Goal: Information Seeking & Learning: Learn about a topic

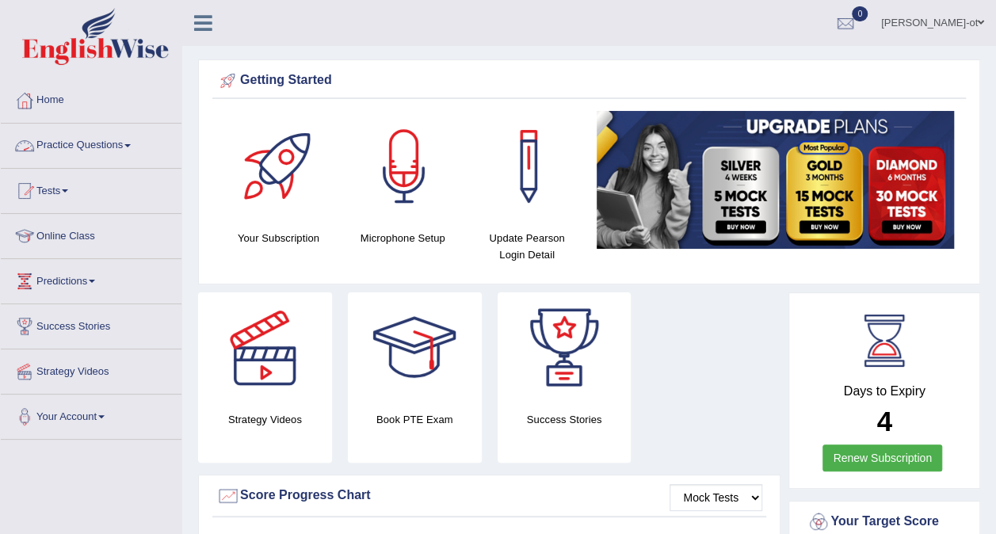
click at [63, 146] on link "Practice Questions" at bounding box center [91, 144] width 181 height 40
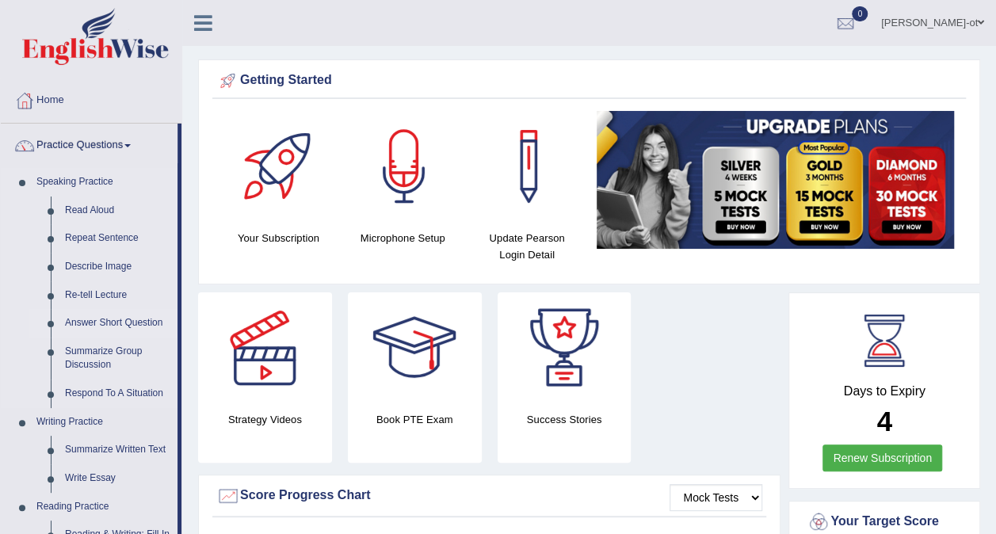
click at [81, 325] on link "Answer Short Question" at bounding box center [118, 323] width 120 height 29
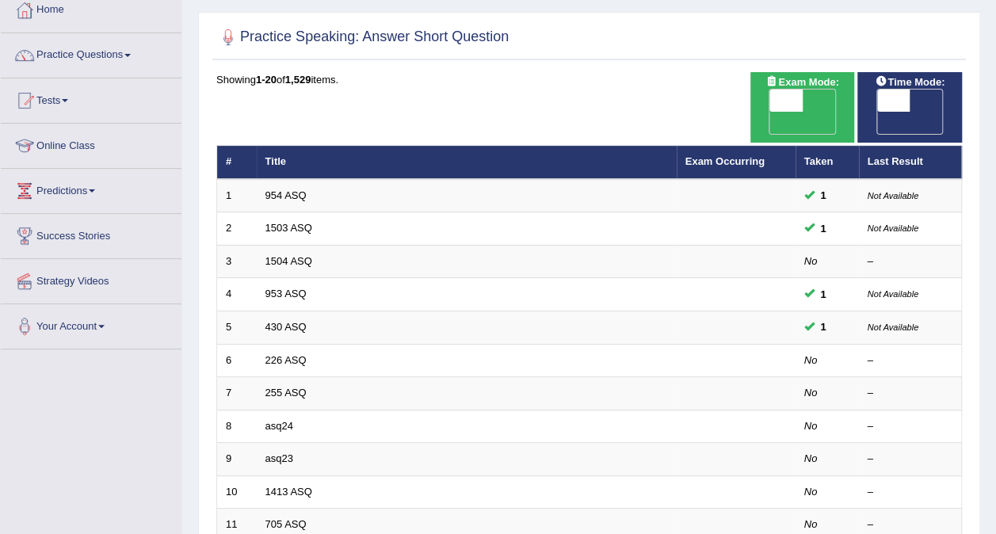
scroll to position [90, 0]
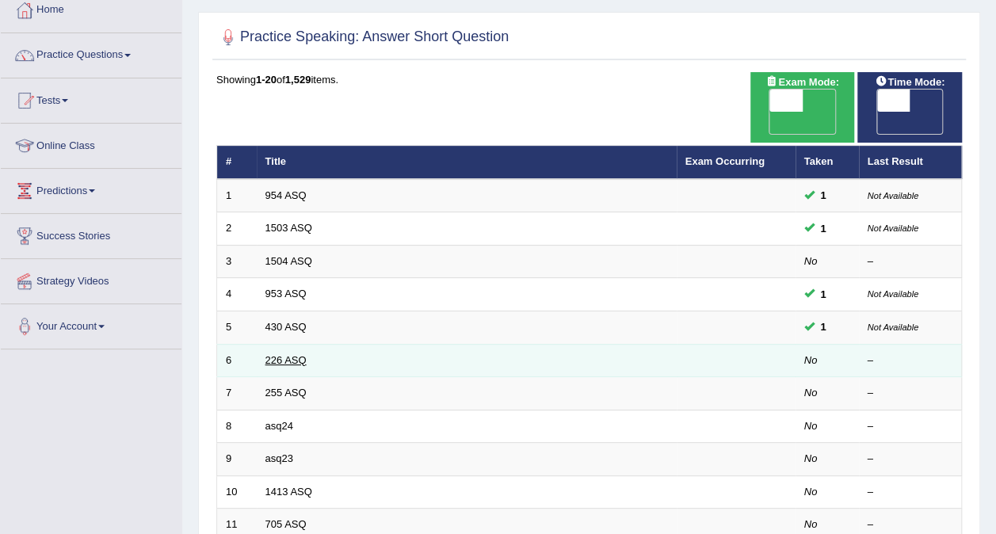
click at [273, 354] on link "226 ASQ" at bounding box center [286, 360] width 41 height 12
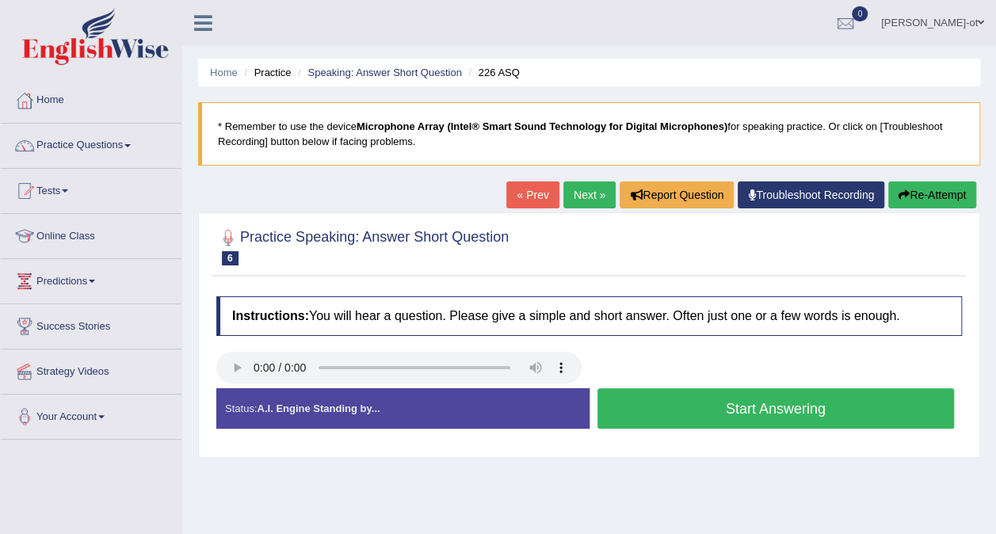
click at [779, 409] on button "Start Answering" at bounding box center [777, 408] width 358 height 40
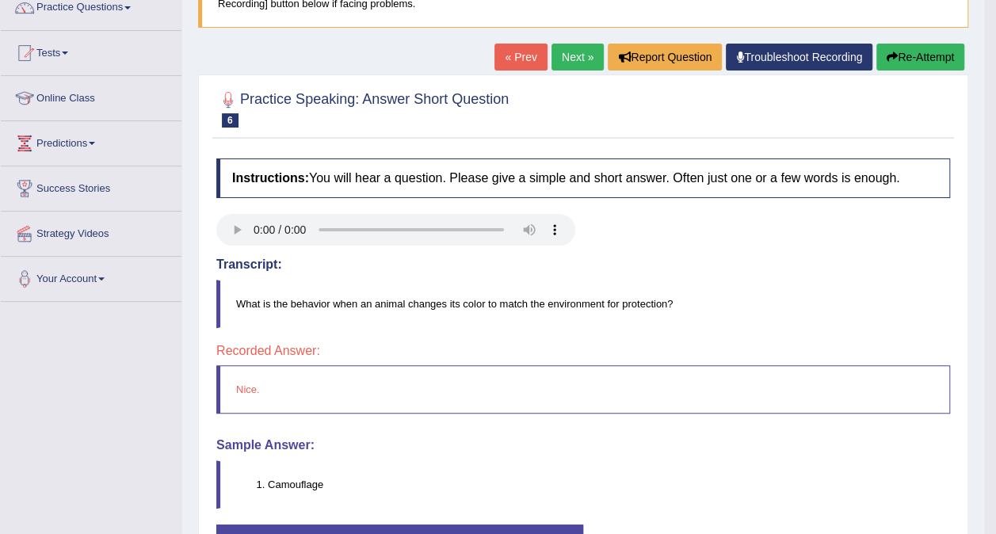
scroll to position [136, 0]
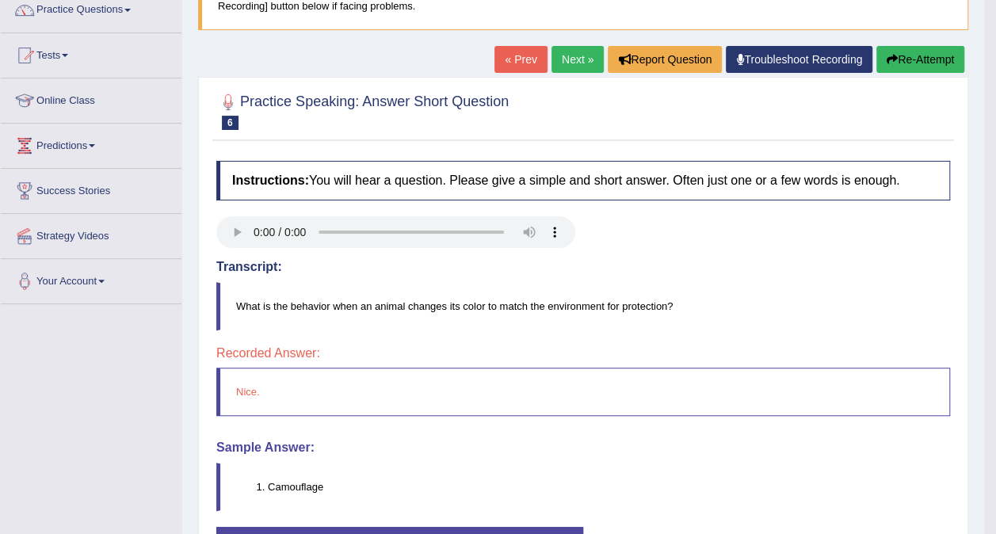
click at [916, 55] on button "Re-Attempt" at bounding box center [921, 59] width 88 height 27
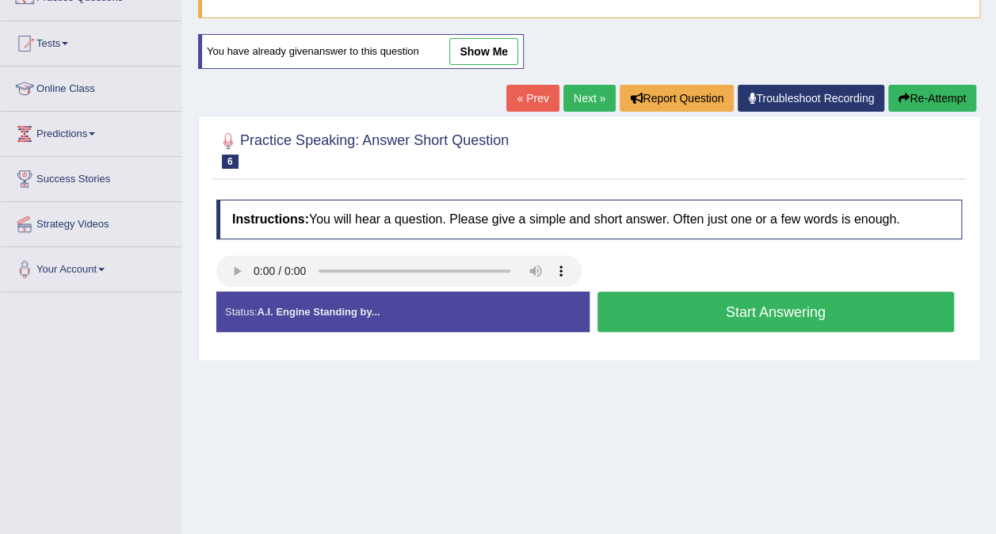
scroll to position [136, 0]
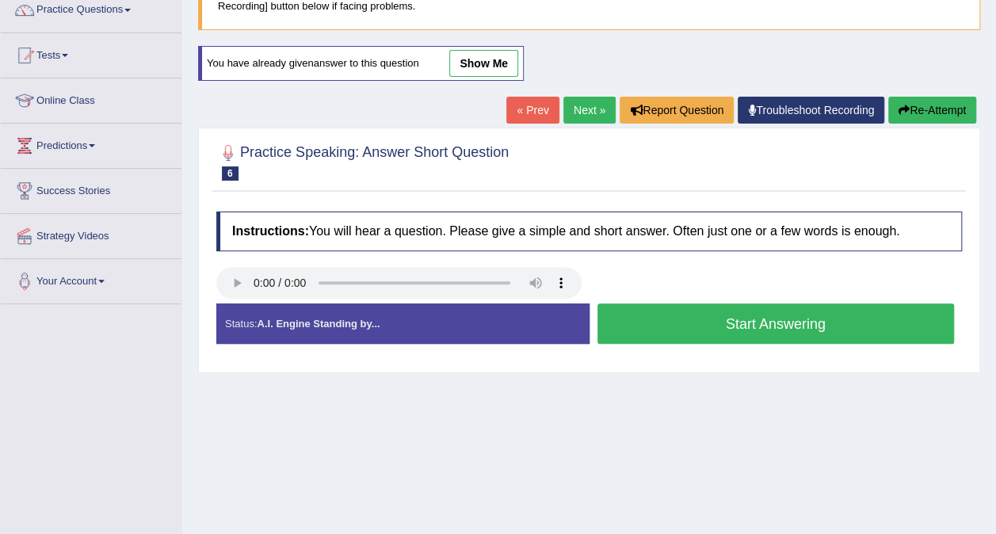
click at [836, 320] on button "Start Answering" at bounding box center [777, 324] width 358 height 40
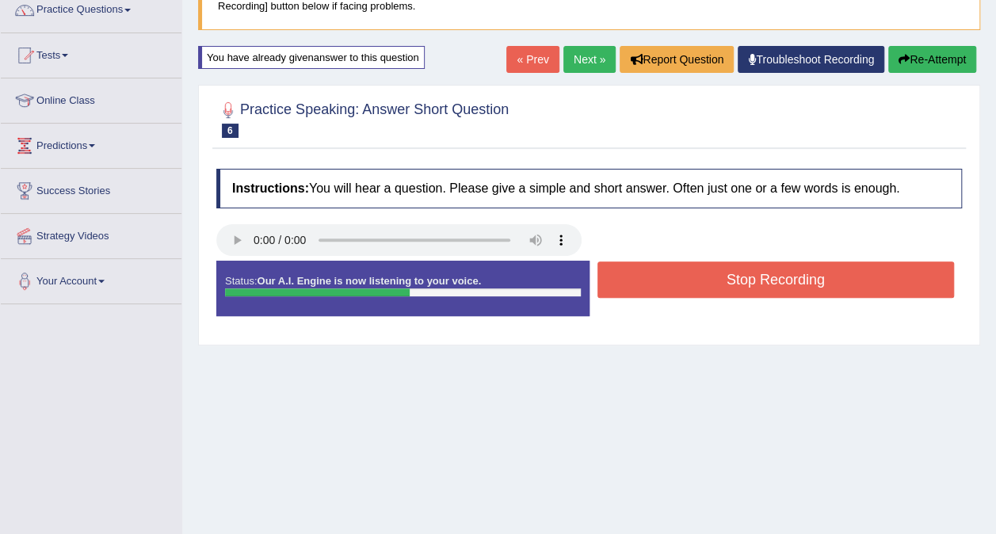
click at [828, 277] on button "Stop Recording" at bounding box center [777, 280] width 358 height 36
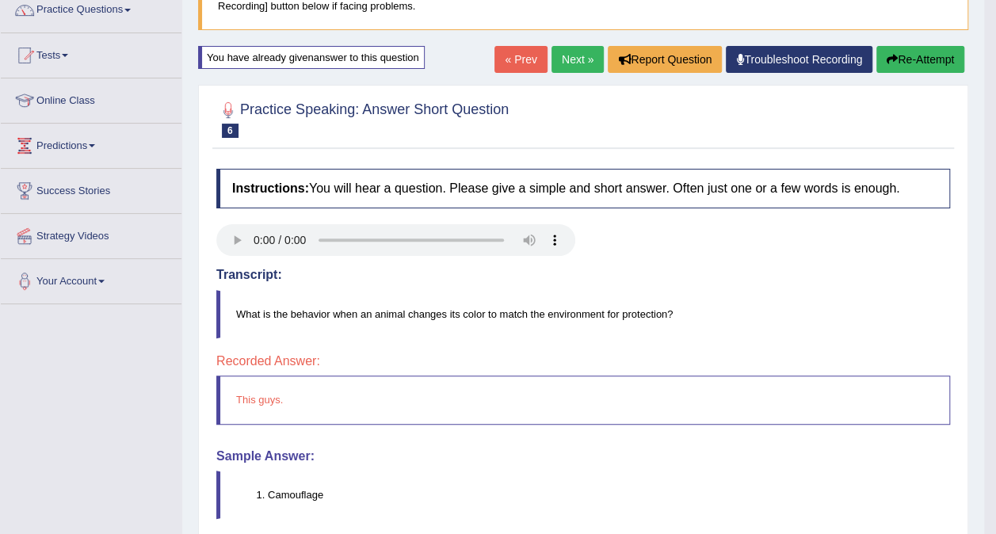
click at [915, 55] on button "Re-Attempt" at bounding box center [921, 59] width 88 height 27
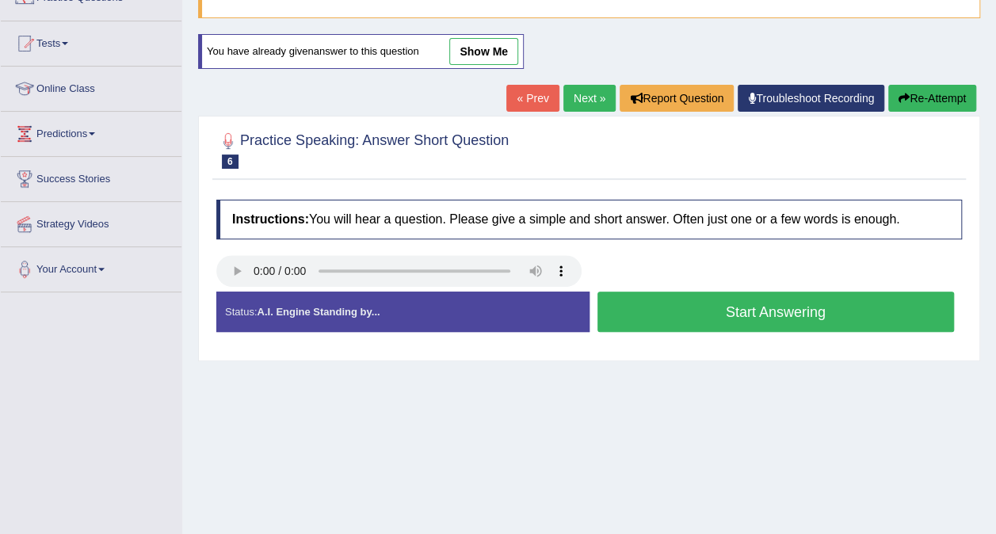
scroll to position [136, 0]
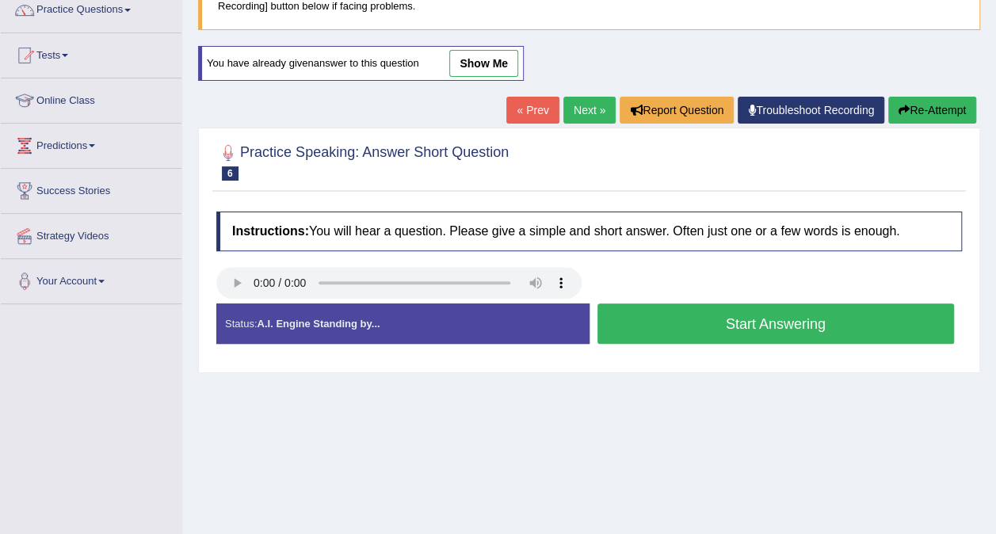
click at [793, 319] on button "Start Answering" at bounding box center [777, 324] width 358 height 40
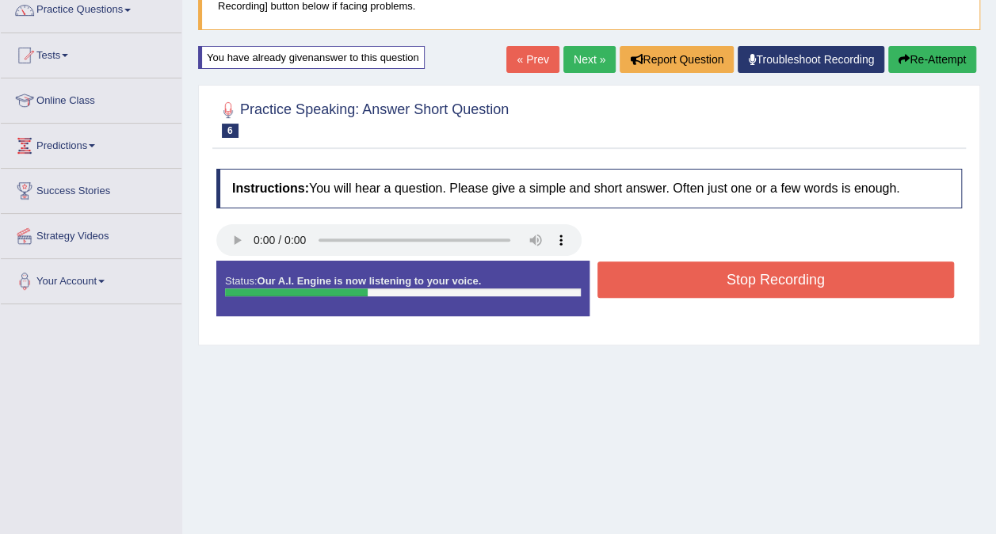
click at [815, 278] on button "Stop Recording" at bounding box center [777, 280] width 358 height 36
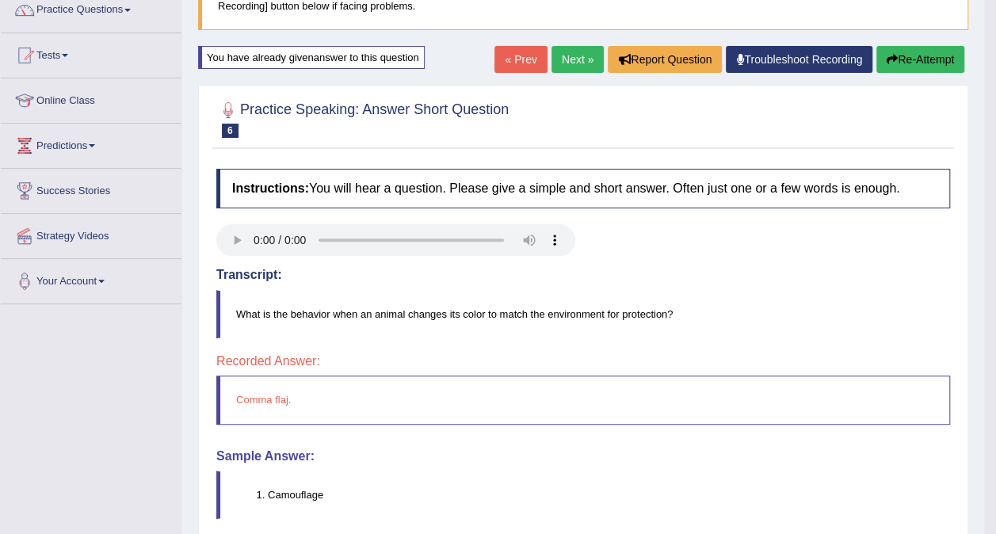
click at [916, 52] on button "Re-Attempt" at bounding box center [921, 59] width 88 height 27
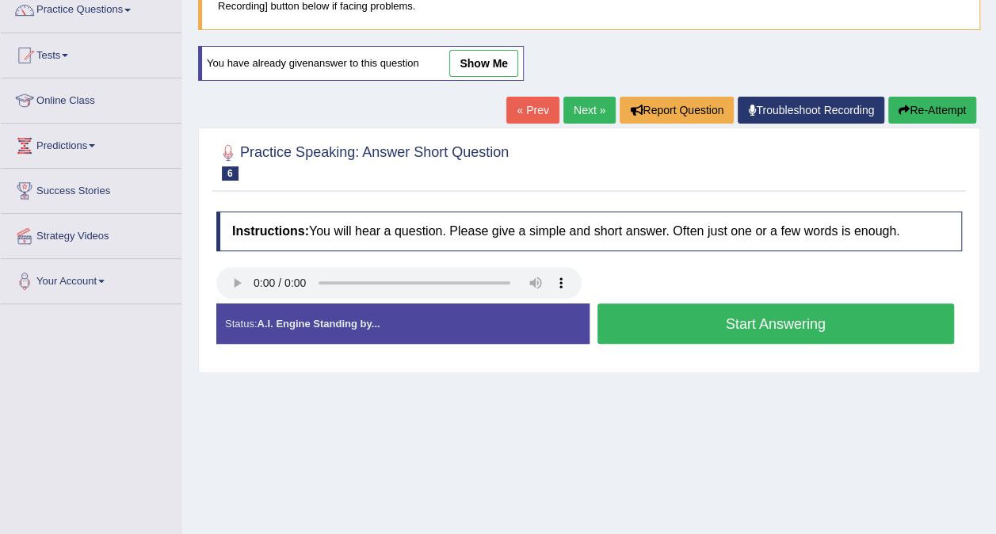
click at [812, 322] on button "Start Answering" at bounding box center [777, 324] width 358 height 40
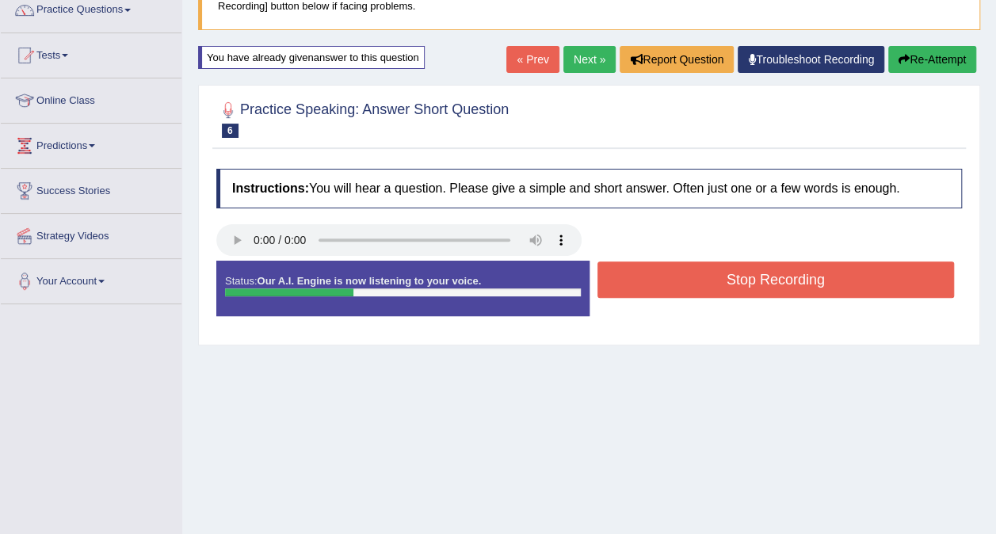
click at [818, 282] on button "Stop Recording" at bounding box center [777, 280] width 358 height 36
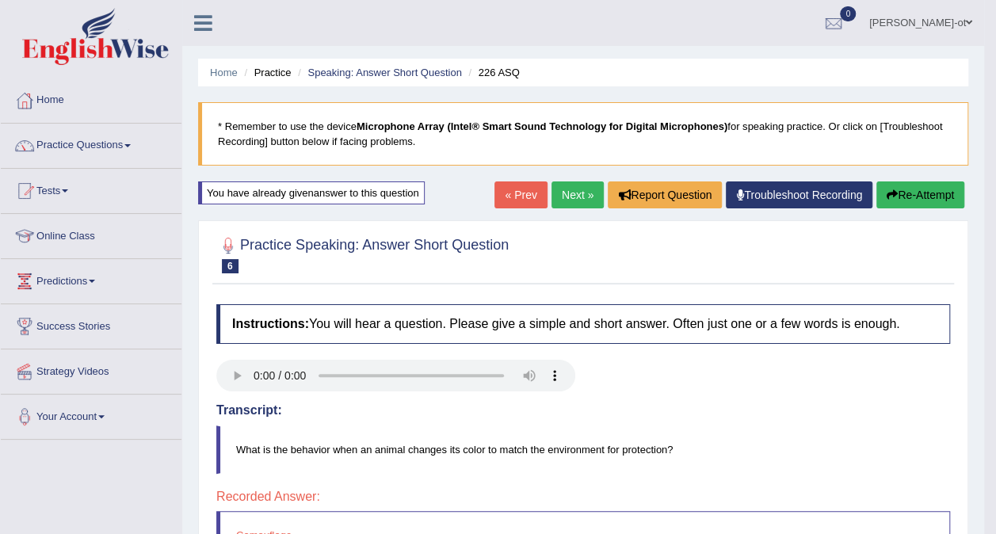
click at [582, 201] on link "Next »" at bounding box center [578, 195] width 52 height 27
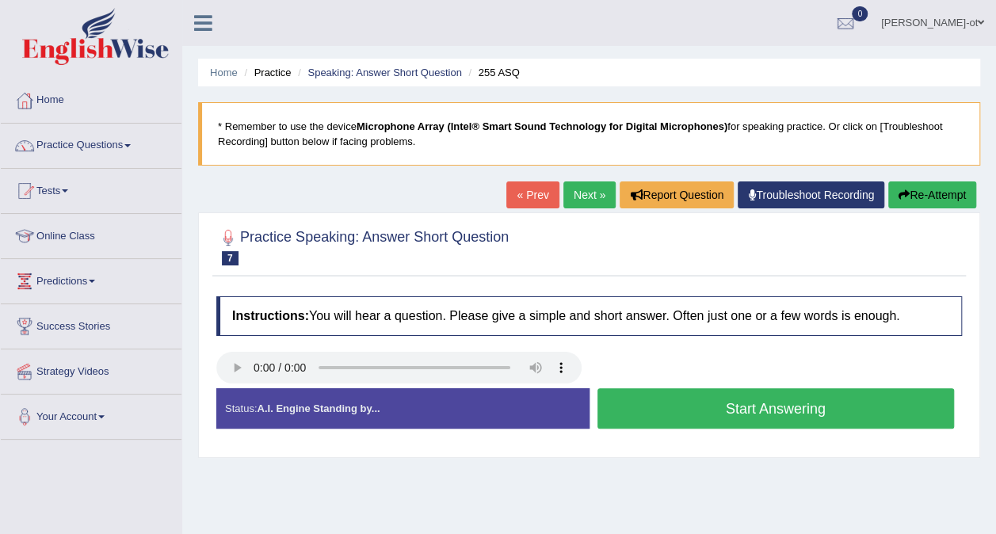
click at [836, 409] on button "Start Answering" at bounding box center [777, 408] width 358 height 40
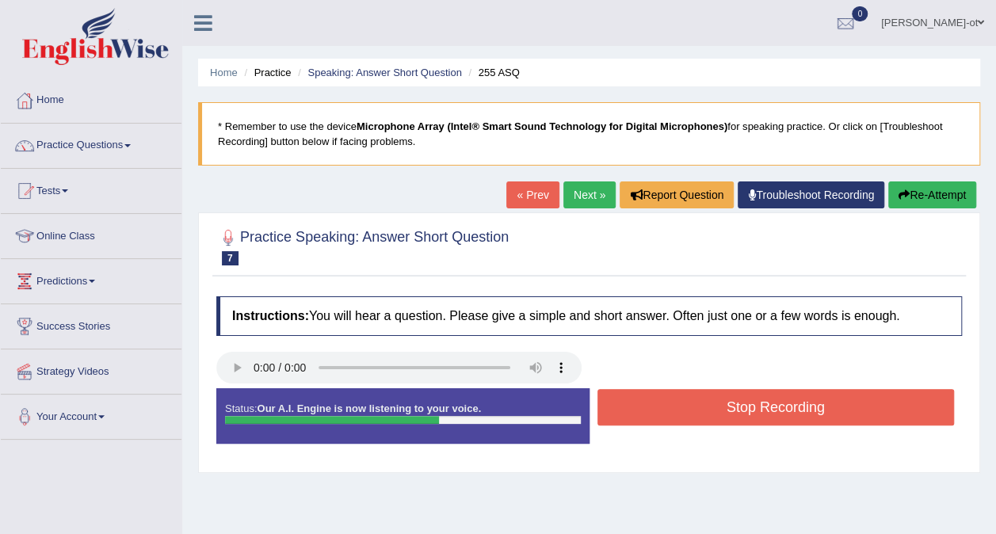
click at [856, 404] on button "Stop Recording" at bounding box center [777, 407] width 358 height 36
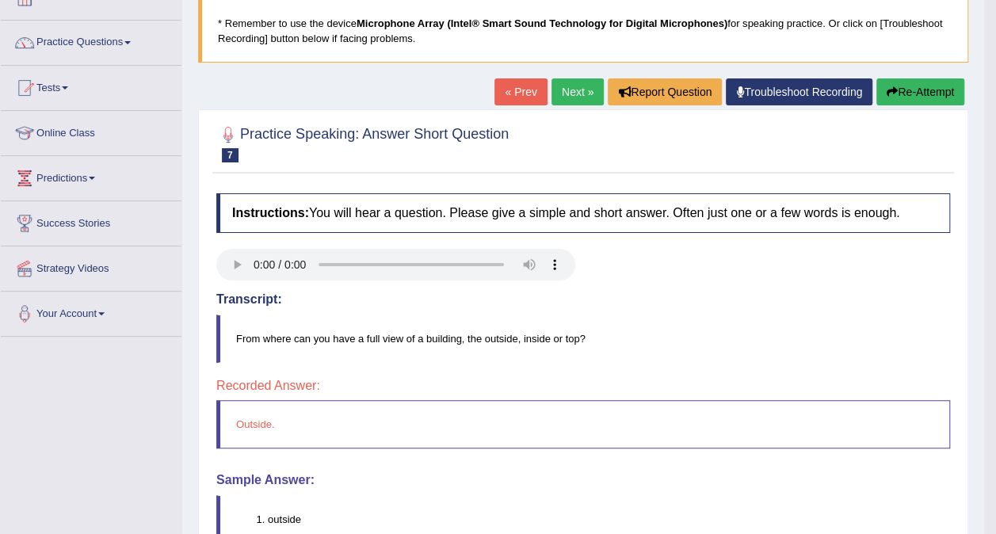
scroll to position [101, 0]
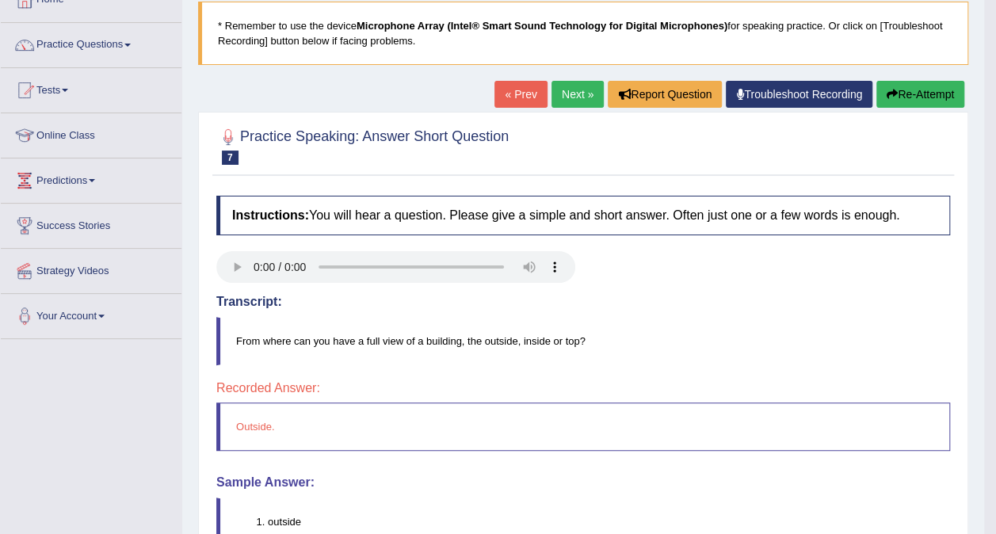
click at [580, 98] on link "Next »" at bounding box center [578, 94] width 52 height 27
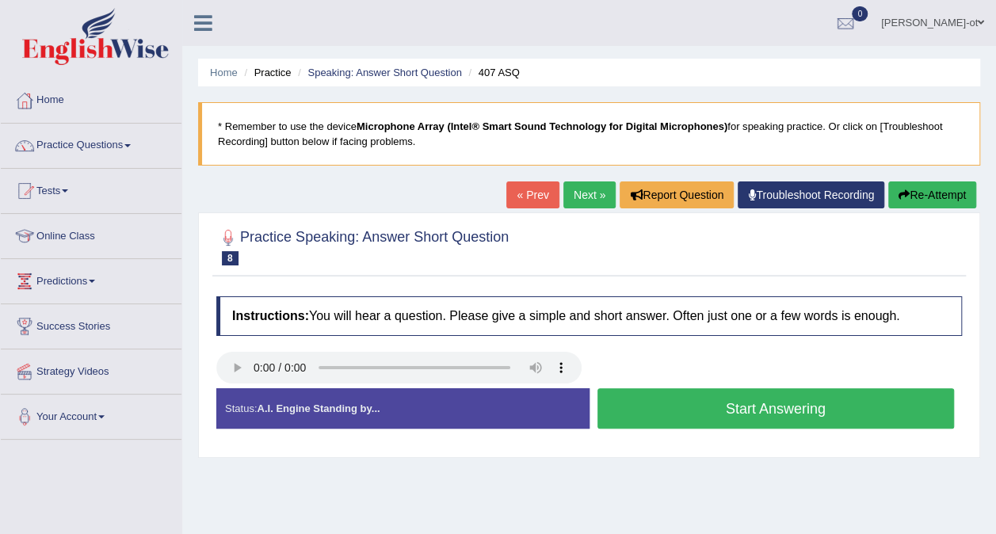
click at [859, 401] on button "Start Answering" at bounding box center [777, 408] width 358 height 40
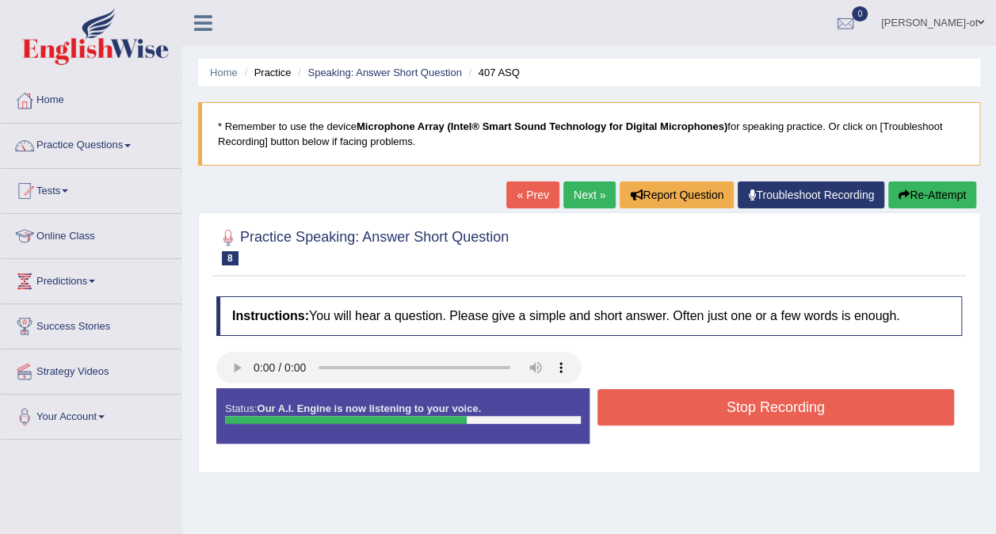
click at [856, 409] on button "Stop Recording" at bounding box center [777, 407] width 358 height 36
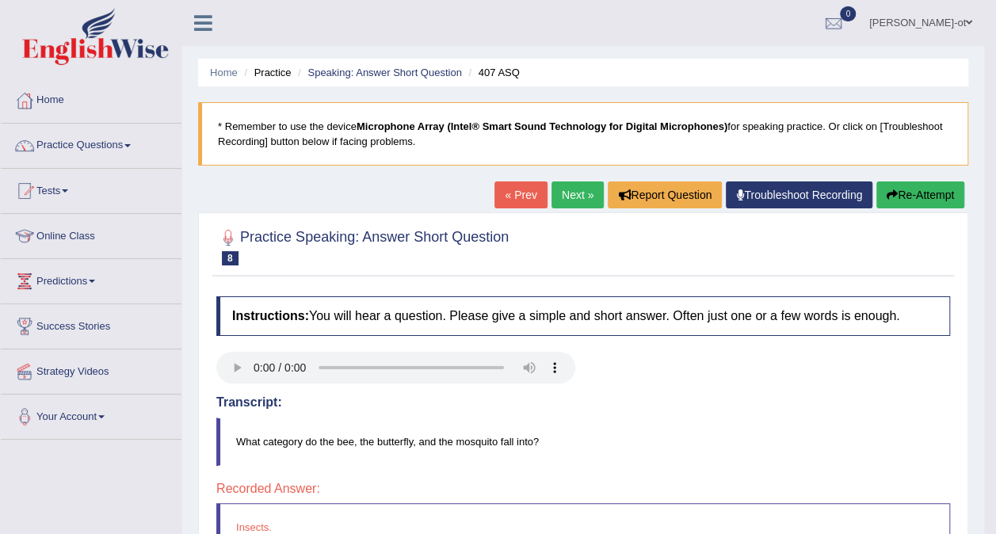
click at [577, 199] on link "Next »" at bounding box center [578, 195] width 52 height 27
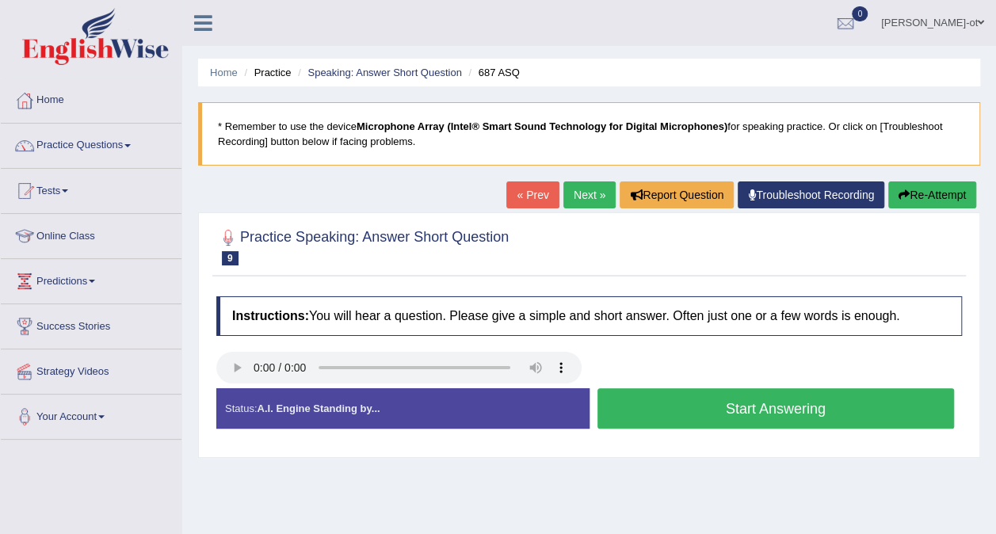
click at [845, 411] on button "Start Answering" at bounding box center [777, 408] width 358 height 40
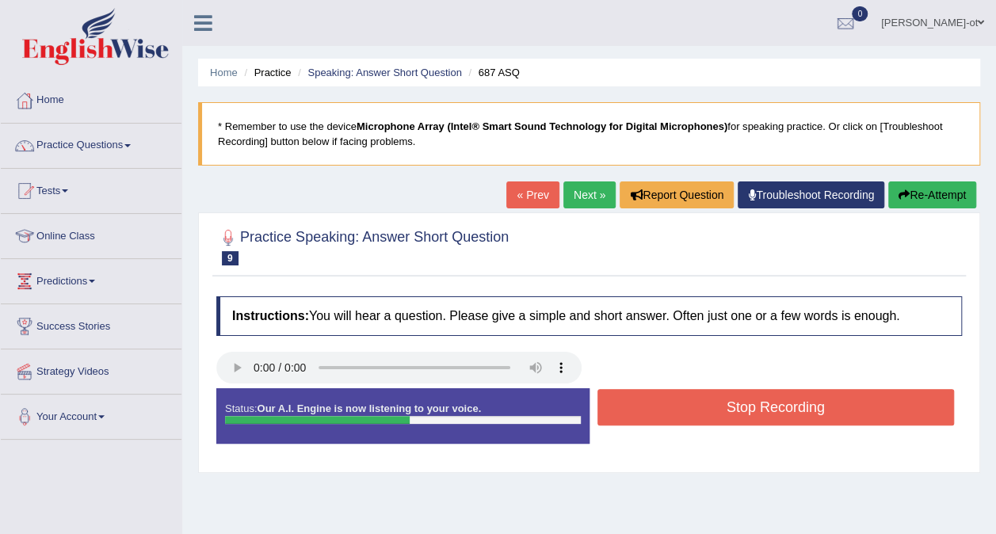
click at [851, 409] on button "Stop Recording" at bounding box center [777, 407] width 358 height 36
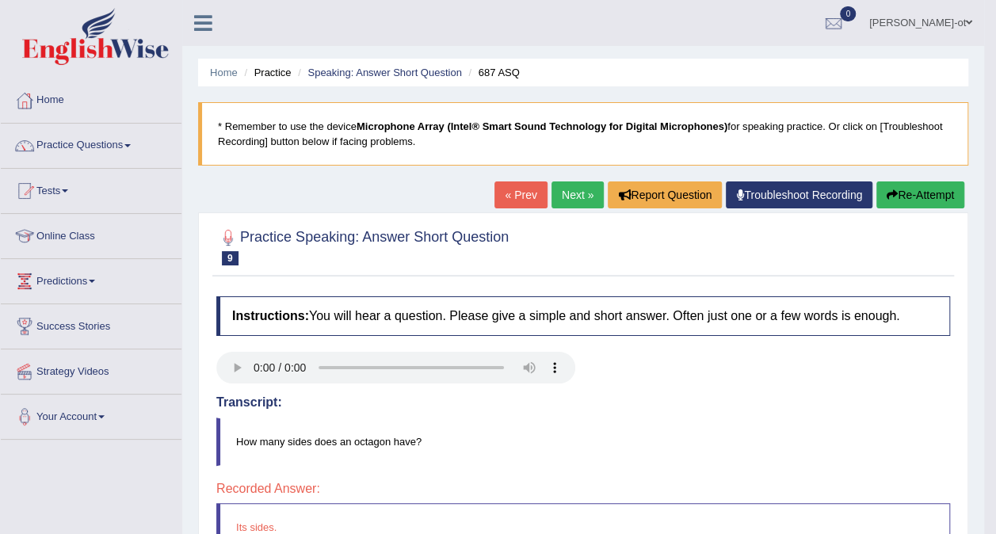
click at [920, 197] on button "Re-Attempt" at bounding box center [921, 195] width 88 height 27
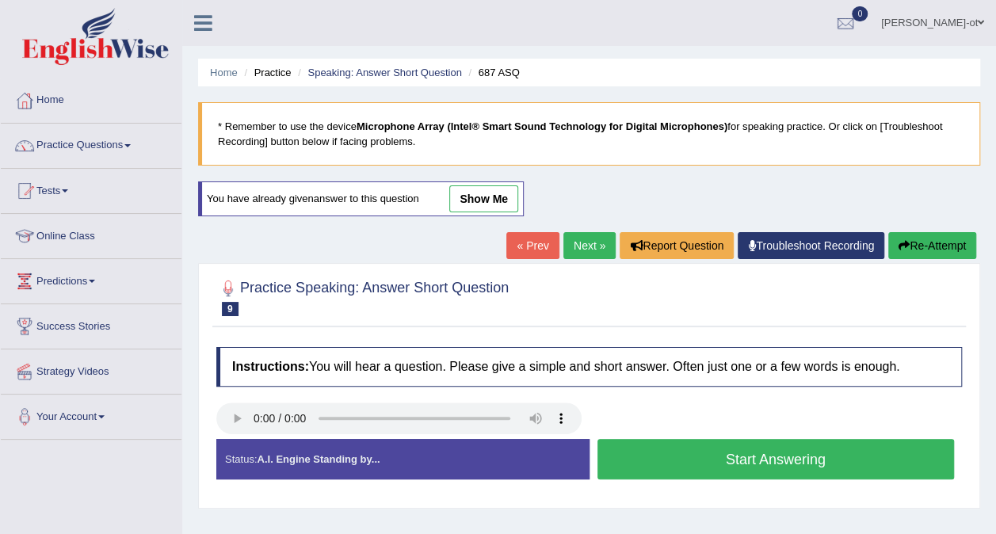
click at [849, 461] on button "Start Answering" at bounding box center [777, 459] width 358 height 40
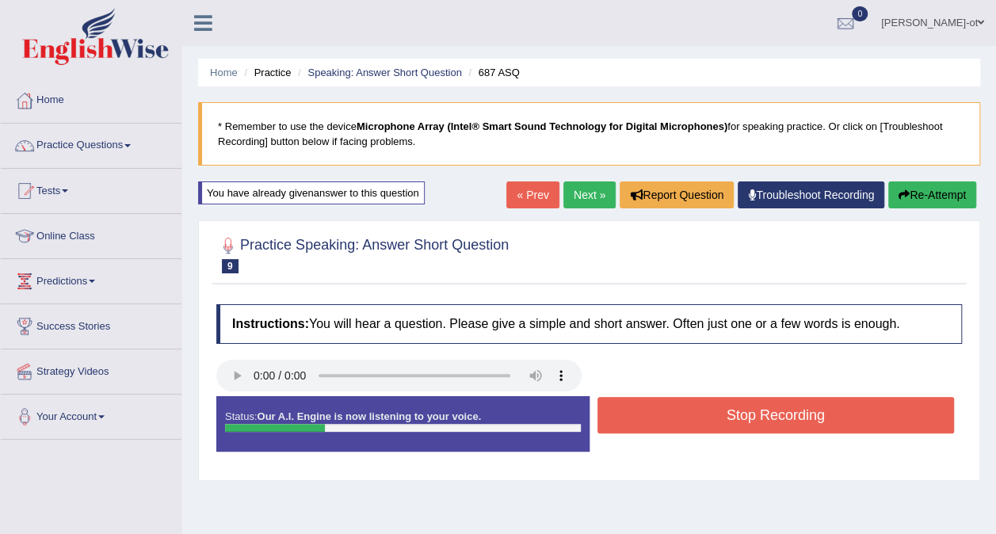
click at [851, 422] on button "Stop Recording" at bounding box center [777, 415] width 358 height 36
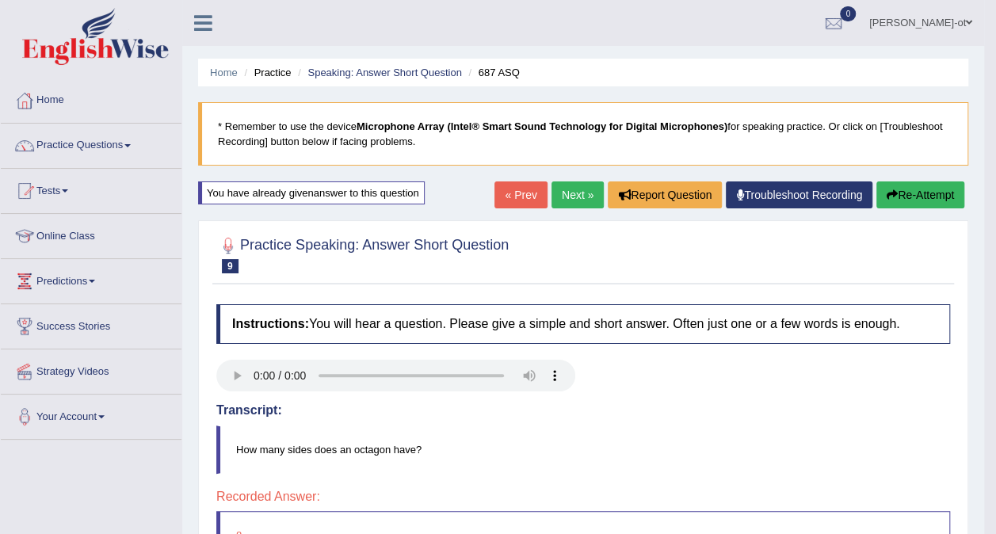
click at [571, 197] on link "Next »" at bounding box center [578, 195] width 52 height 27
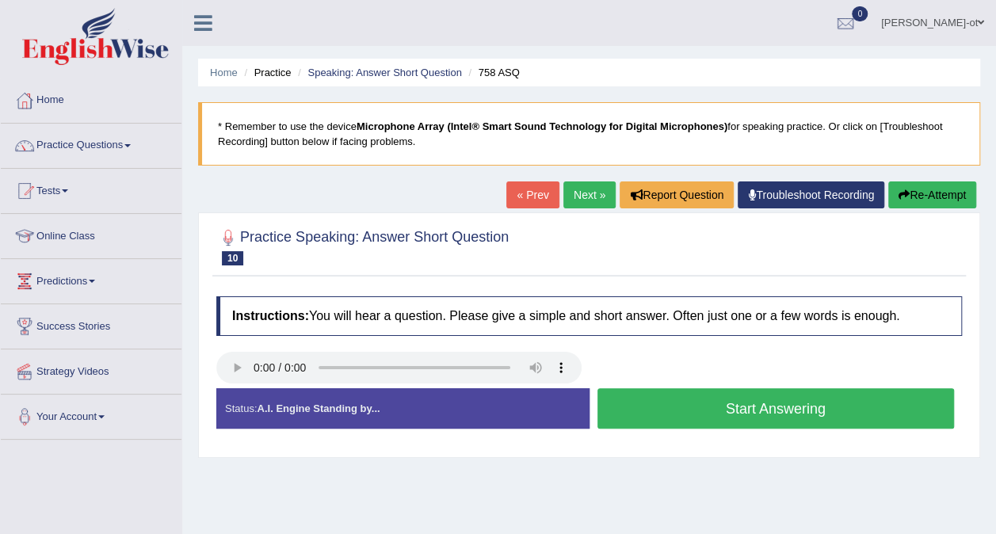
click at [862, 411] on button "Start Answering" at bounding box center [777, 408] width 358 height 40
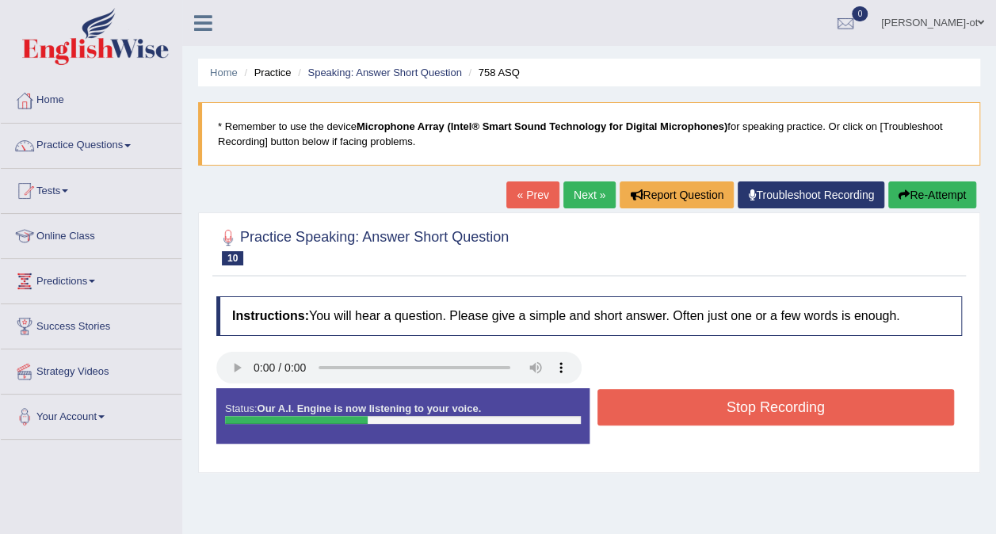
click at [844, 410] on button "Stop Recording" at bounding box center [777, 407] width 358 height 36
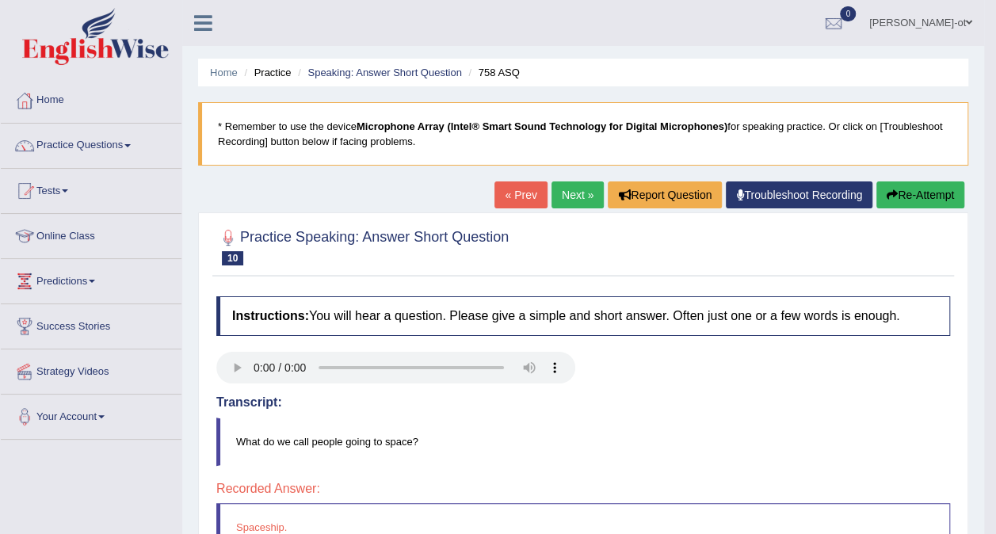
click at [937, 195] on button "Re-Attempt" at bounding box center [921, 195] width 88 height 27
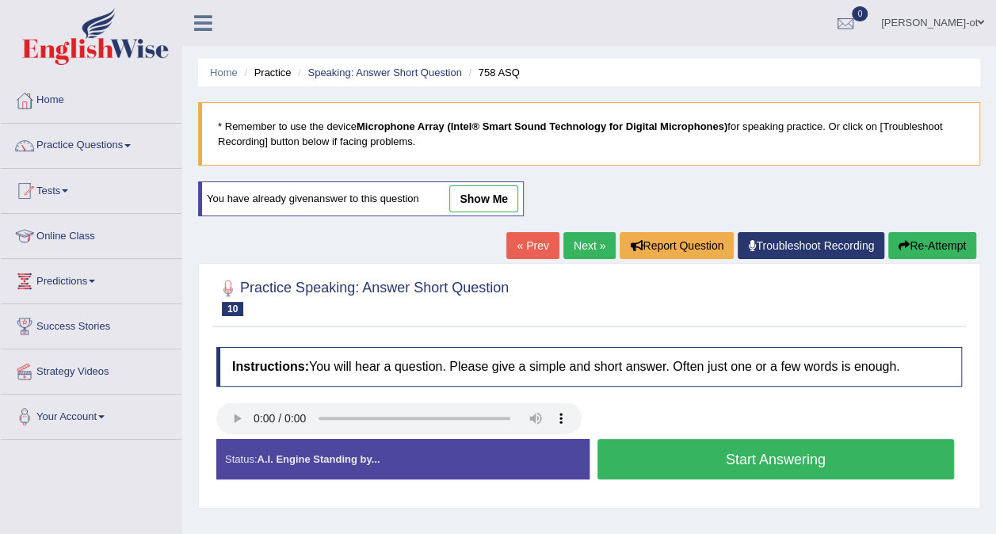
click at [836, 462] on button "Start Answering" at bounding box center [777, 459] width 358 height 40
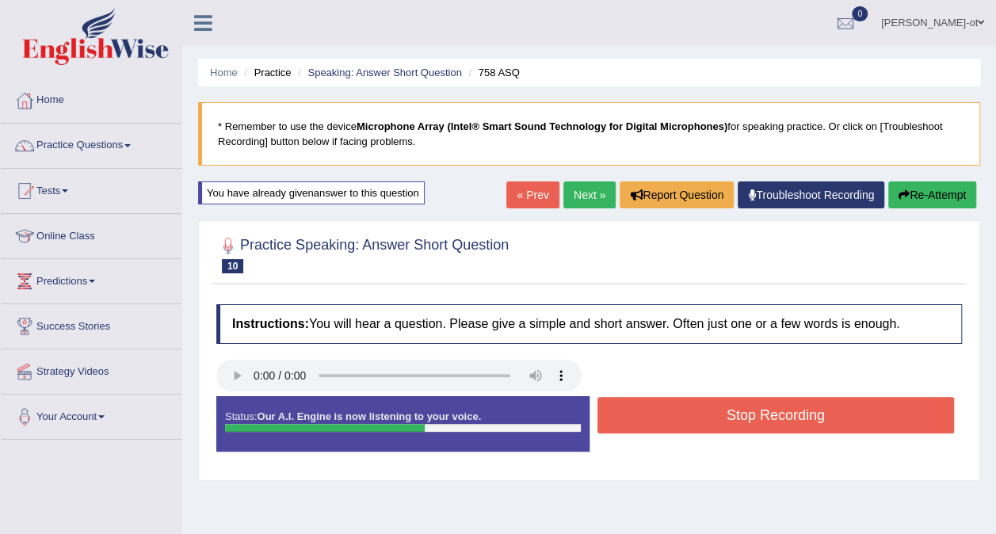
click at [834, 419] on button "Stop Recording" at bounding box center [777, 415] width 358 height 36
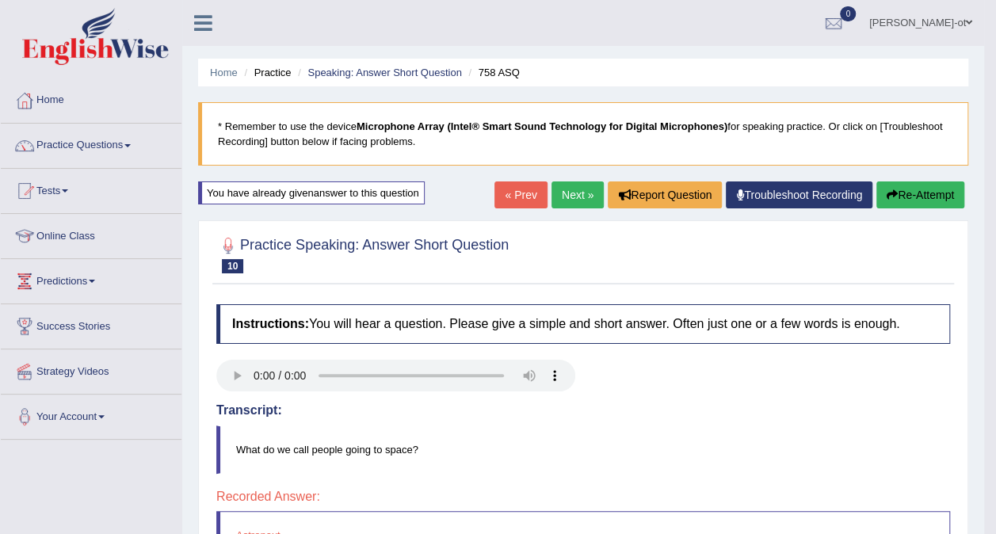
click at [945, 200] on button "Re-Attempt" at bounding box center [921, 195] width 88 height 27
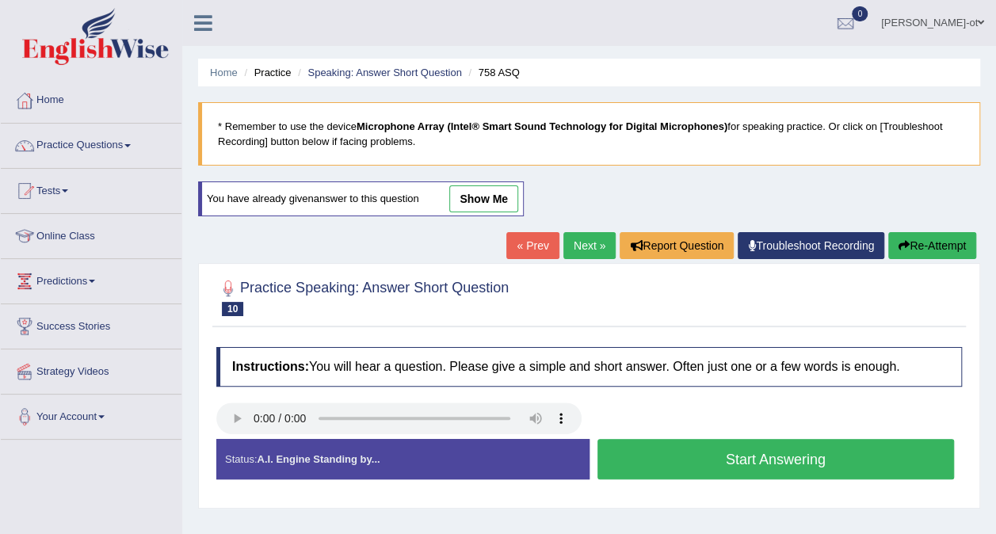
click at [832, 463] on button "Start Answering" at bounding box center [777, 459] width 358 height 40
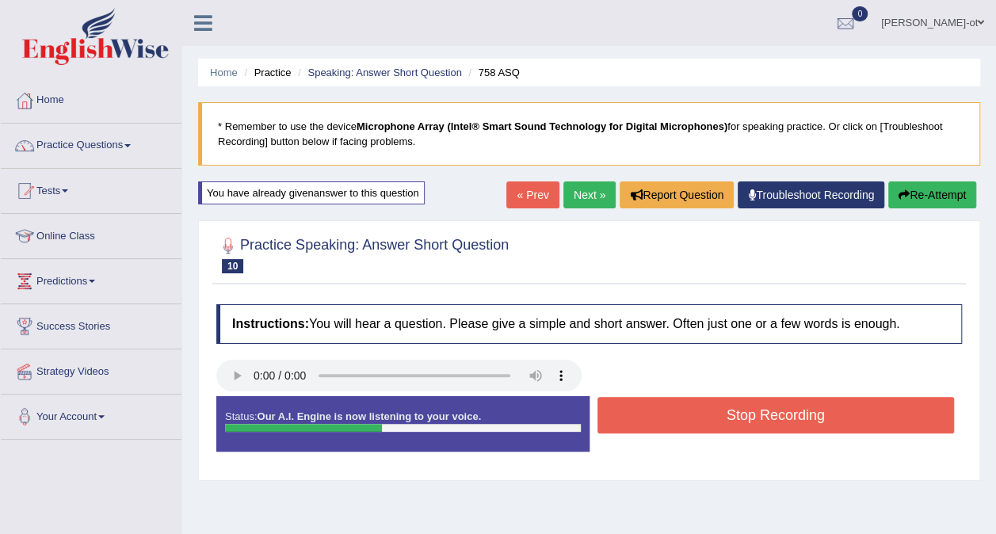
click at [837, 418] on button "Stop Recording" at bounding box center [777, 415] width 358 height 36
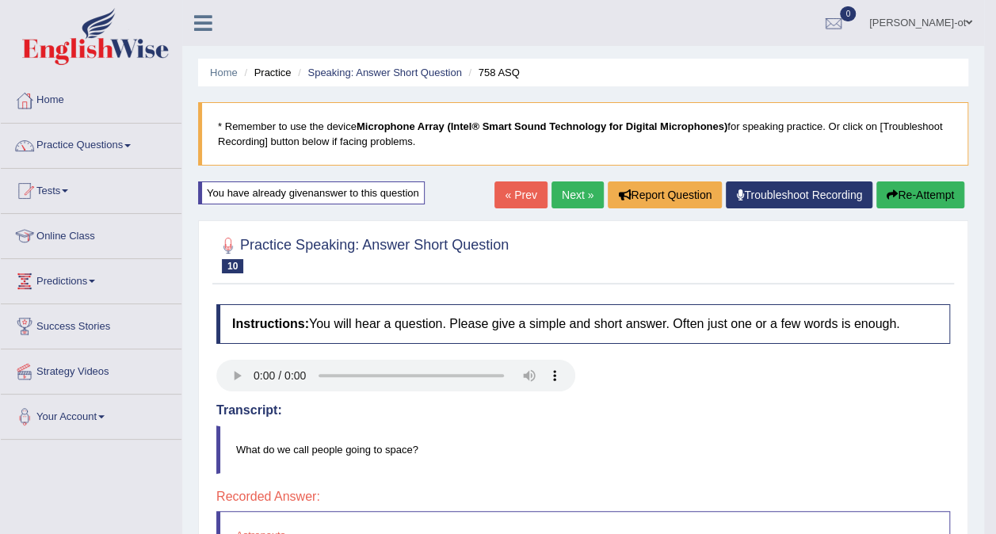
click at [572, 198] on link "Next »" at bounding box center [578, 195] width 52 height 27
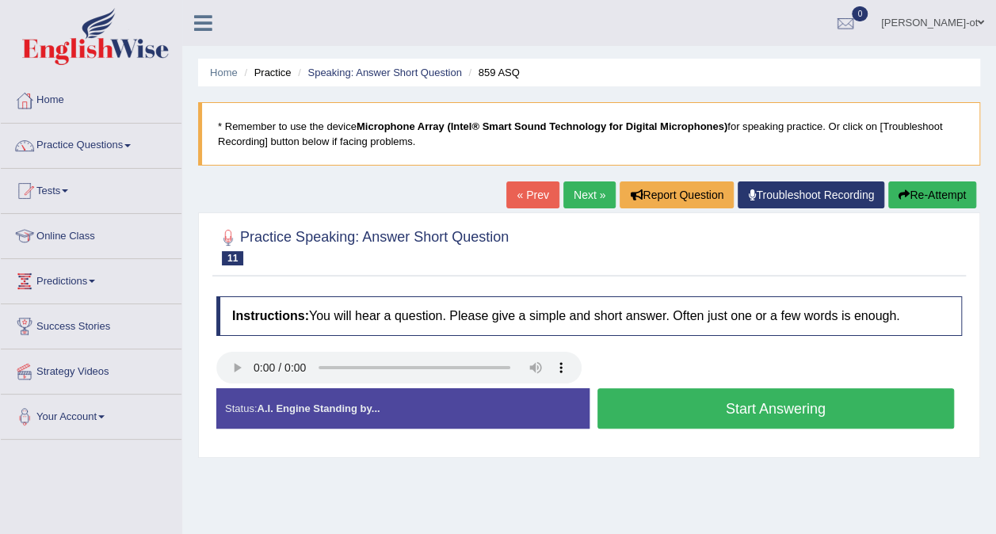
click at [812, 411] on button "Start Answering" at bounding box center [777, 408] width 358 height 40
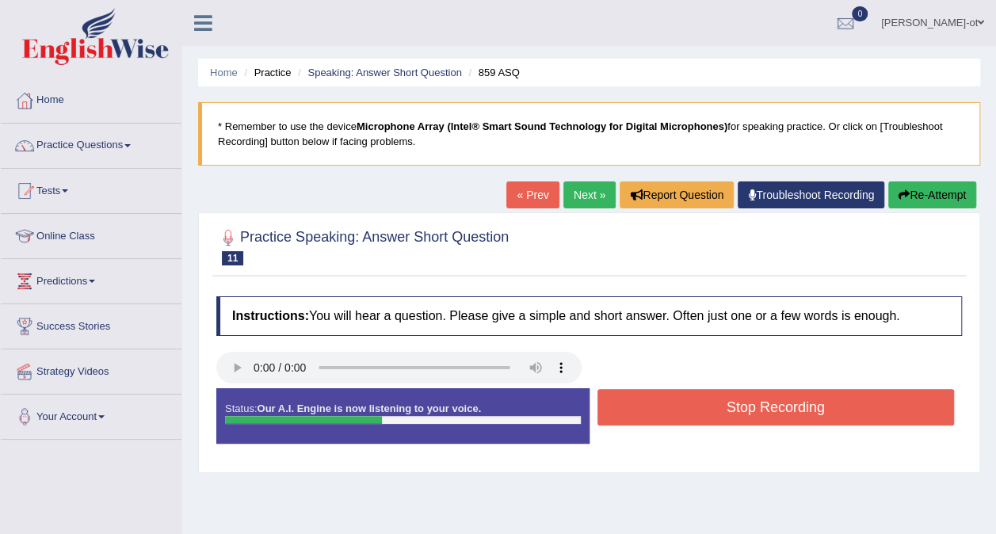
click at [823, 410] on button "Stop Recording" at bounding box center [777, 407] width 358 height 36
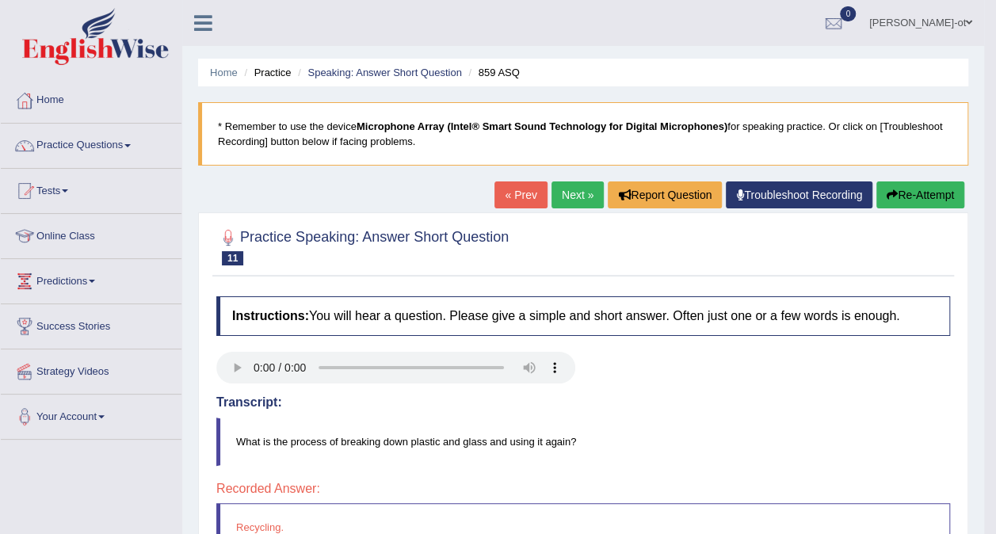
click at [577, 193] on link "Next »" at bounding box center [578, 195] width 52 height 27
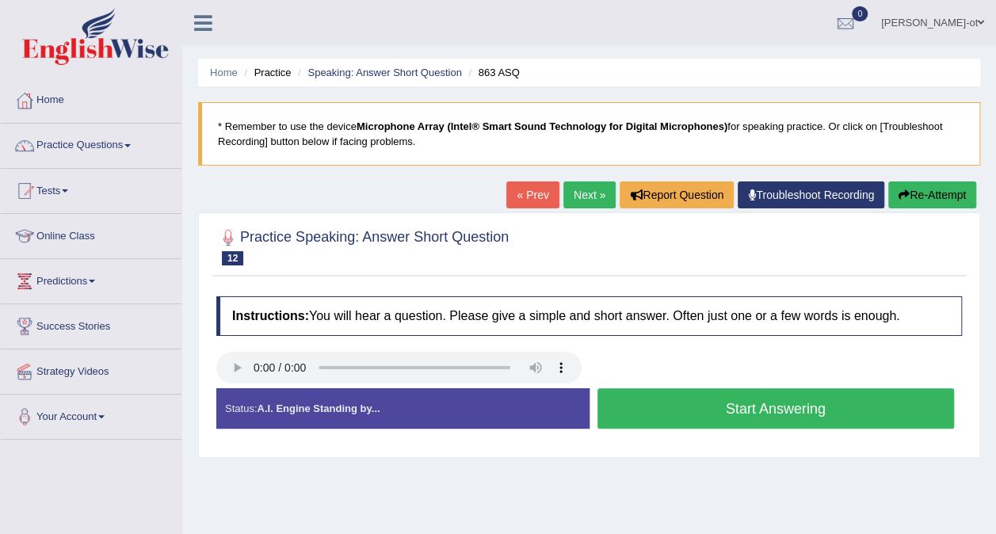
click at [802, 411] on button "Start Answering" at bounding box center [777, 408] width 358 height 40
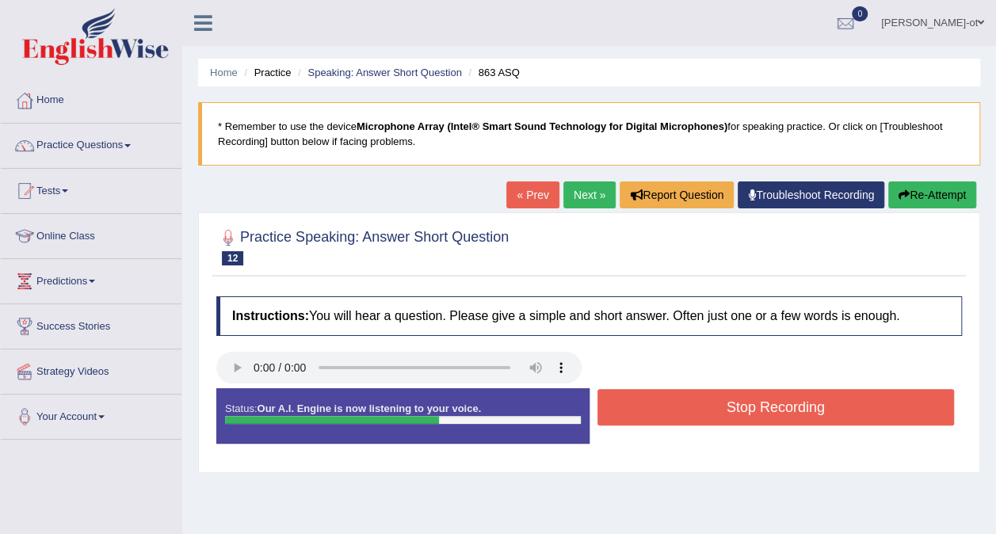
click at [812, 409] on button "Stop Recording" at bounding box center [777, 407] width 358 height 36
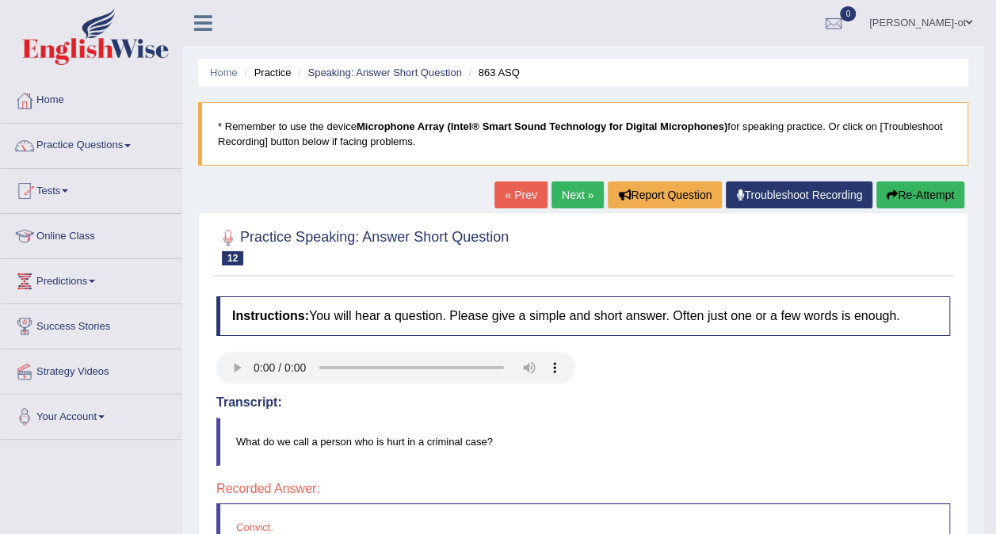
click at [568, 207] on link "Next »" at bounding box center [578, 195] width 52 height 27
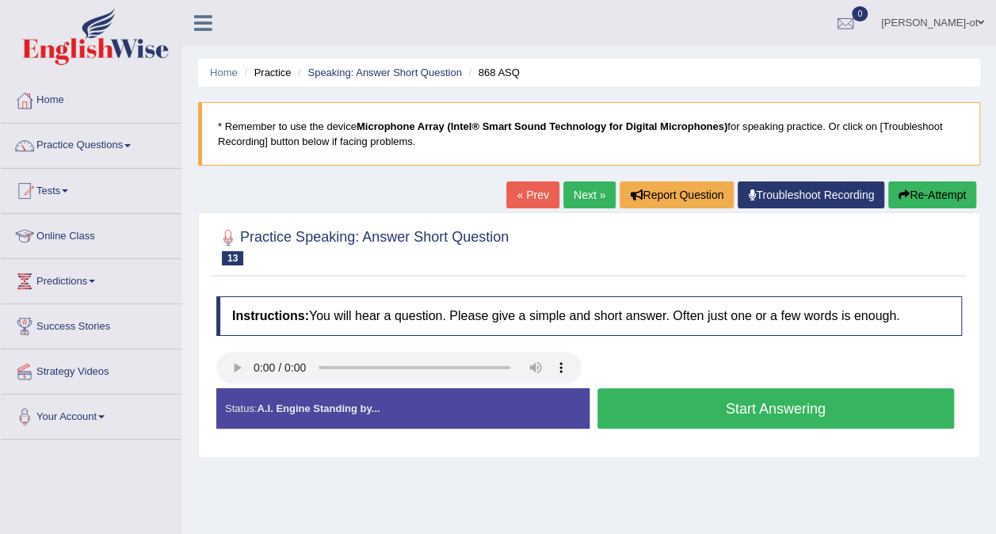
click at [813, 411] on button "Start Answering" at bounding box center [777, 408] width 358 height 40
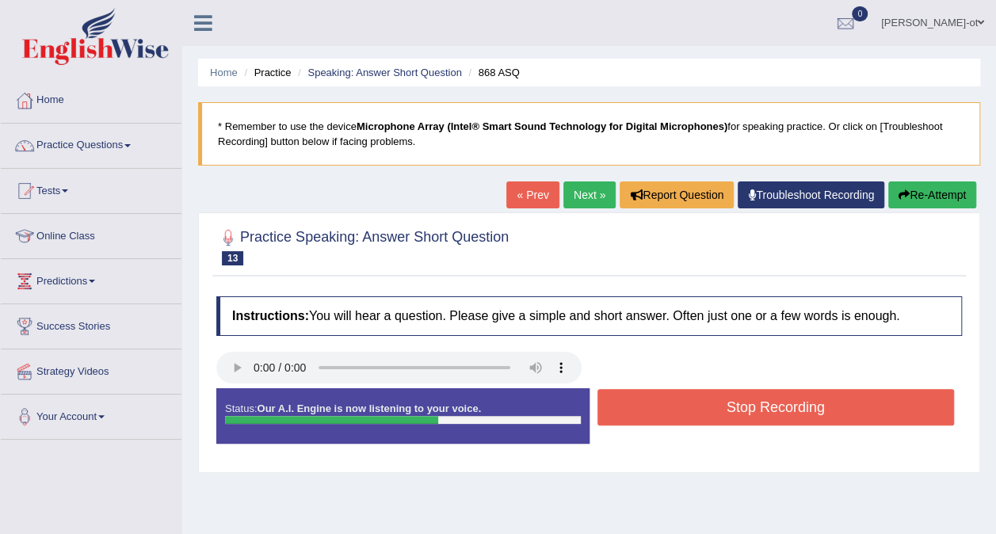
click at [815, 411] on button "Stop Recording" at bounding box center [777, 407] width 358 height 36
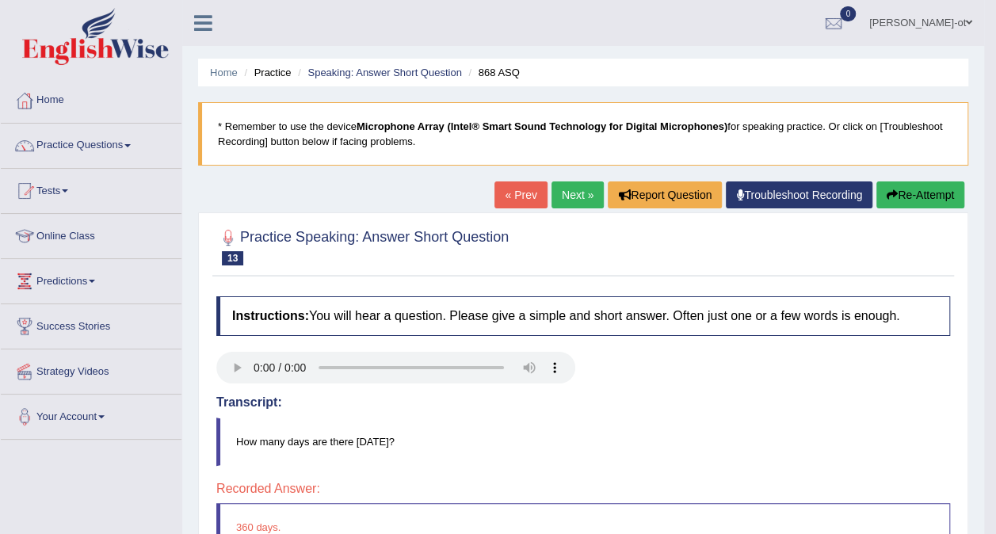
click at [577, 190] on link "Next »" at bounding box center [578, 195] width 52 height 27
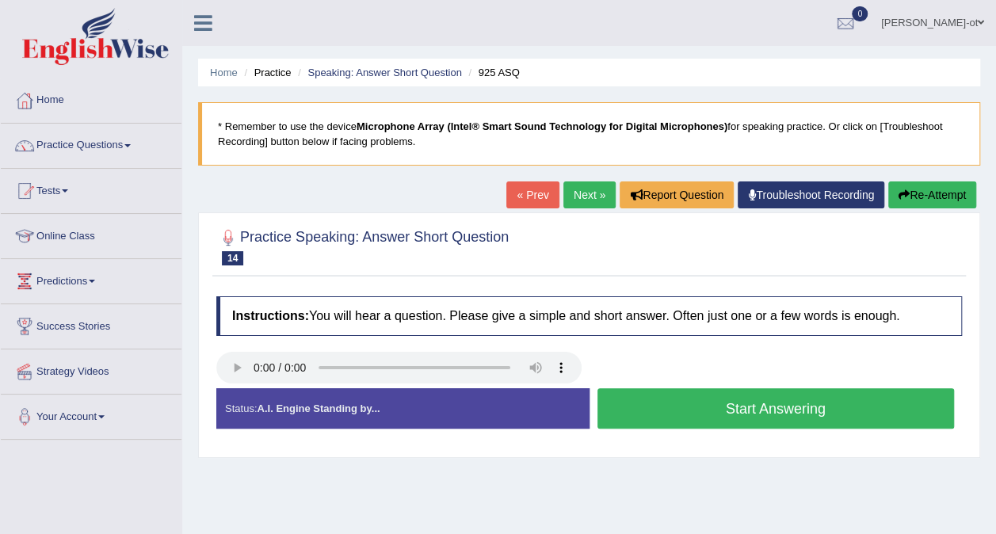
click at [819, 410] on button "Start Answering" at bounding box center [777, 408] width 358 height 40
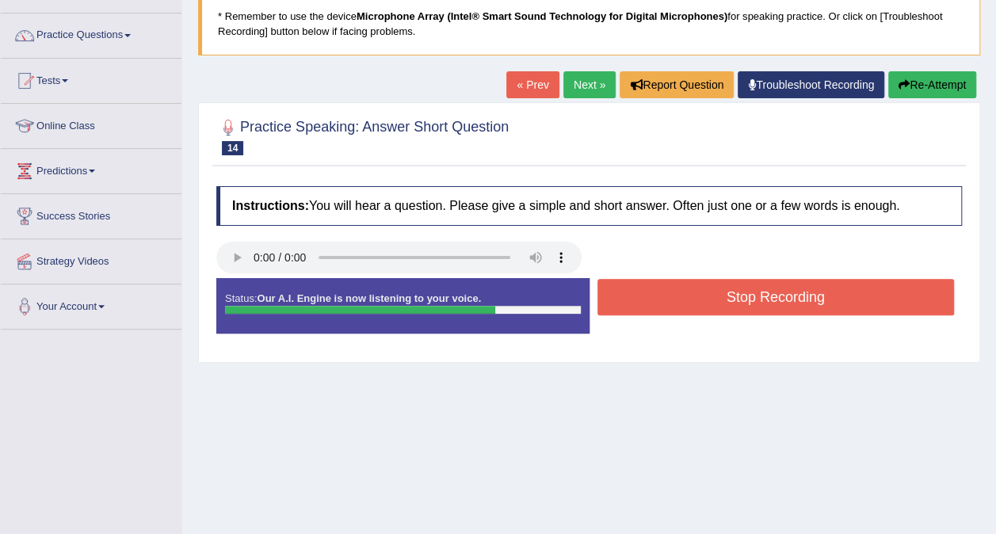
scroll to position [131, 0]
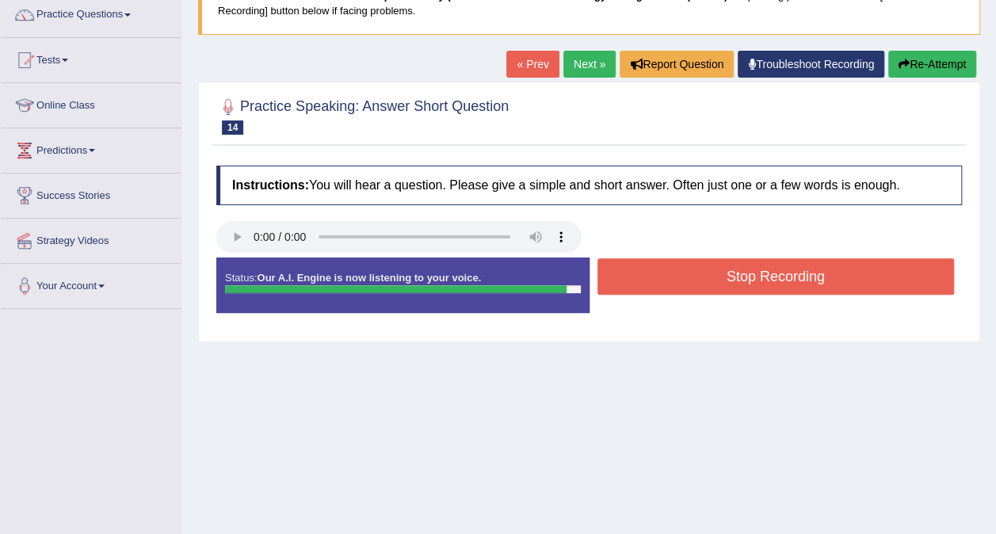
click at [826, 272] on button "Stop Recording" at bounding box center [777, 276] width 358 height 36
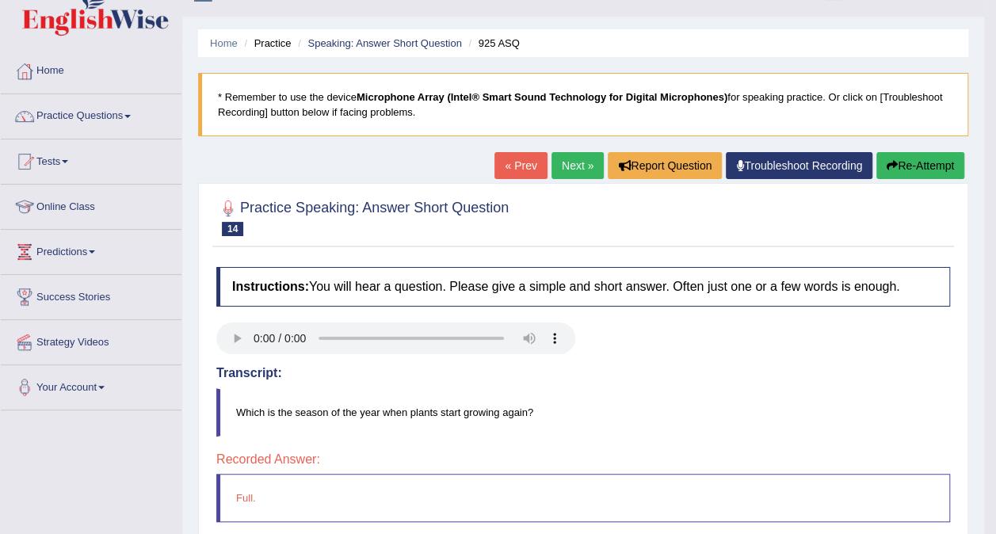
scroll to position [67, 0]
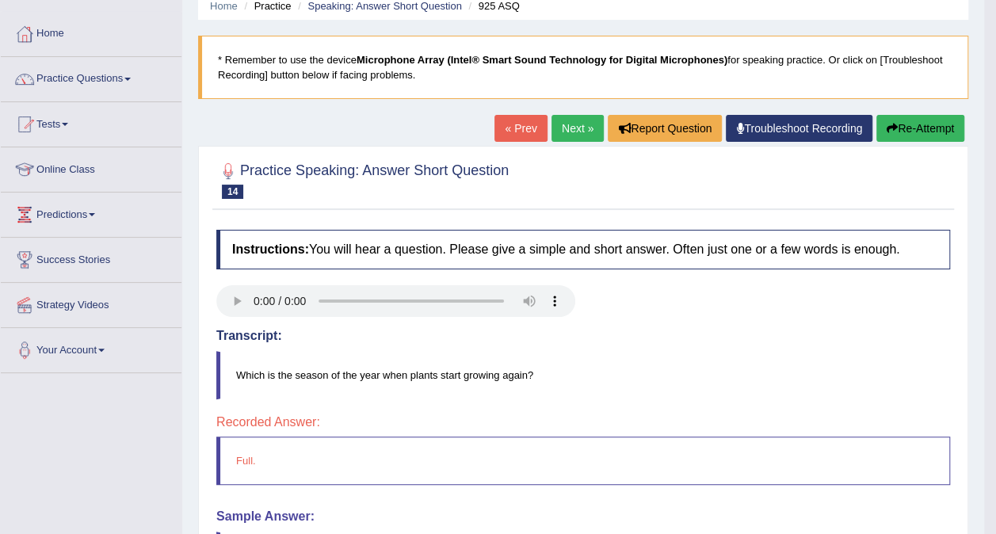
click at [571, 130] on link "Next »" at bounding box center [578, 128] width 52 height 27
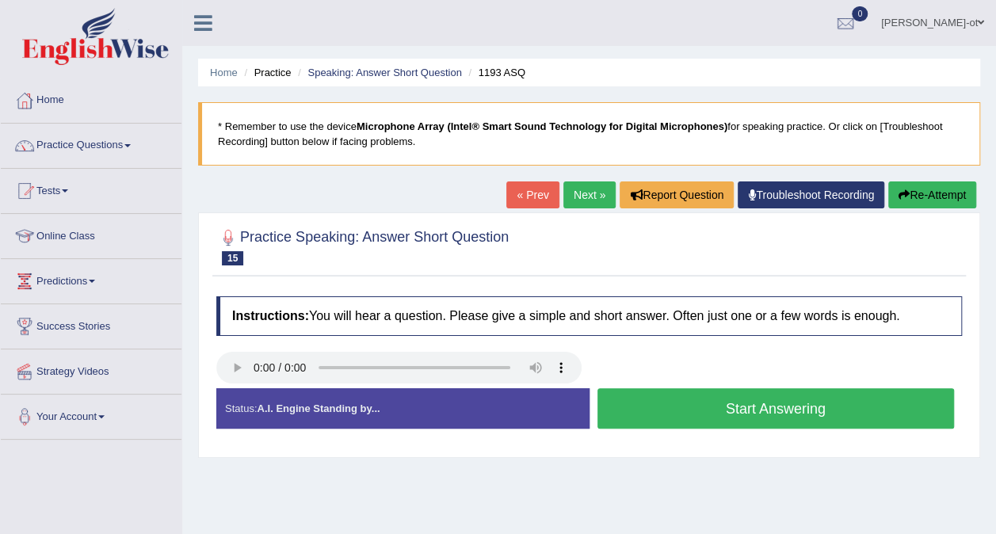
click at [886, 407] on button "Start Answering" at bounding box center [777, 408] width 358 height 40
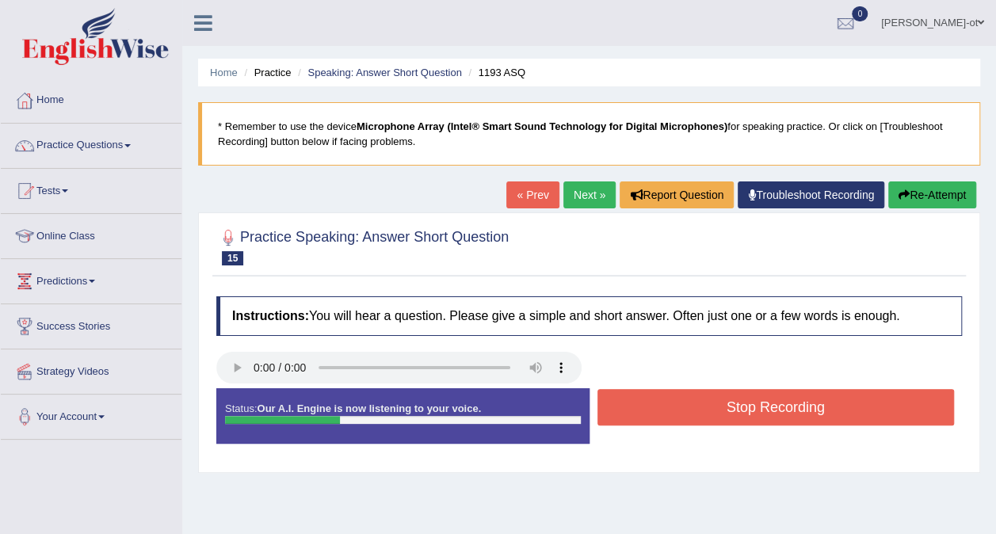
click at [883, 411] on button "Stop Recording" at bounding box center [777, 407] width 358 height 36
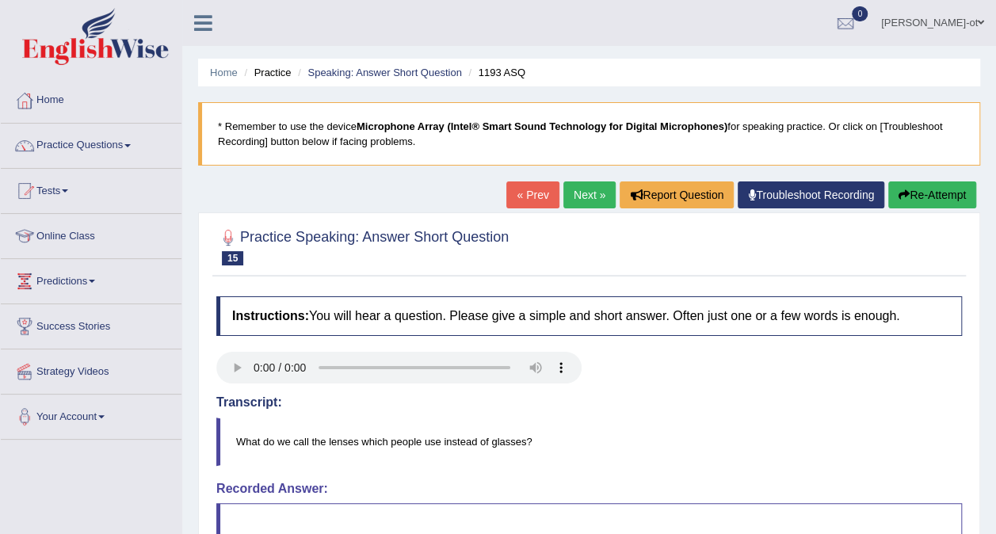
click at [943, 197] on button "Re-Attempt" at bounding box center [933, 195] width 88 height 27
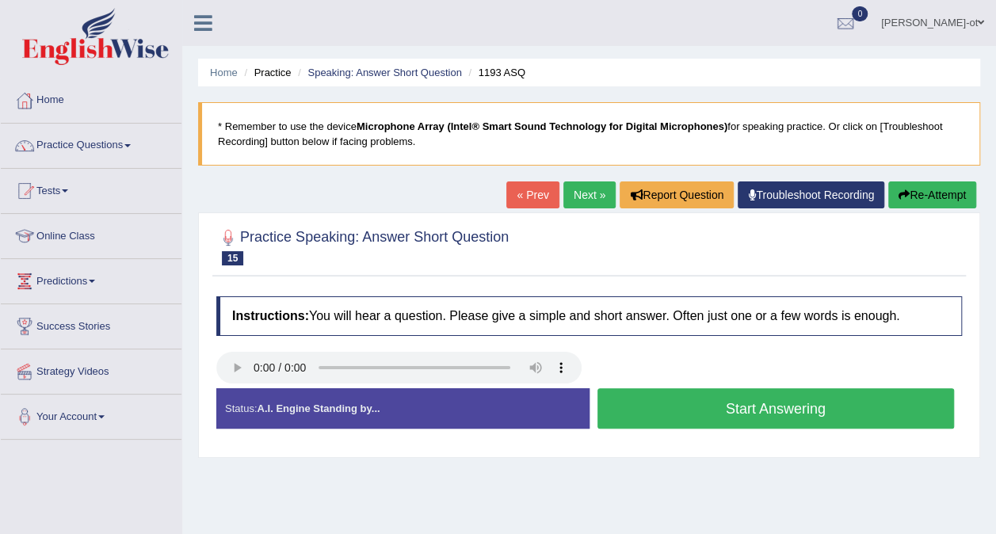
click at [855, 410] on button "Start Answering" at bounding box center [777, 408] width 358 height 40
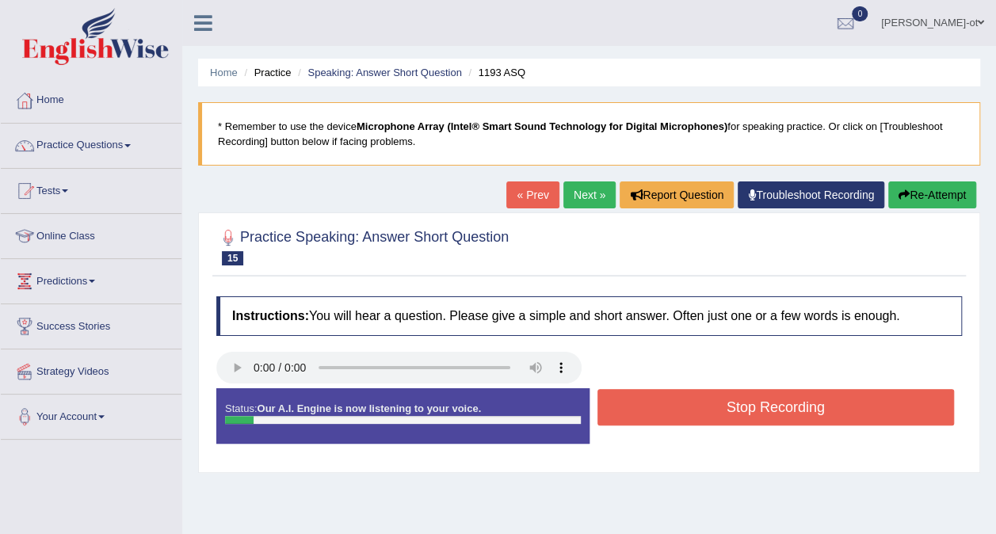
click at [875, 407] on button "Stop Recording" at bounding box center [777, 407] width 358 height 36
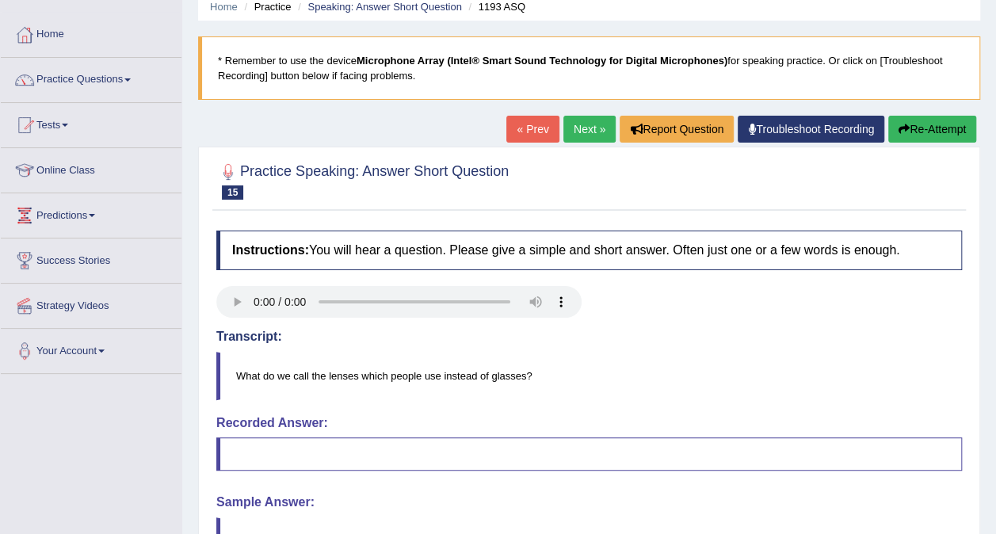
scroll to position [52, 0]
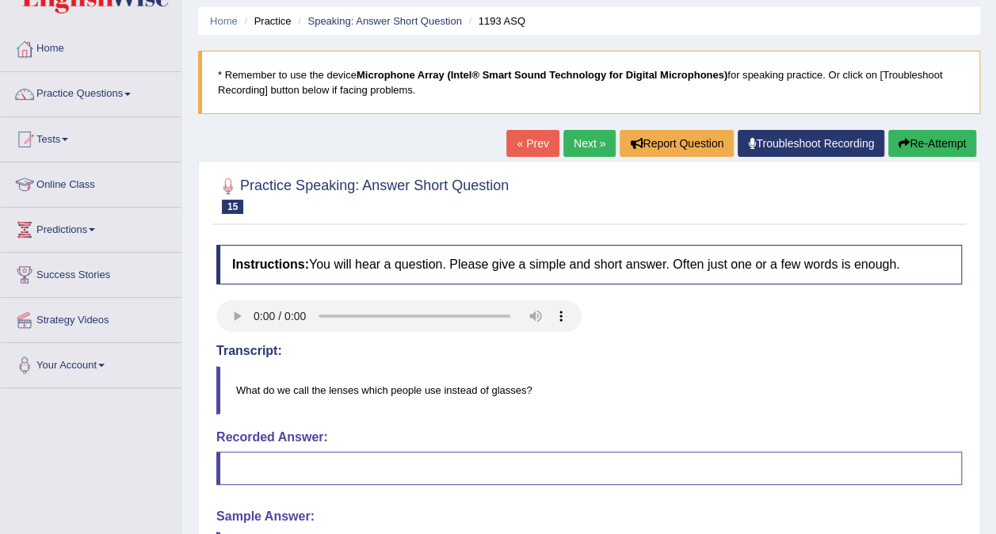
click at [935, 149] on button "Re-Attempt" at bounding box center [933, 143] width 88 height 27
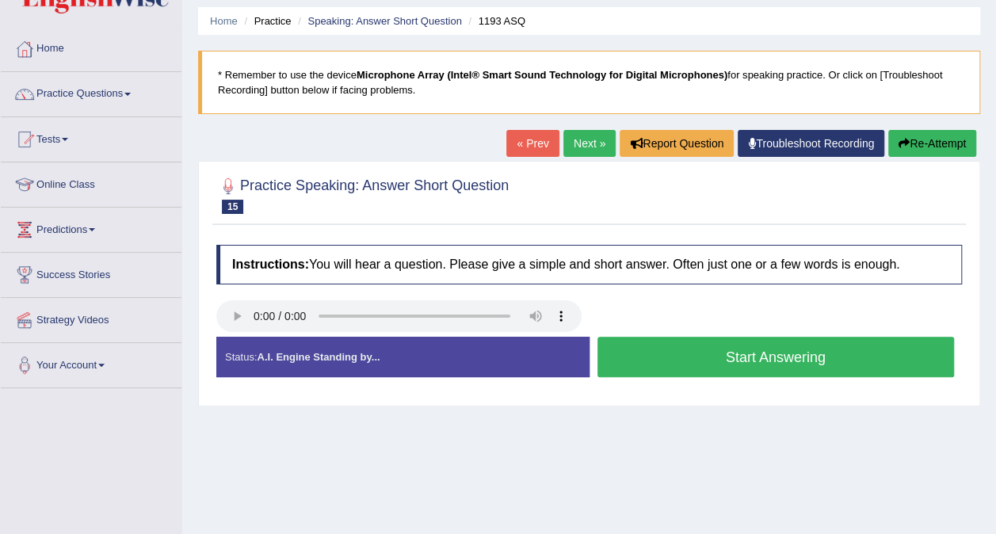
click at [843, 355] on button "Start Answering" at bounding box center [777, 357] width 358 height 40
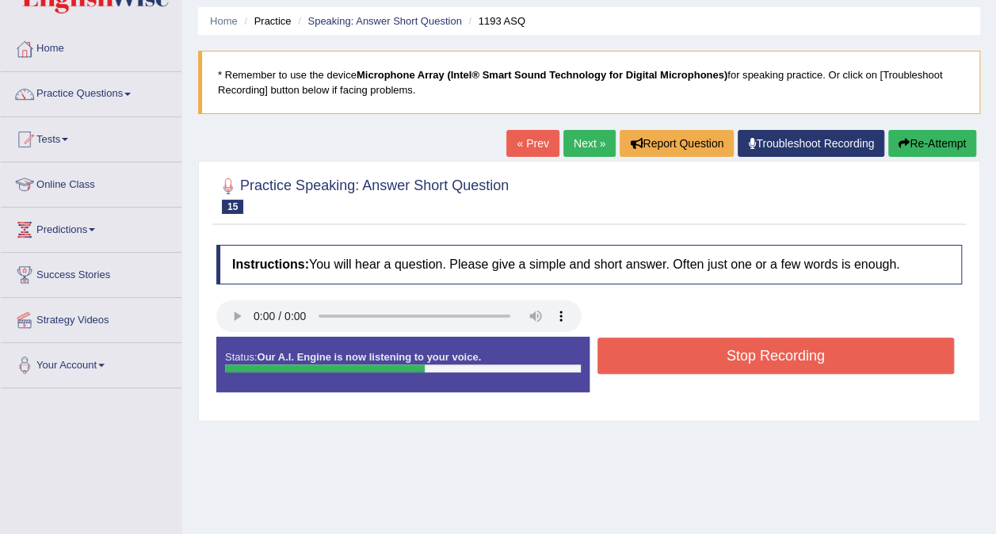
click at [829, 358] on button "Stop Recording" at bounding box center [777, 356] width 358 height 36
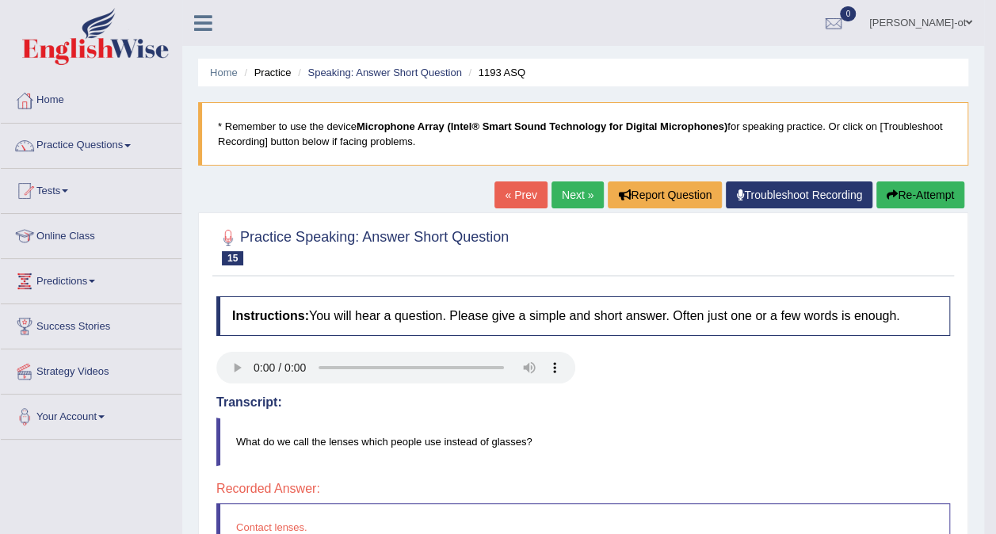
click at [563, 190] on link "Next »" at bounding box center [578, 195] width 52 height 27
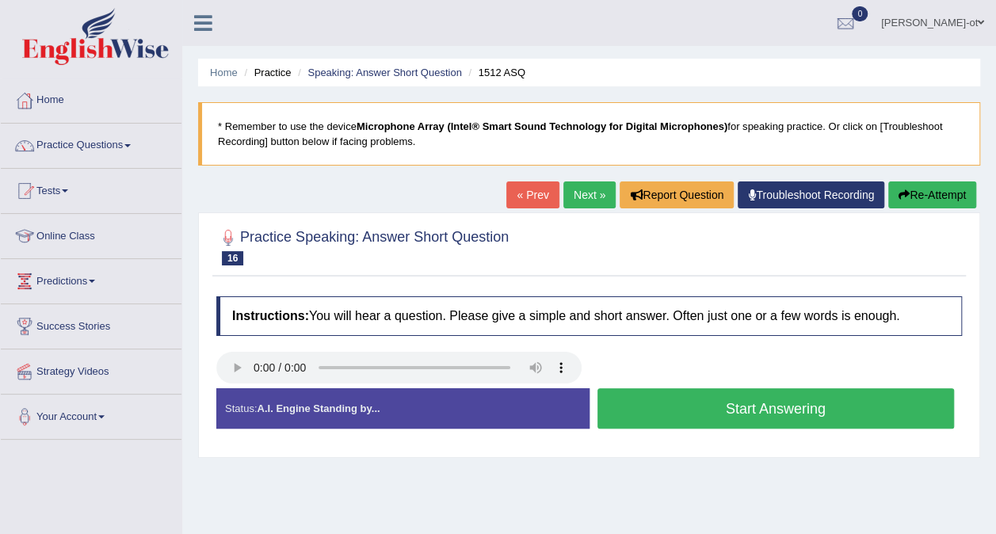
click at [821, 414] on button "Start Answering" at bounding box center [777, 408] width 358 height 40
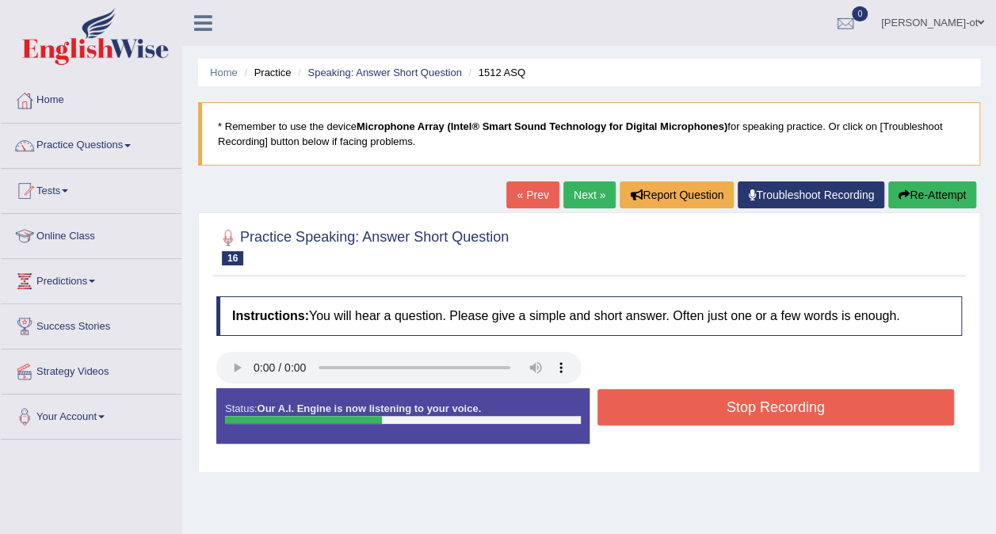
click at [848, 409] on button "Stop Recording" at bounding box center [777, 407] width 358 height 36
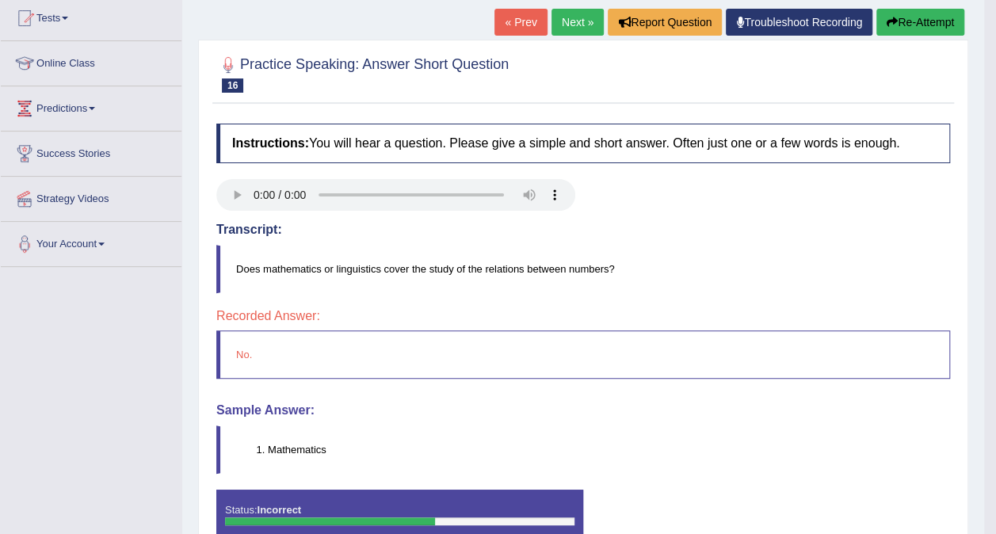
scroll to position [163, 0]
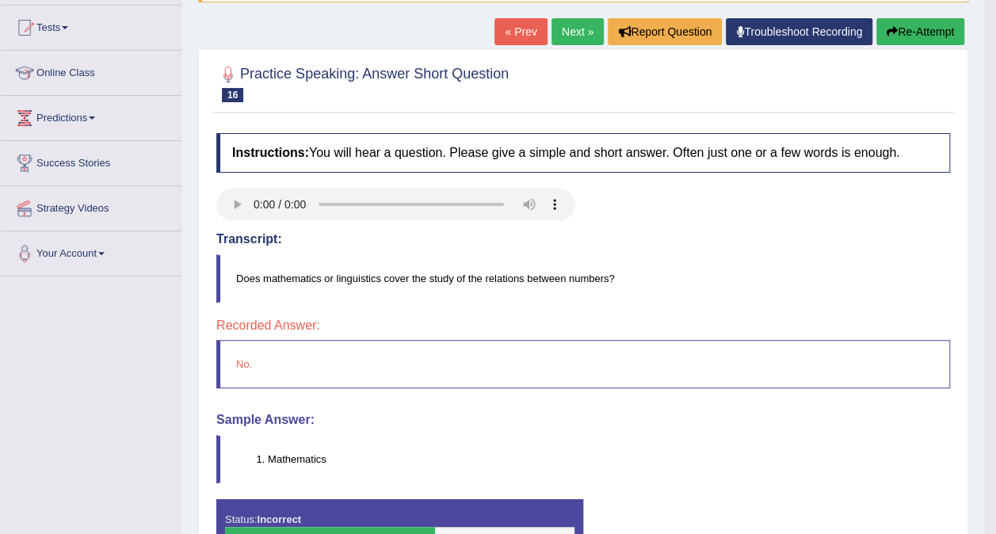
click at [572, 28] on link "Next »" at bounding box center [578, 31] width 52 height 27
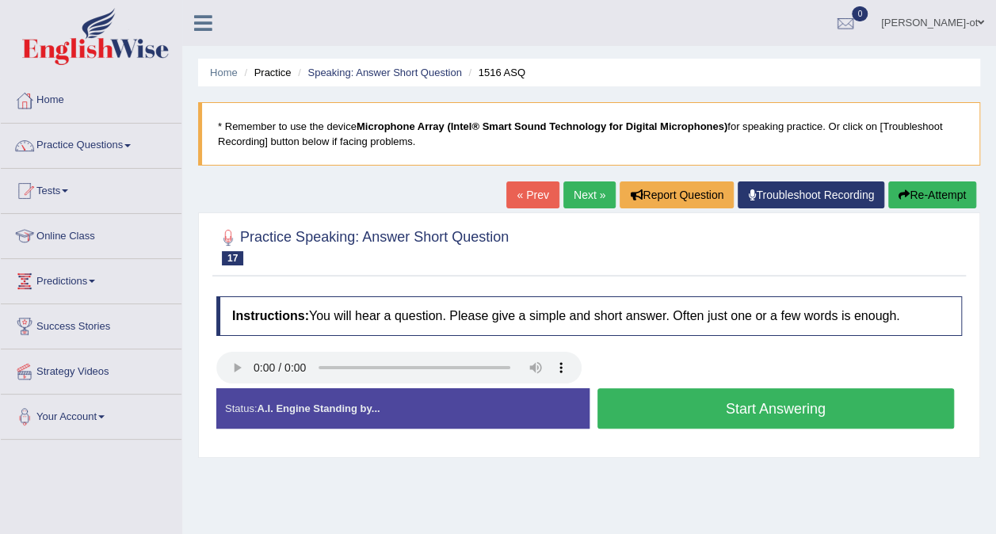
click at [848, 411] on button "Start Answering" at bounding box center [777, 408] width 358 height 40
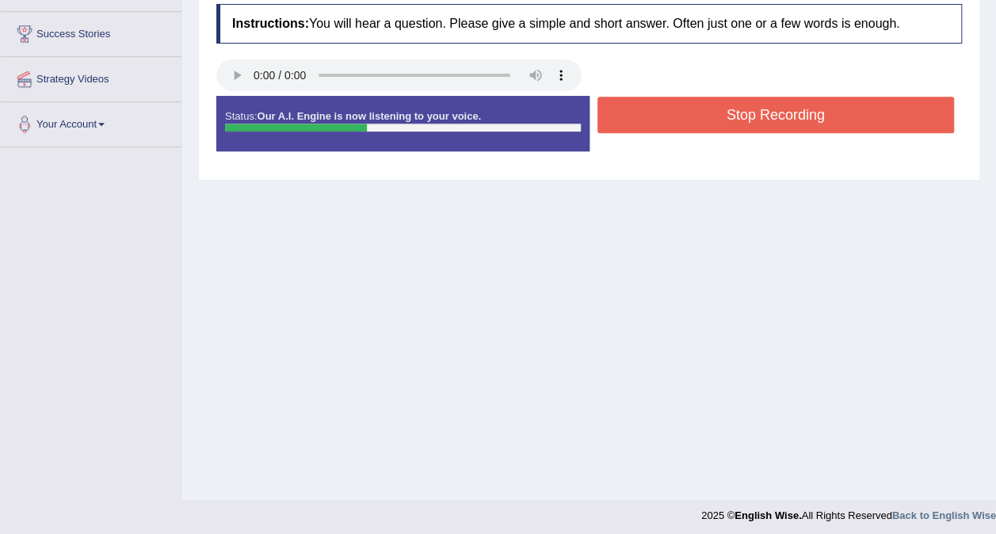
scroll to position [298, 0]
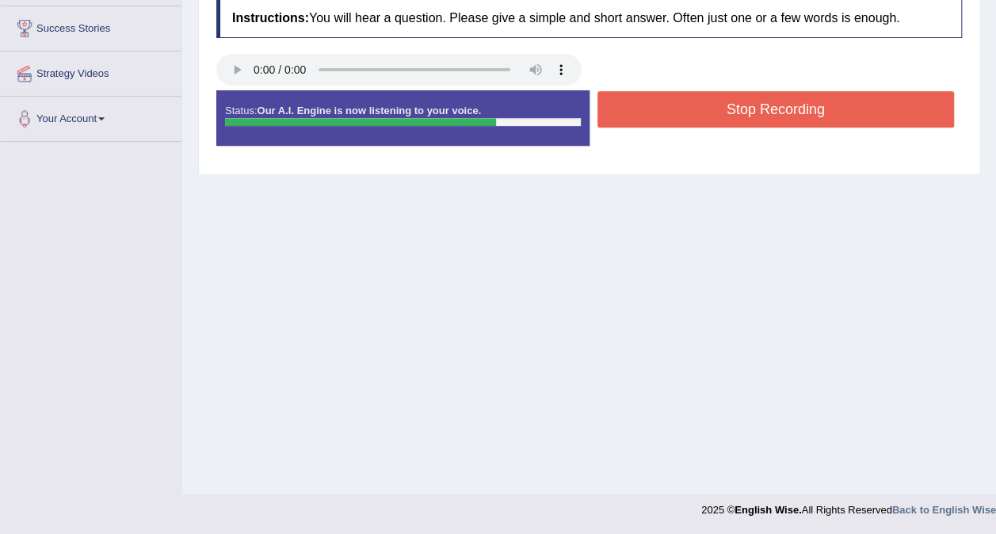
click at [868, 104] on button "Stop Recording" at bounding box center [777, 109] width 358 height 36
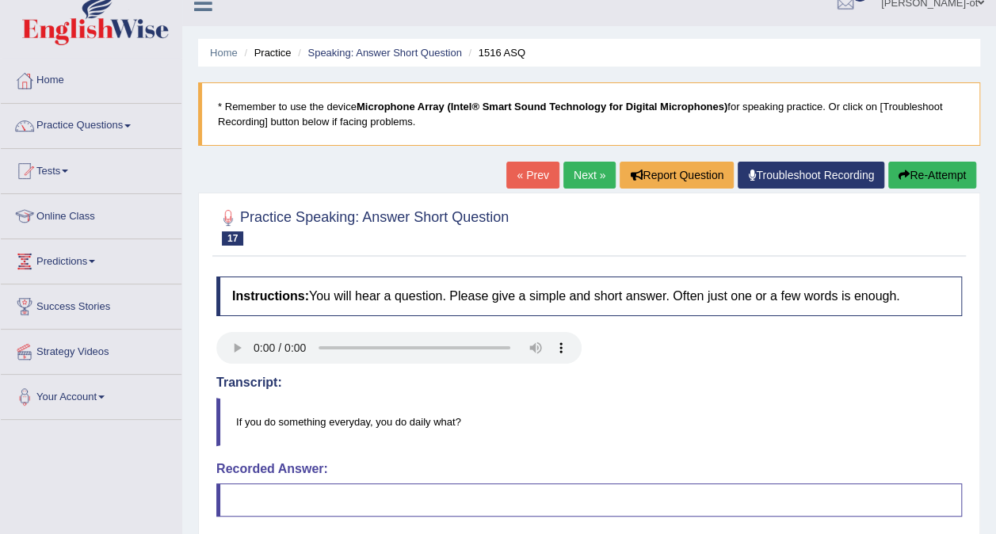
scroll to position [0, 0]
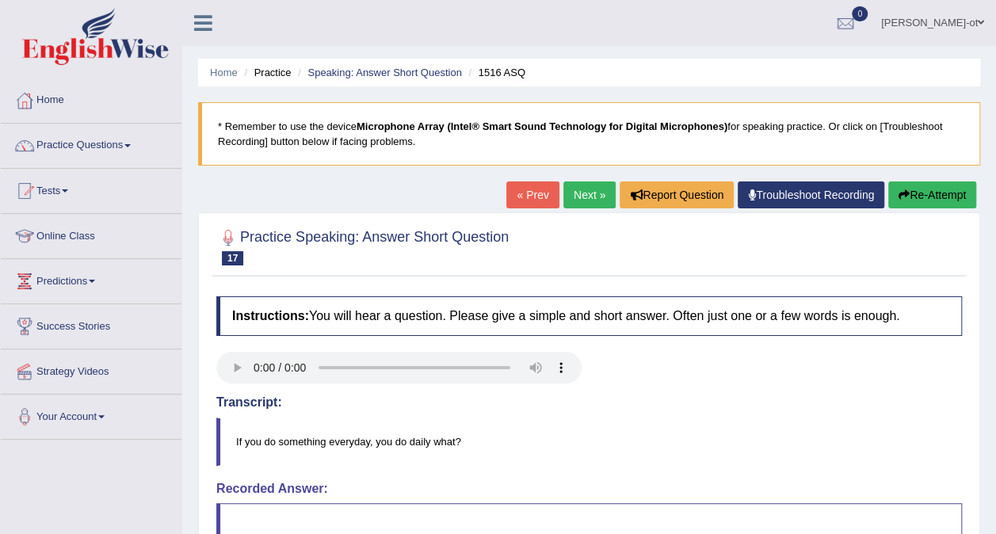
click at [940, 184] on button "Re-Attempt" at bounding box center [933, 195] width 88 height 27
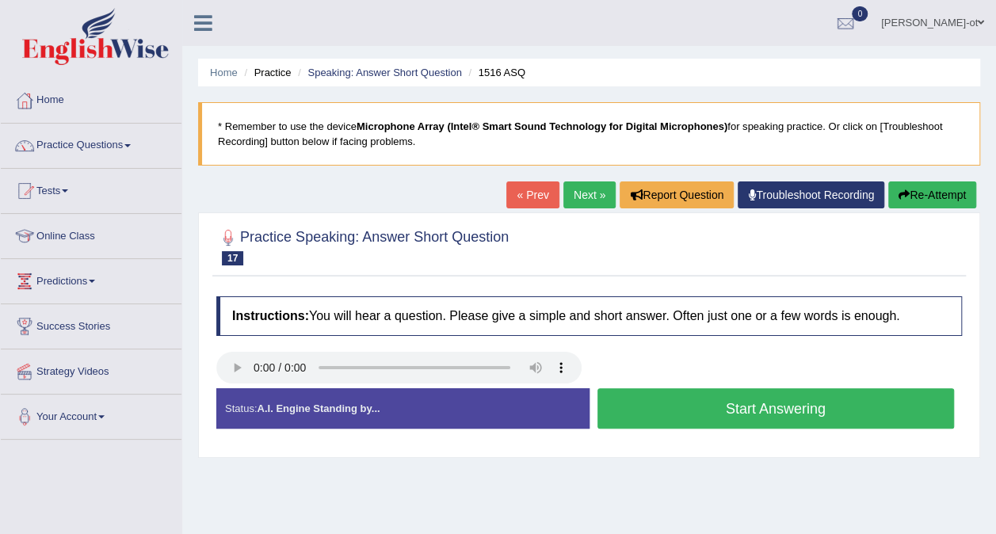
click at [587, 198] on link "Next »" at bounding box center [590, 195] width 52 height 27
click at [809, 410] on button "Start Answering" at bounding box center [777, 408] width 358 height 40
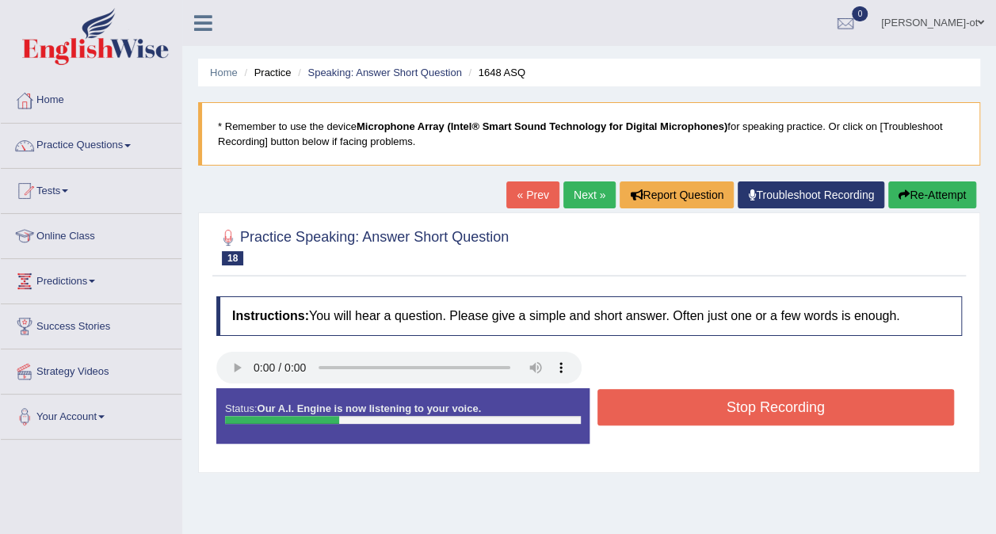
click at [810, 411] on button "Stop Recording" at bounding box center [777, 407] width 358 height 36
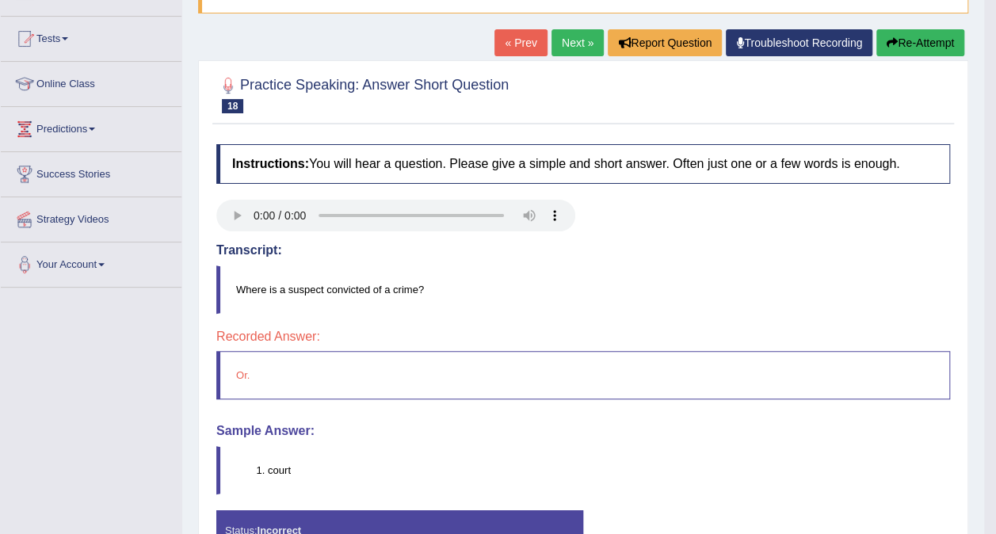
scroll to position [149, 0]
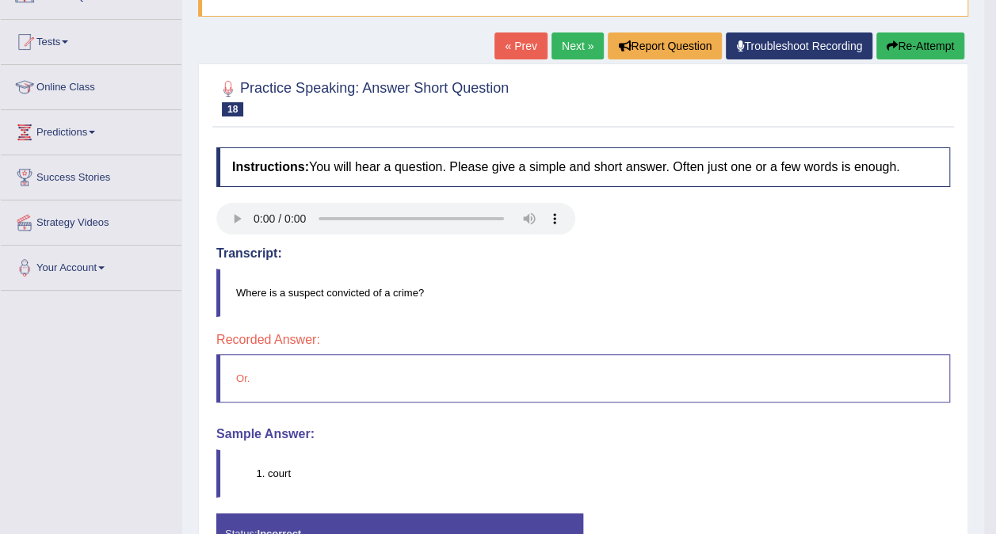
click at [574, 47] on link "Next »" at bounding box center [578, 46] width 52 height 27
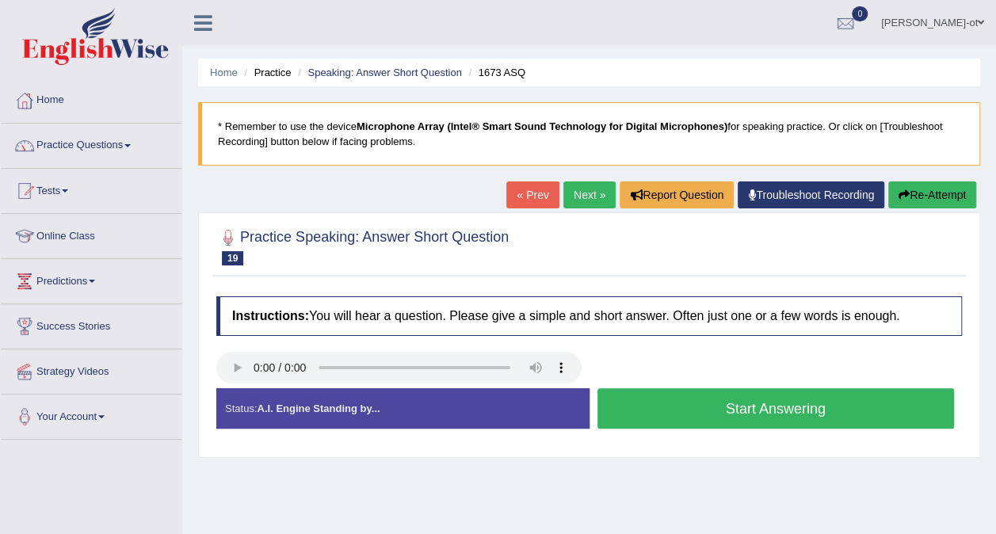
click at [899, 409] on button "Start Answering" at bounding box center [777, 408] width 358 height 40
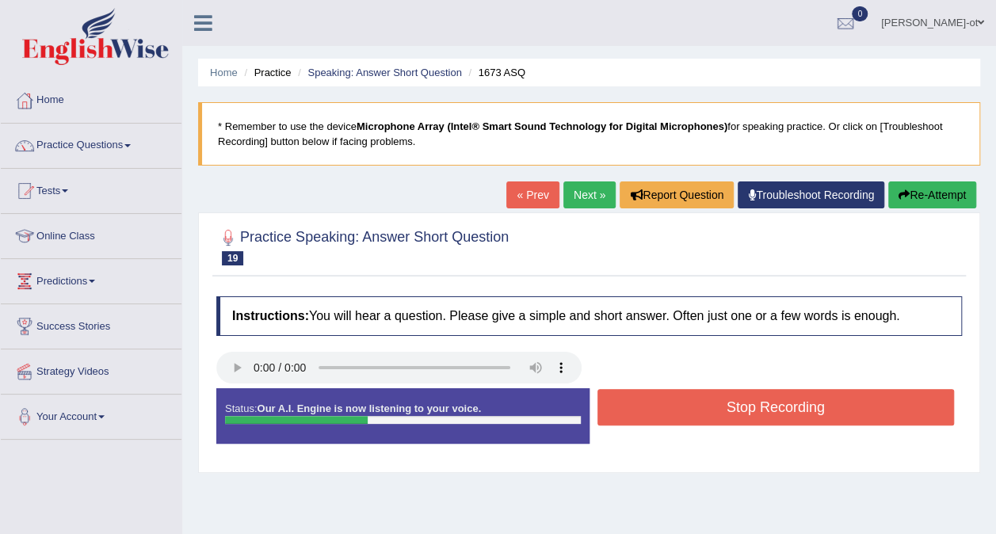
click at [885, 414] on button "Stop Recording" at bounding box center [777, 407] width 358 height 36
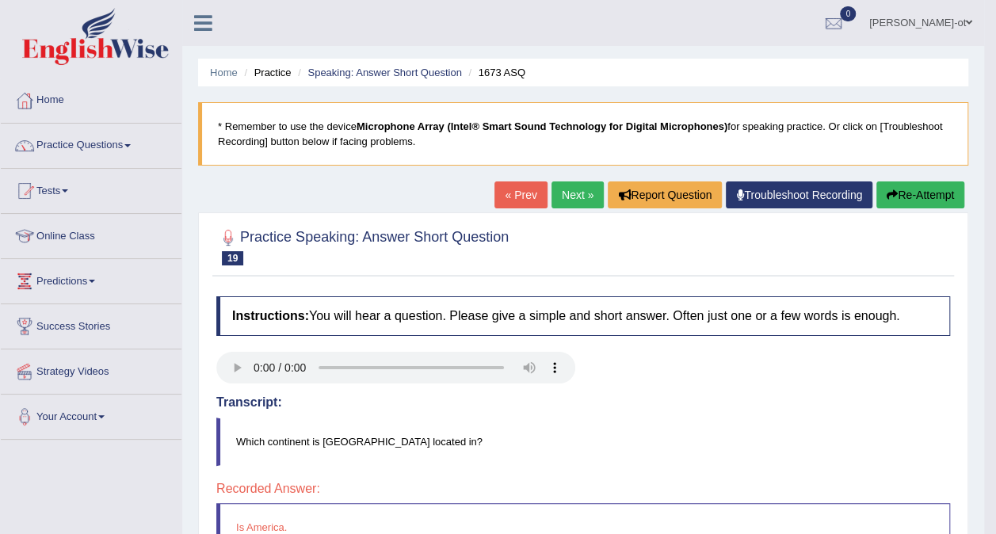
click at [930, 198] on button "Re-Attempt" at bounding box center [921, 195] width 88 height 27
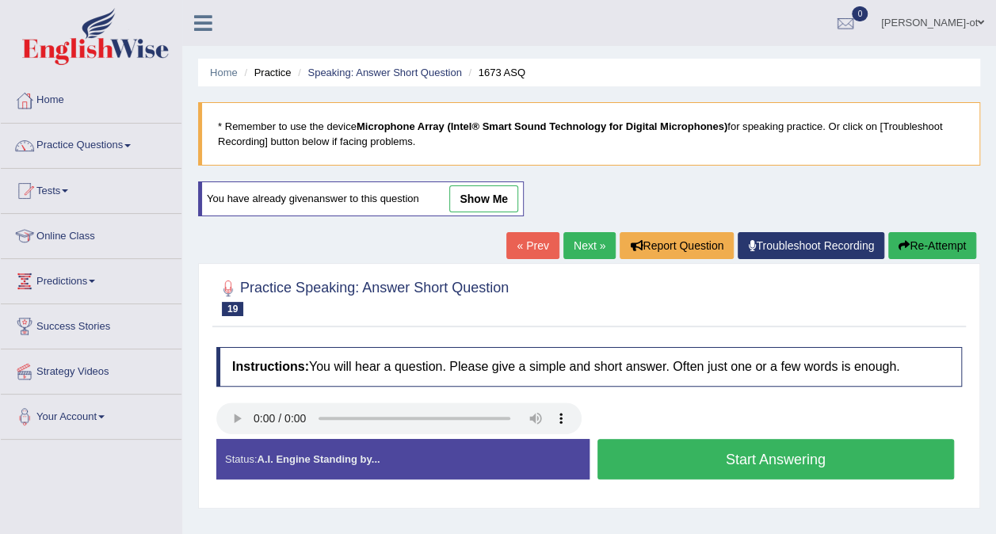
click at [843, 463] on button "Start Answering" at bounding box center [777, 459] width 358 height 40
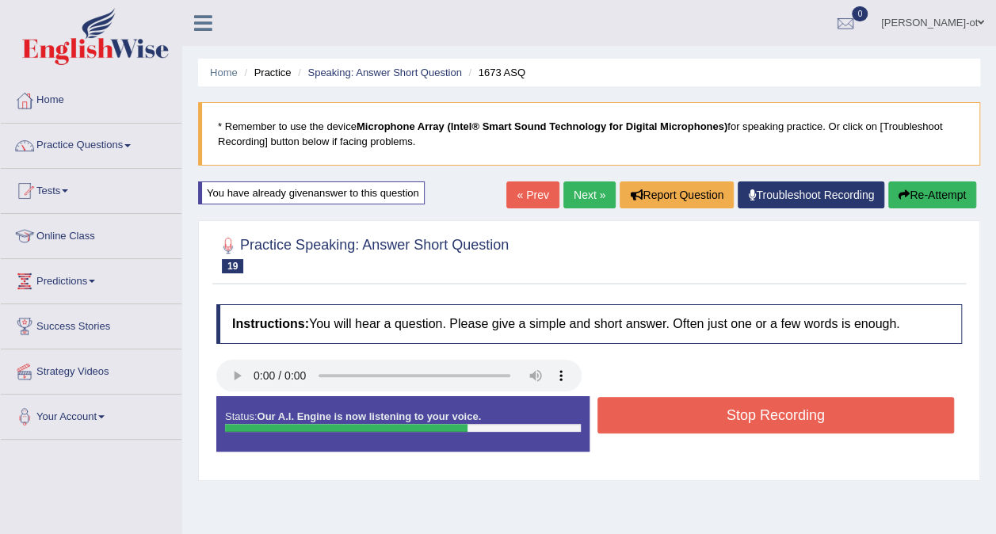
click at [836, 418] on button "Stop Recording" at bounding box center [777, 415] width 358 height 36
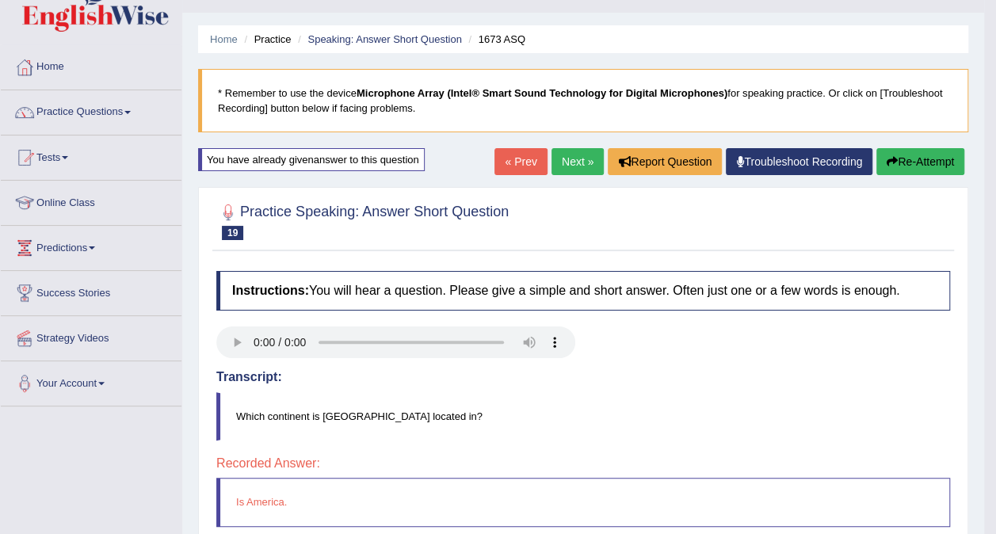
scroll to position [52, 0]
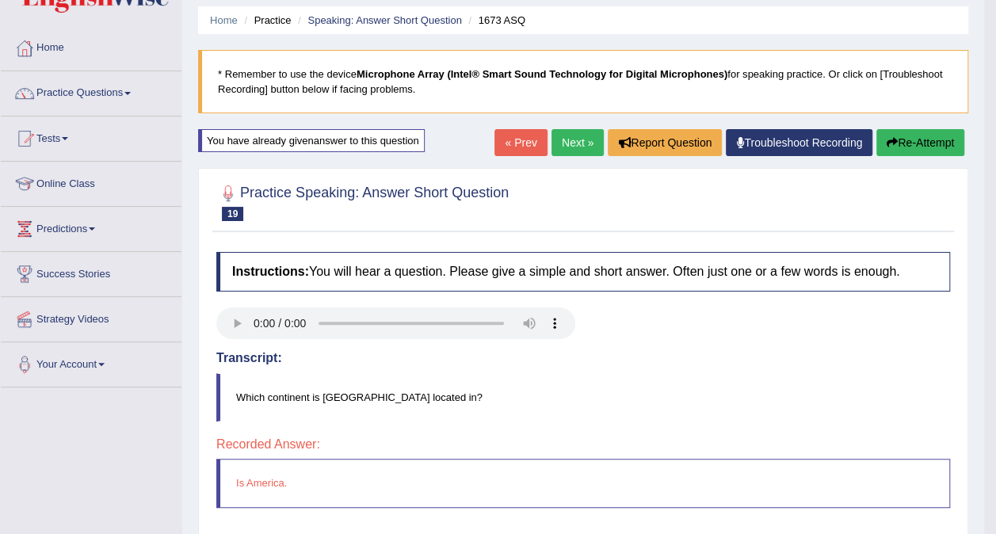
click at [921, 135] on button "Re-Attempt" at bounding box center [921, 142] width 88 height 27
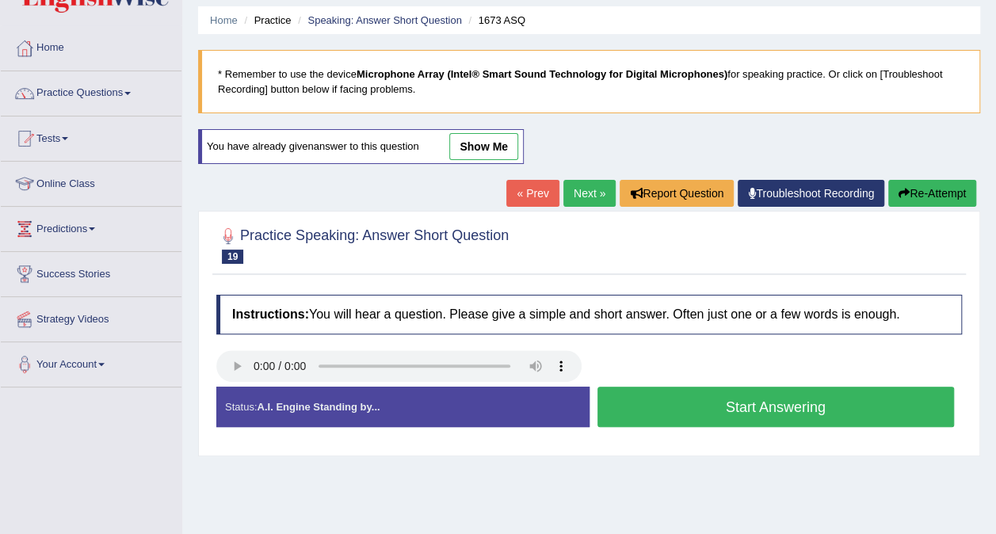
click at [856, 412] on button "Start Answering" at bounding box center [777, 407] width 358 height 40
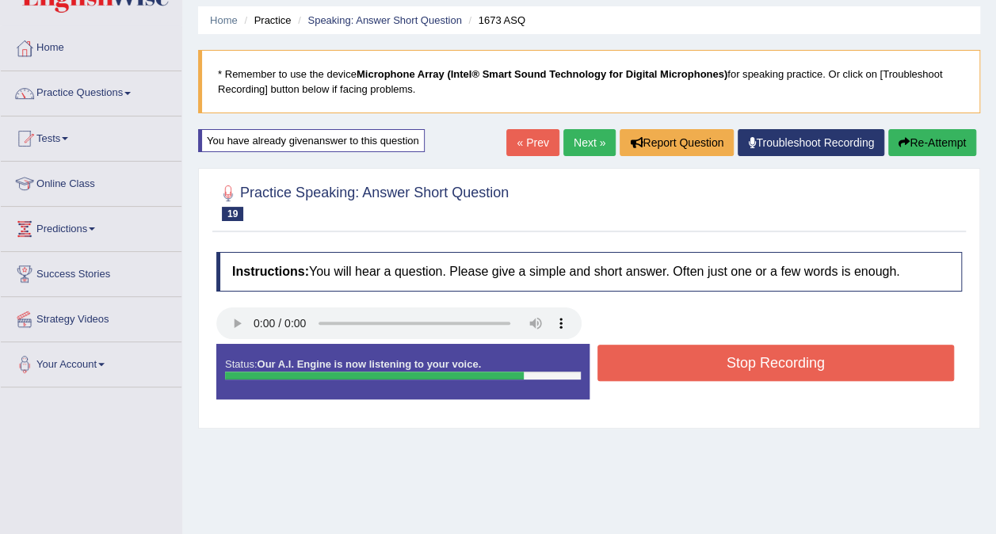
click at [822, 365] on button "Stop Recording" at bounding box center [777, 363] width 358 height 36
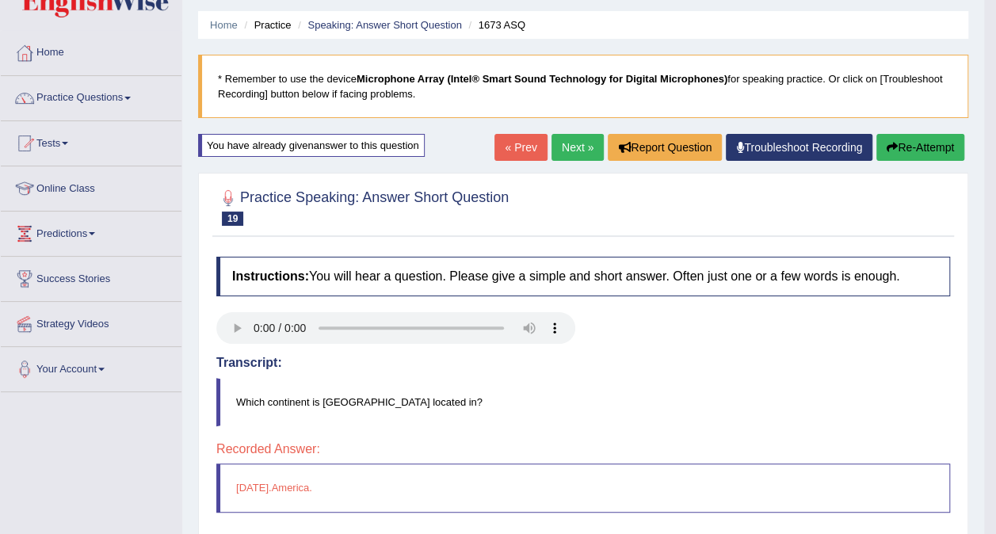
scroll to position [47, 0]
click at [931, 150] on button "Re-Attempt" at bounding box center [921, 148] width 88 height 27
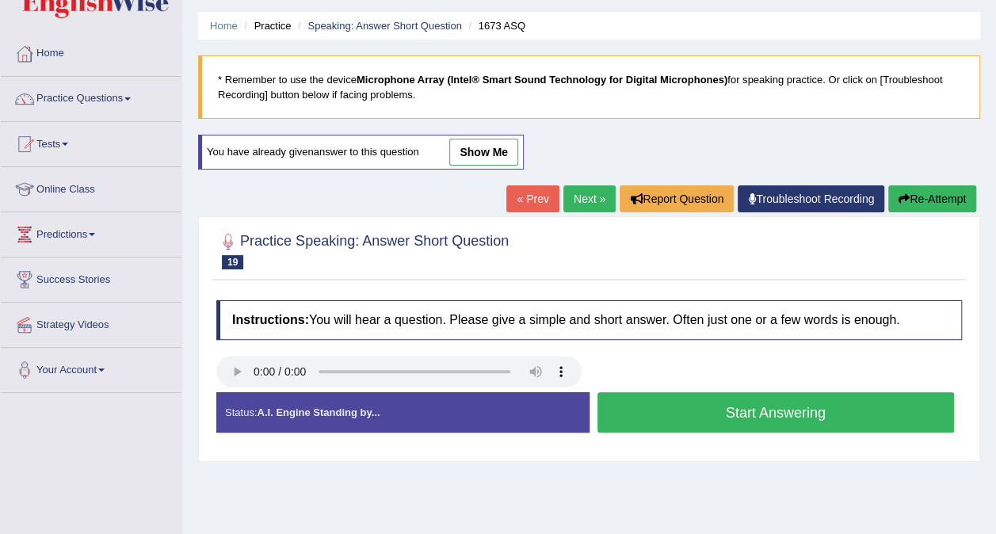
click at [850, 423] on button "Start Answering" at bounding box center [777, 412] width 358 height 40
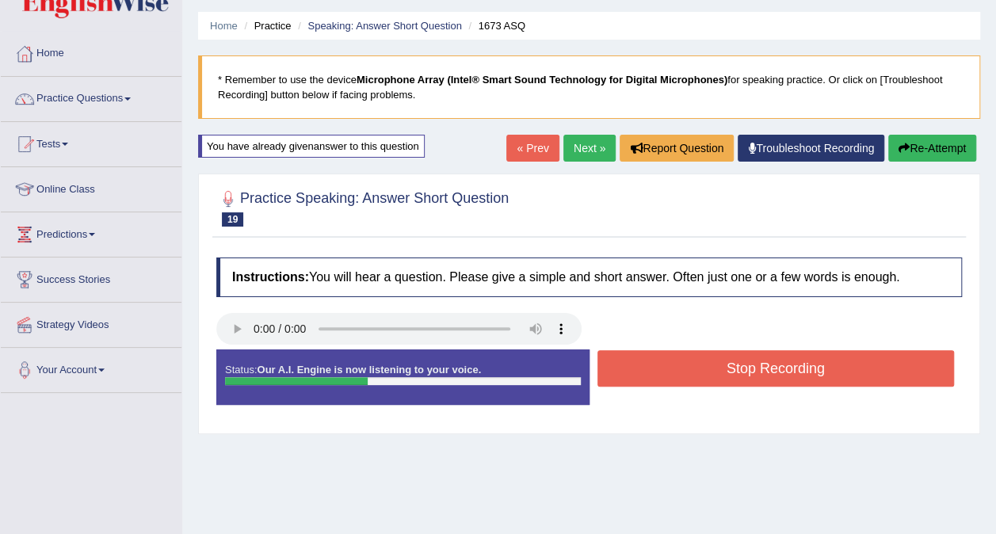
click at [836, 371] on button "Stop Recording" at bounding box center [777, 368] width 358 height 36
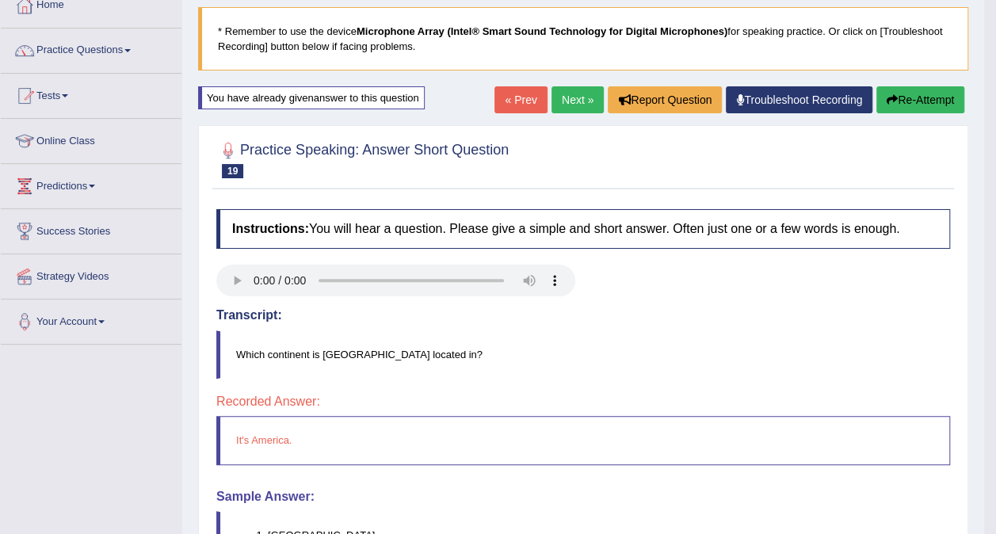
scroll to position [75, 0]
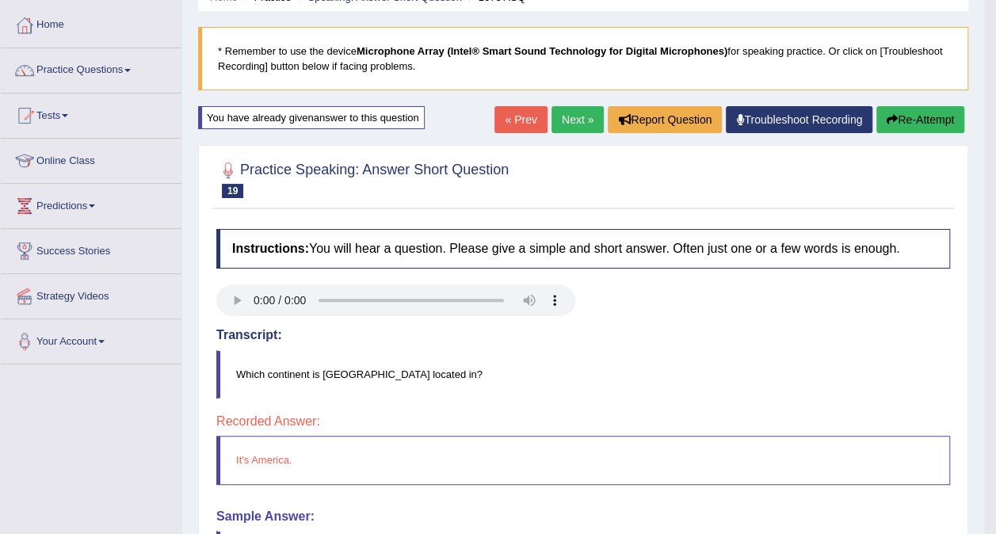
click at [572, 112] on link "Next »" at bounding box center [578, 119] width 52 height 27
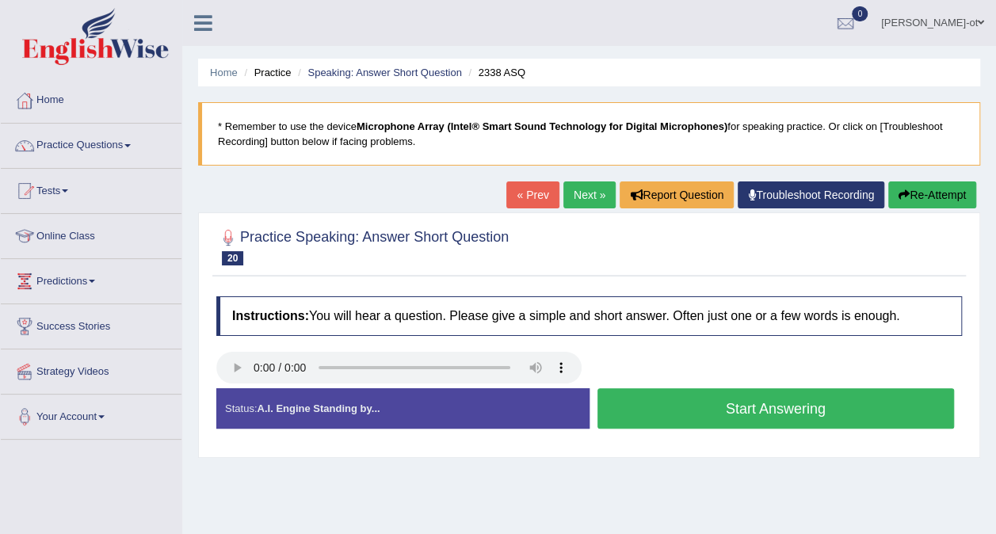
click at [904, 406] on button "Start Answering" at bounding box center [777, 408] width 358 height 40
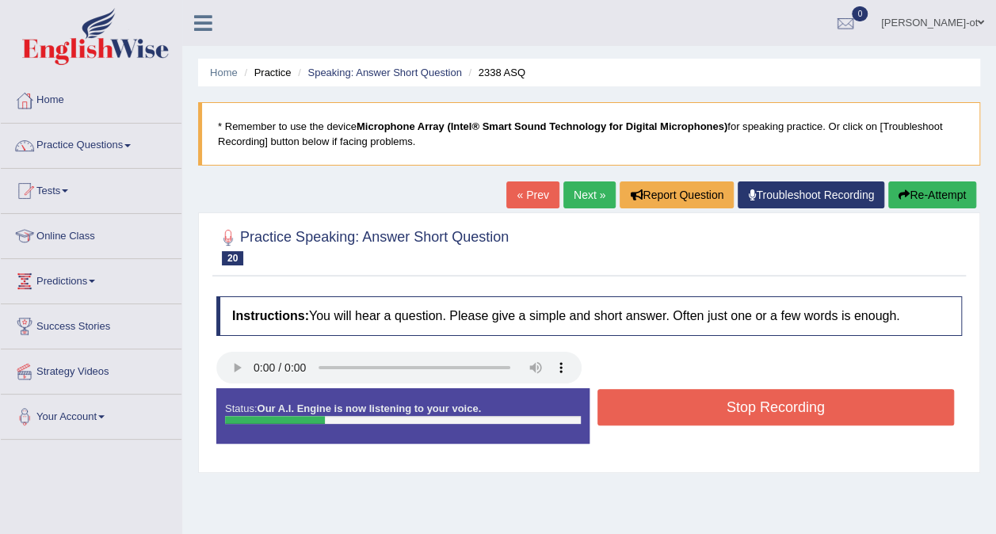
click at [885, 409] on button "Stop Recording" at bounding box center [777, 407] width 358 height 36
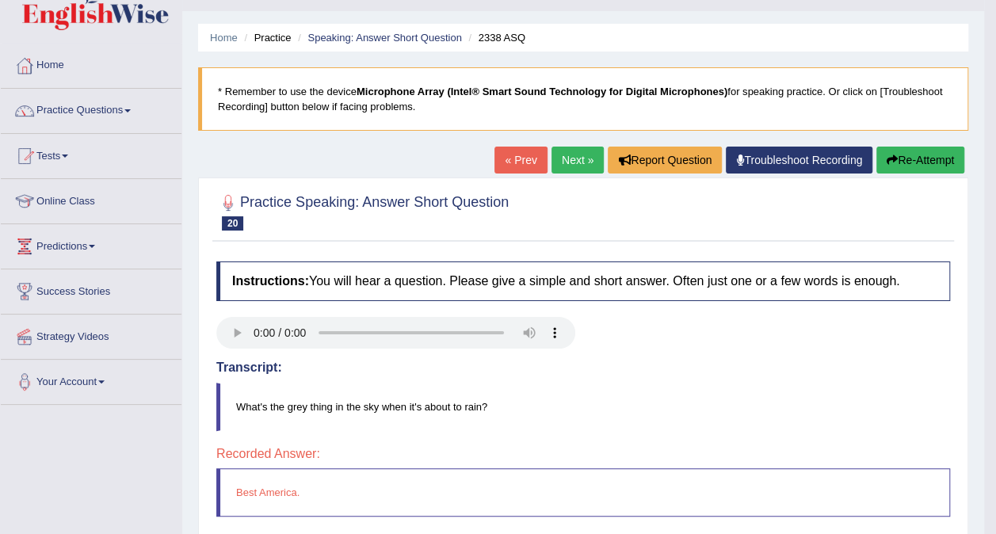
scroll to position [26, 0]
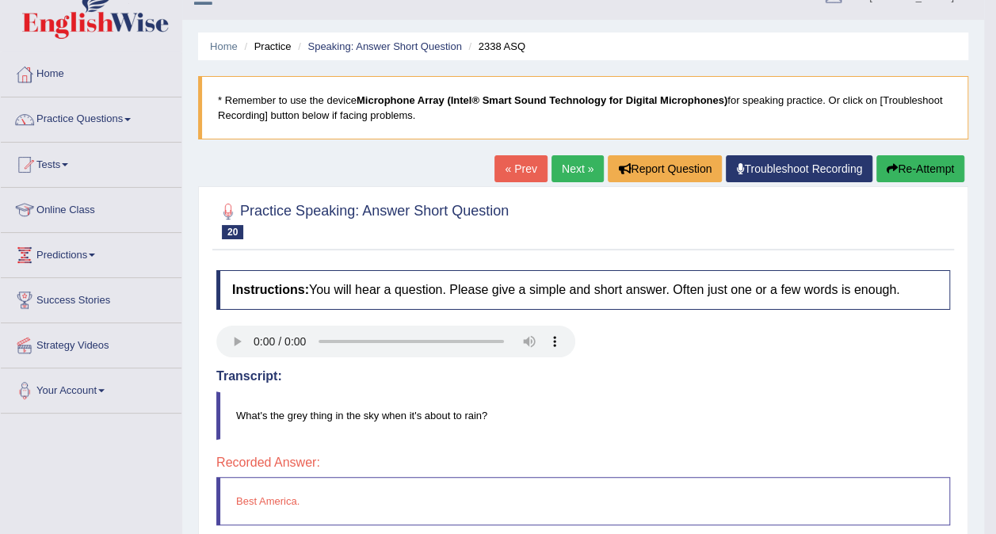
click at [573, 170] on link "Next »" at bounding box center [578, 168] width 52 height 27
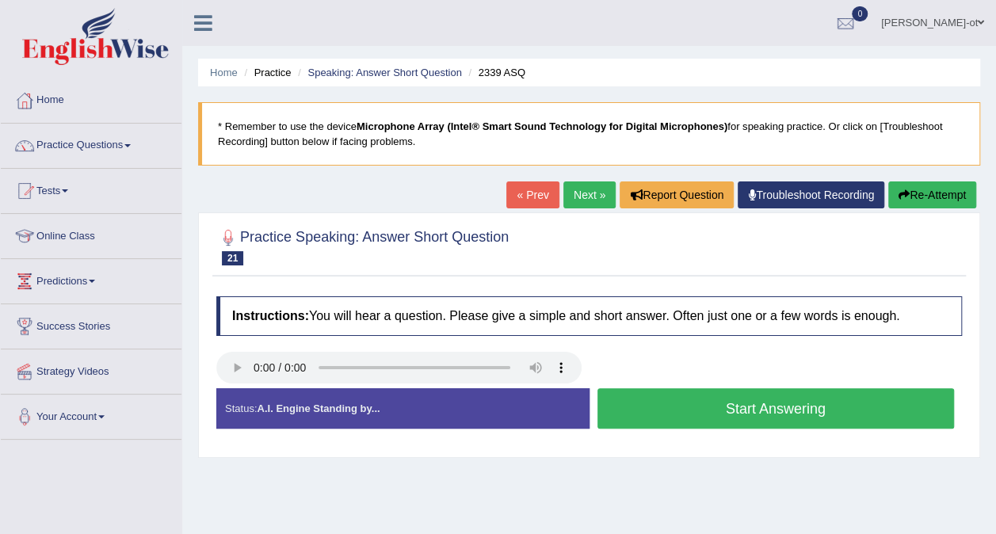
click at [489, 507] on div "Home Practice Speaking: Answer Short Question 2339 ASQ * Remember to use the de…" at bounding box center [589, 396] width 814 height 793
click at [857, 414] on button "Start Answering" at bounding box center [777, 408] width 358 height 40
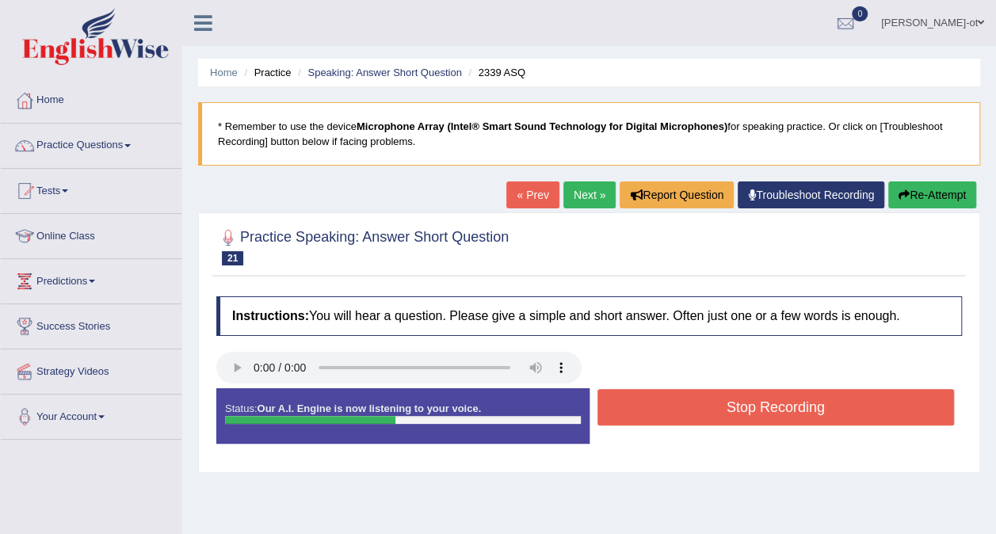
click at [891, 406] on button "Stop Recording" at bounding box center [777, 407] width 358 height 36
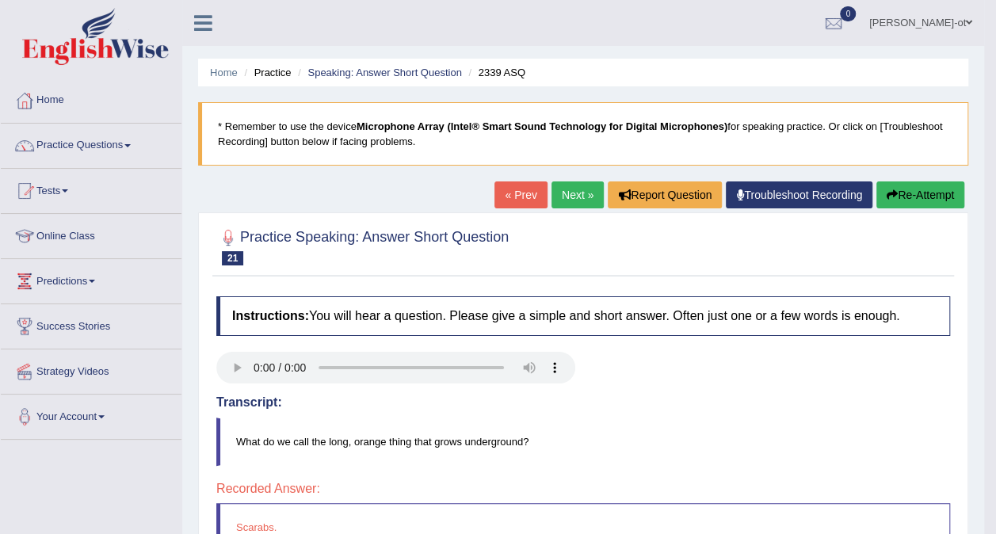
click at [920, 195] on button "Re-Attempt" at bounding box center [921, 195] width 88 height 27
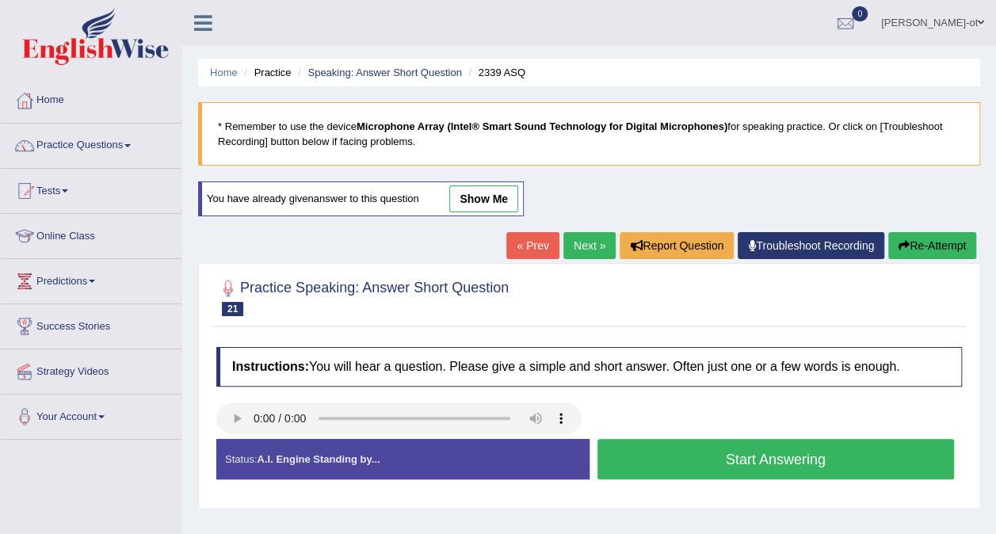
click at [759, 466] on button "Start Answering" at bounding box center [777, 459] width 358 height 40
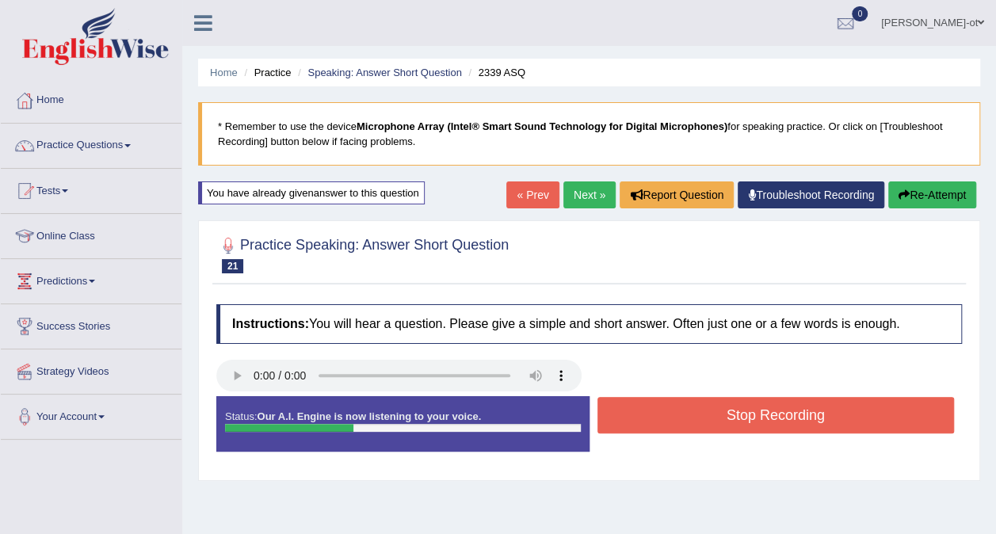
click at [790, 422] on button "Stop Recording" at bounding box center [777, 415] width 358 height 36
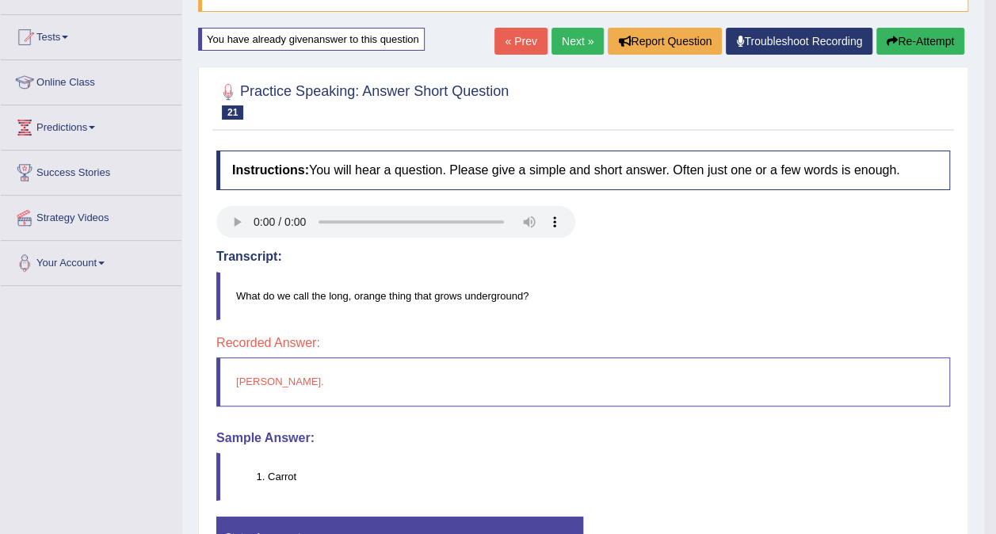
scroll to position [140, 0]
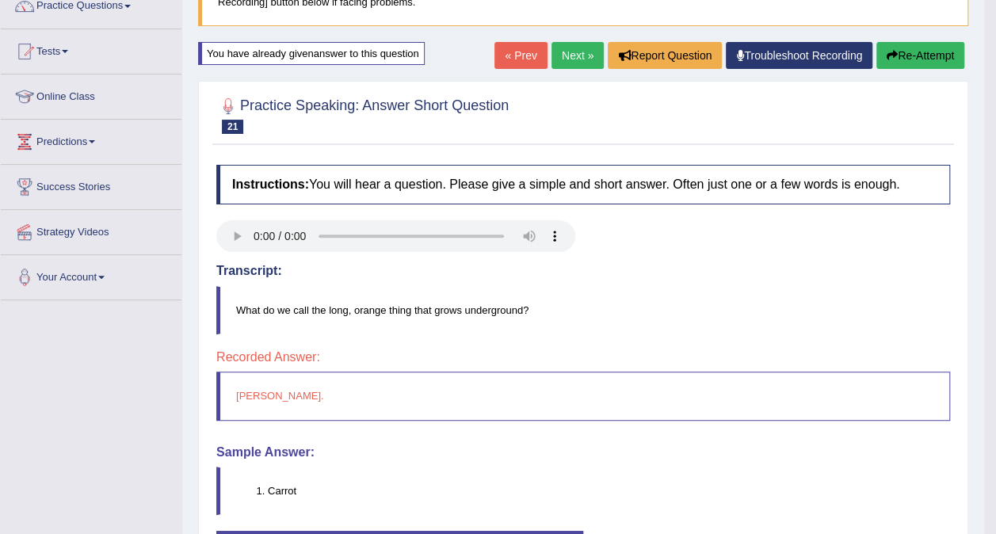
click at [927, 54] on button "Re-Attempt" at bounding box center [921, 55] width 88 height 27
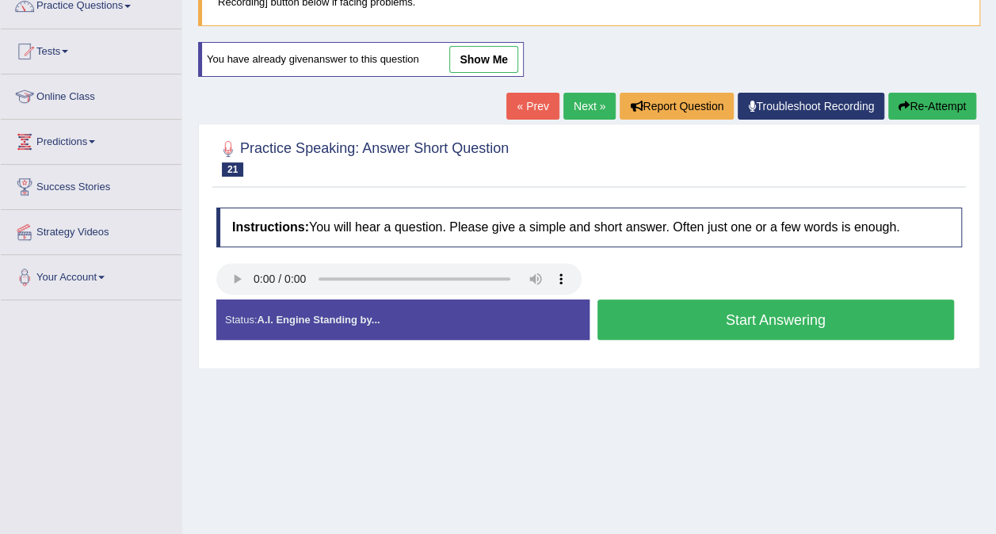
click at [856, 323] on button "Start Answering" at bounding box center [777, 320] width 358 height 40
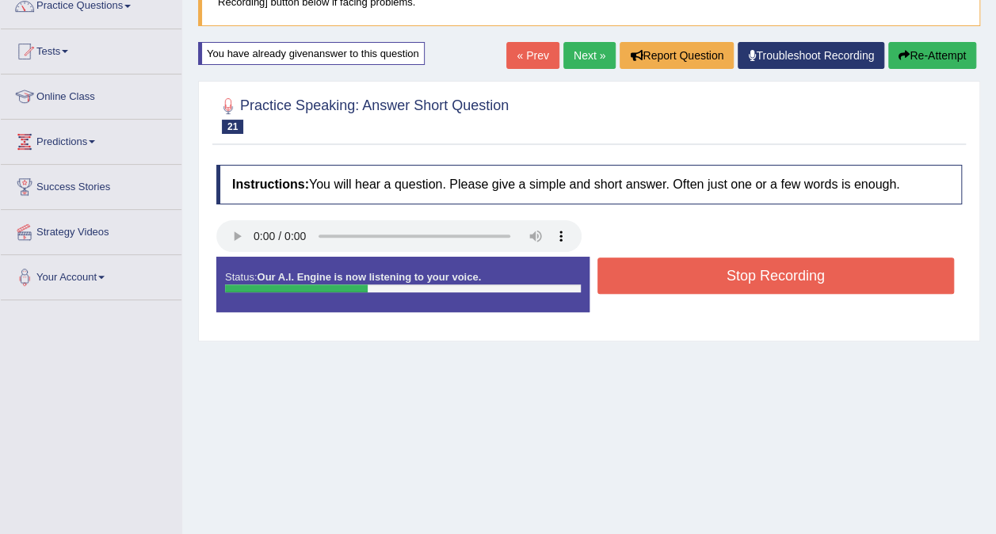
click at [840, 266] on button "Stop Recording" at bounding box center [777, 276] width 358 height 36
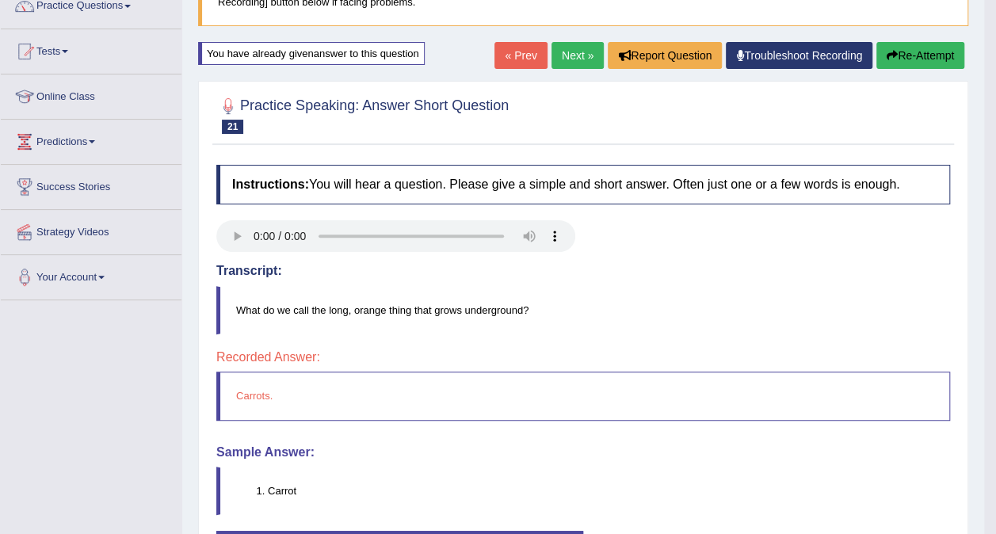
click at [568, 44] on link "Next »" at bounding box center [578, 55] width 52 height 27
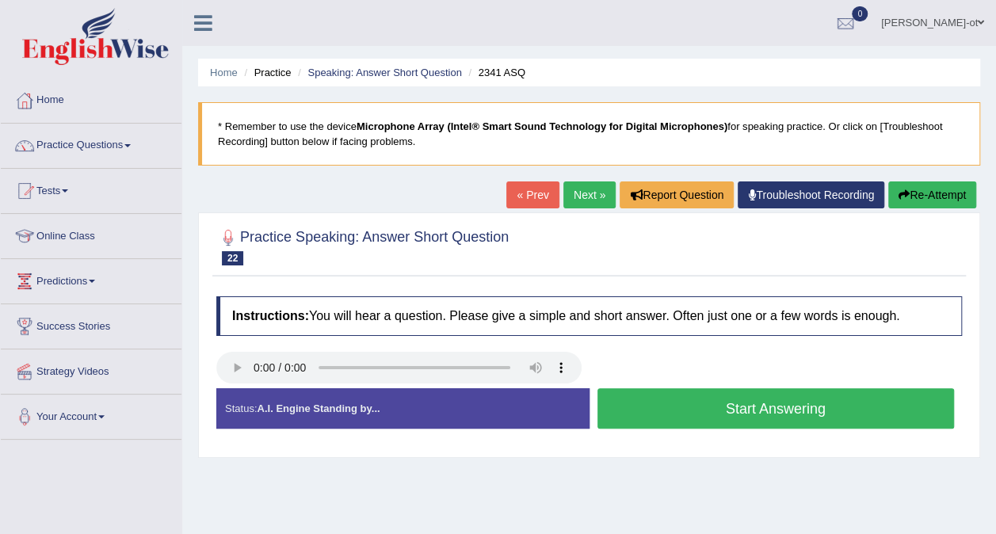
click at [828, 401] on button "Start Answering" at bounding box center [777, 408] width 358 height 40
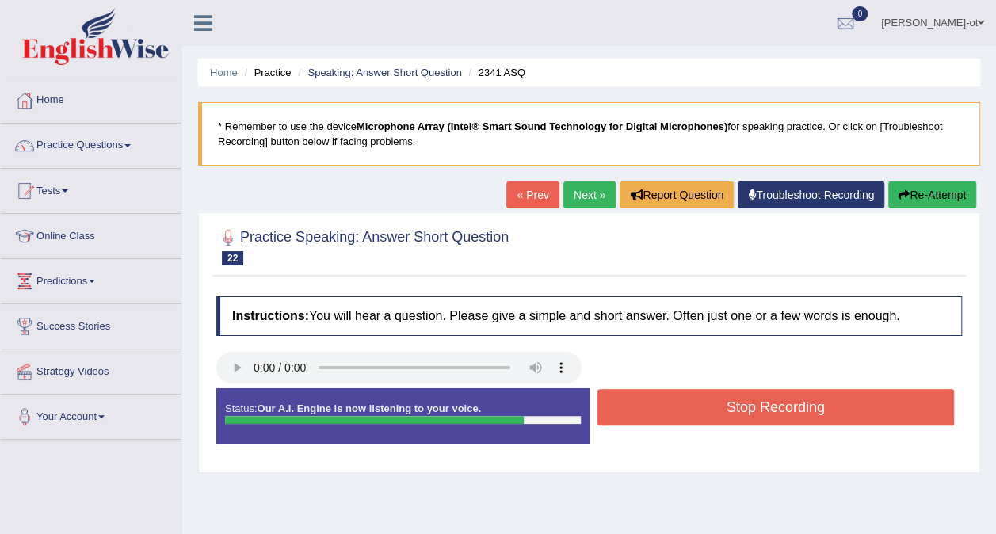
click at [849, 408] on button "Stop Recording" at bounding box center [777, 407] width 358 height 36
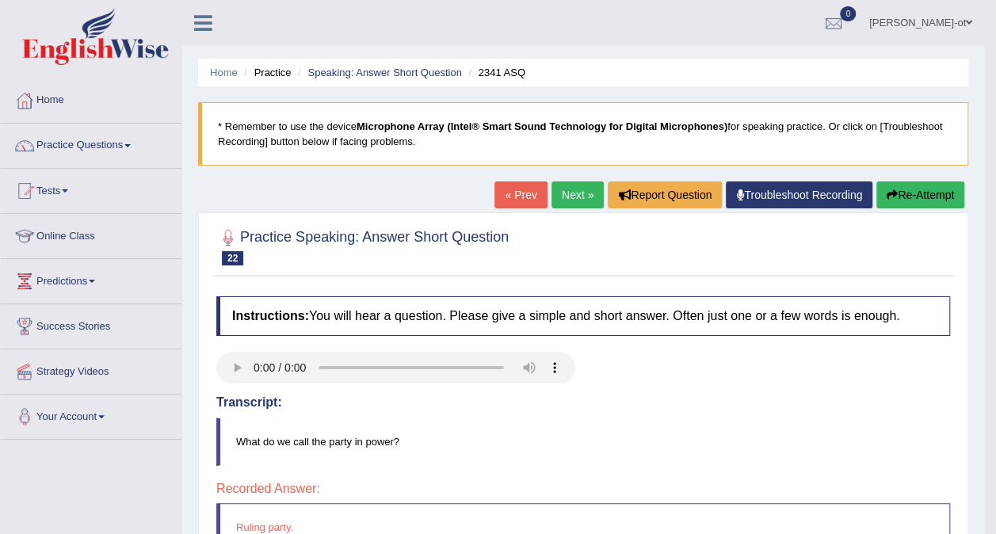
click at [574, 192] on link "Next »" at bounding box center [578, 195] width 52 height 27
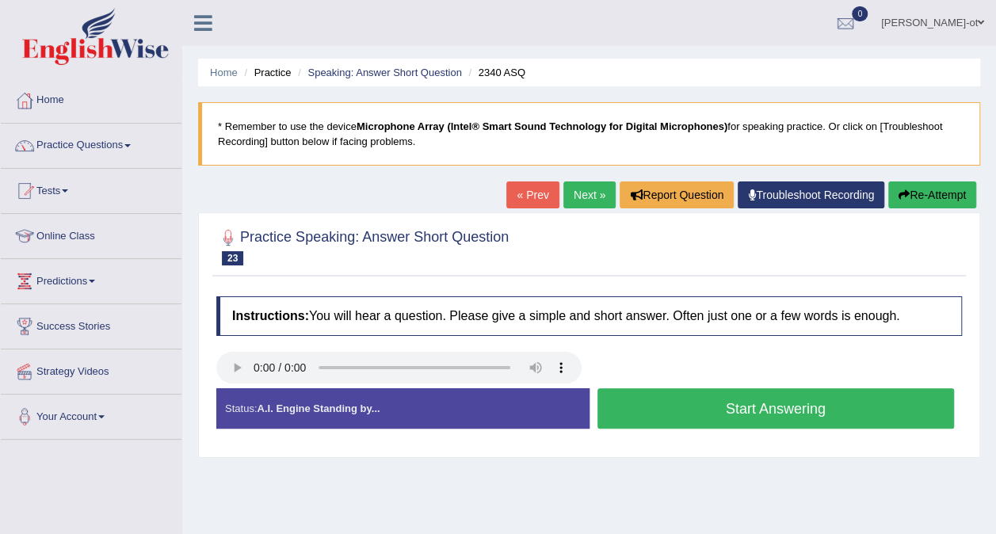
click at [831, 411] on button "Start Answering" at bounding box center [777, 408] width 358 height 40
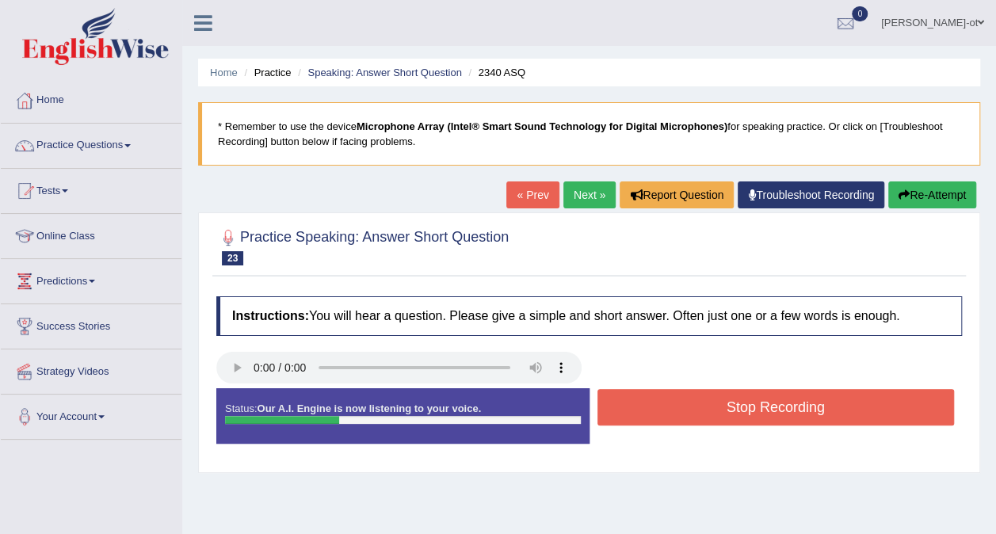
click at [803, 400] on button "Stop Recording" at bounding box center [777, 407] width 358 height 36
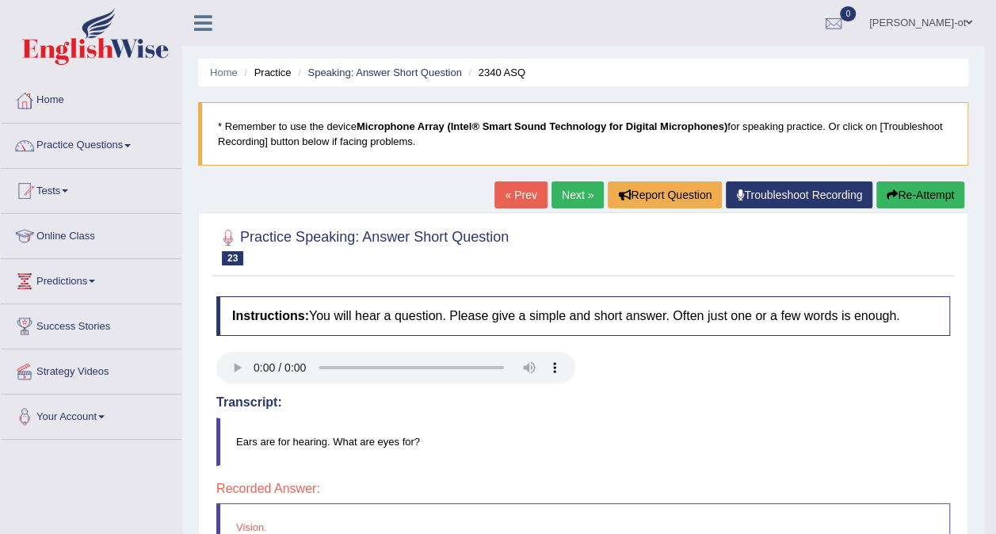
click at [572, 193] on link "Next »" at bounding box center [578, 195] width 52 height 27
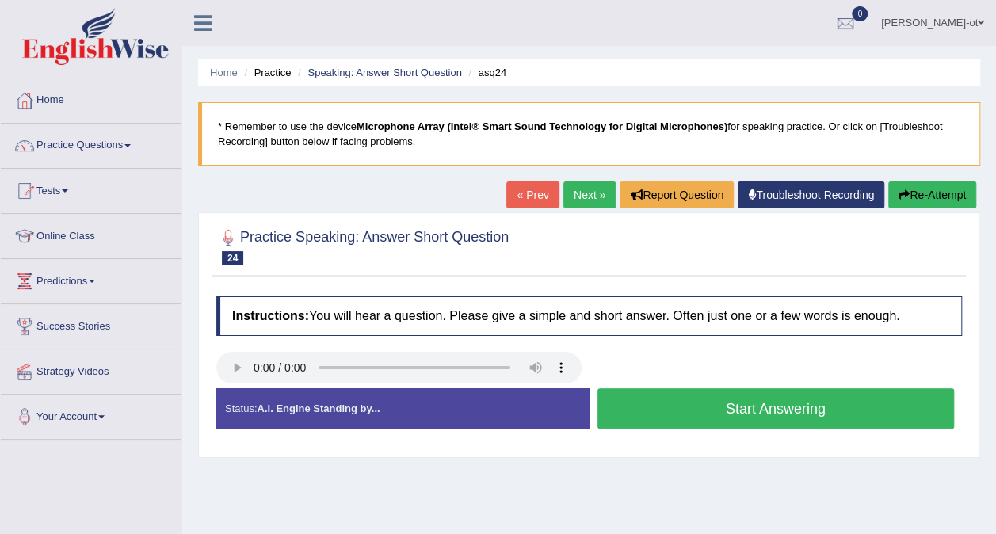
click at [788, 405] on button "Start Answering" at bounding box center [777, 408] width 358 height 40
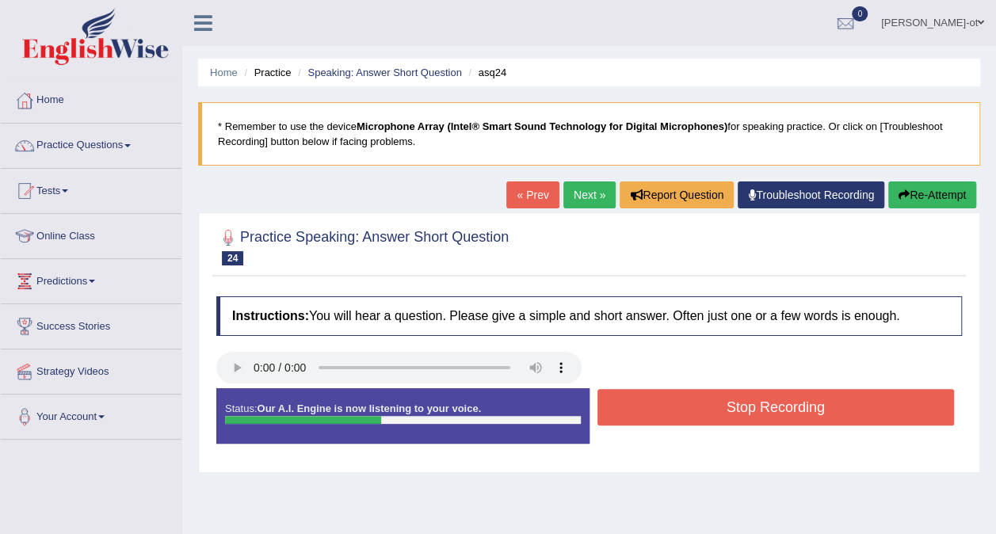
click at [783, 411] on button "Stop Recording" at bounding box center [777, 407] width 358 height 36
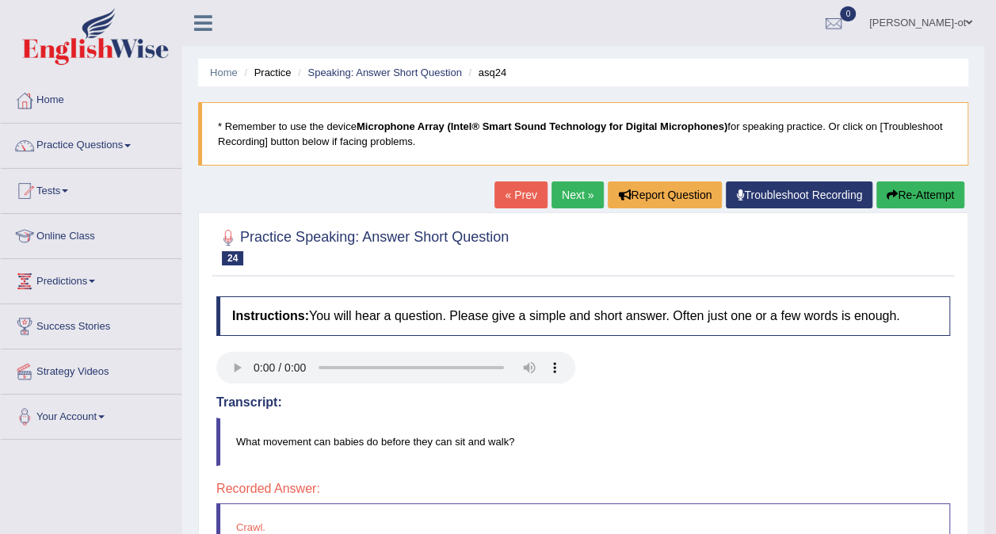
click at [582, 193] on link "Next »" at bounding box center [578, 195] width 52 height 27
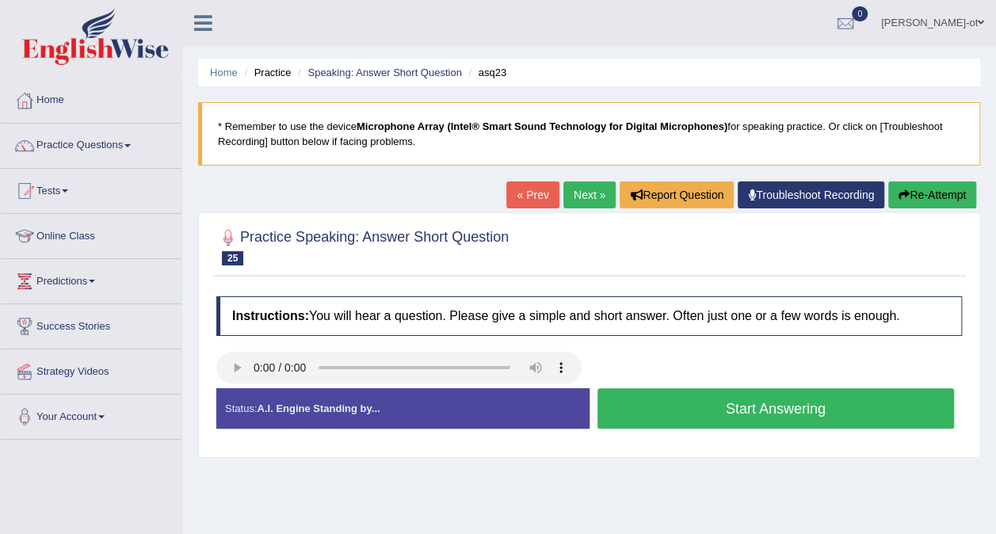
click at [797, 411] on button "Start Answering" at bounding box center [777, 408] width 358 height 40
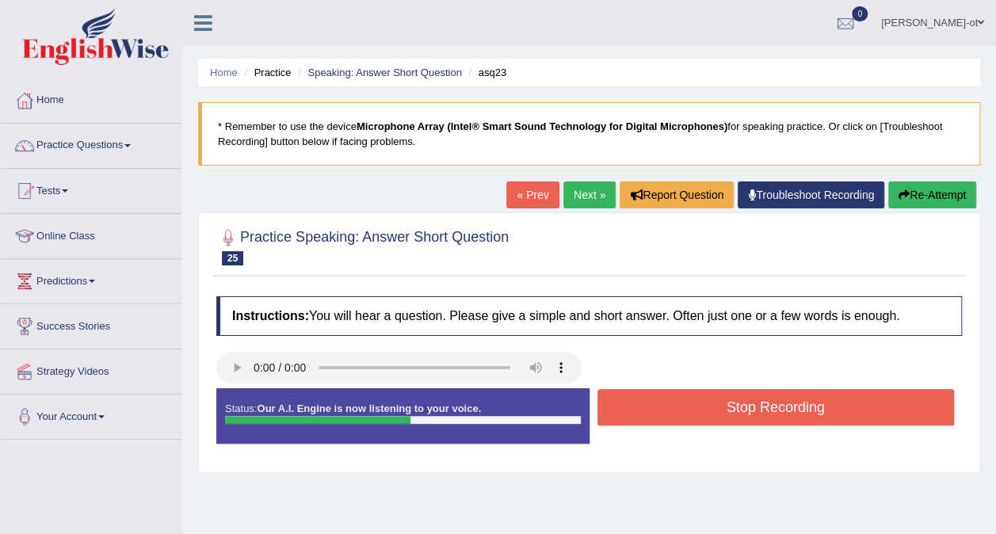
click at [799, 414] on button "Stop Recording" at bounding box center [777, 407] width 358 height 36
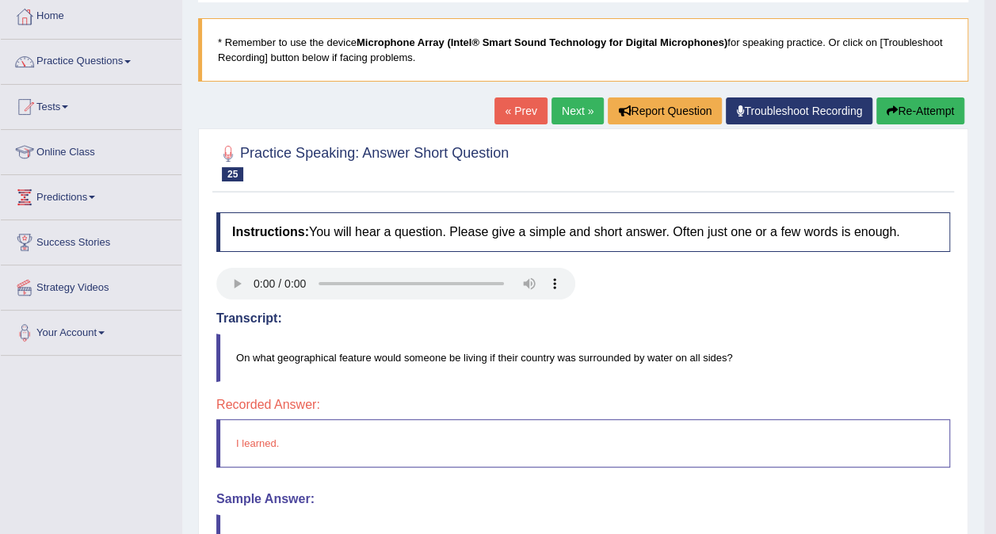
scroll to position [40, 0]
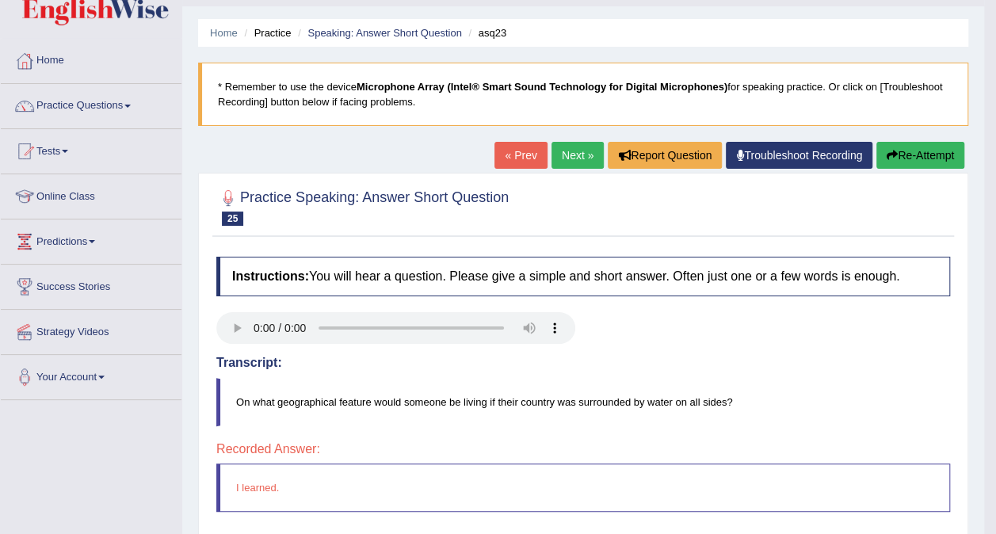
click at [920, 158] on button "Re-Attempt" at bounding box center [921, 155] width 88 height 27
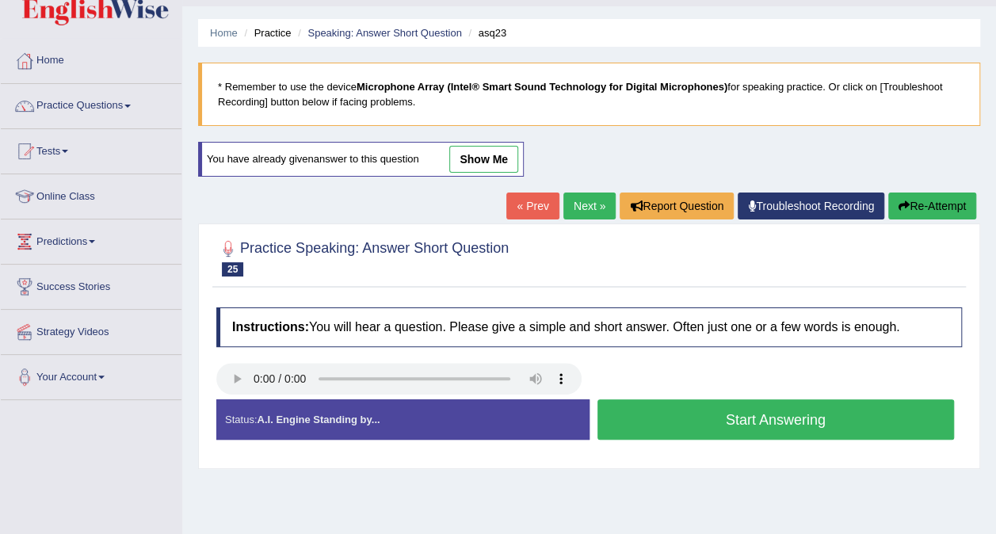
click at [799, 426] on button "Start Answering" at bounding box center [777, 420] width 358 height 40
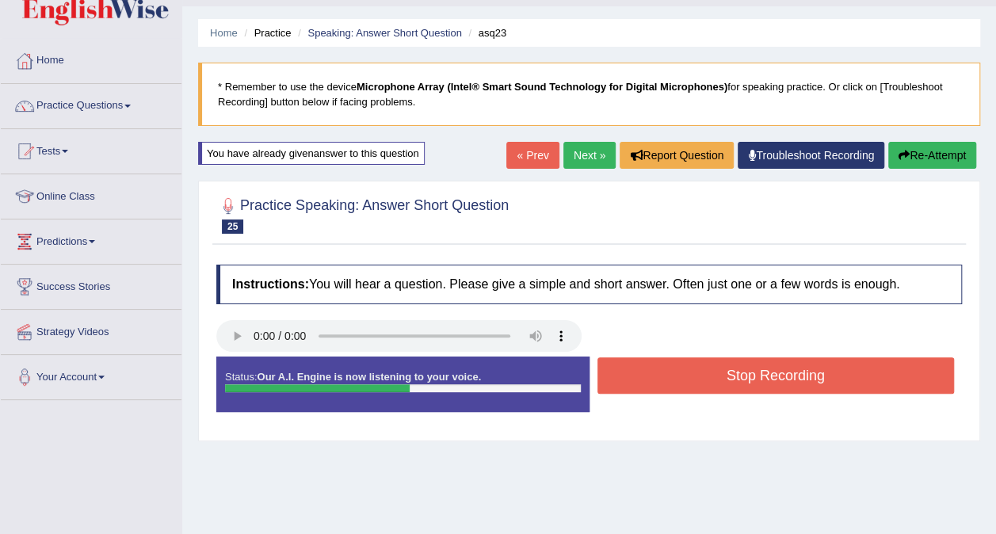
click at [785, 374] on button "Stop Recording" at bounding box center [777, 376] width 358 height 36
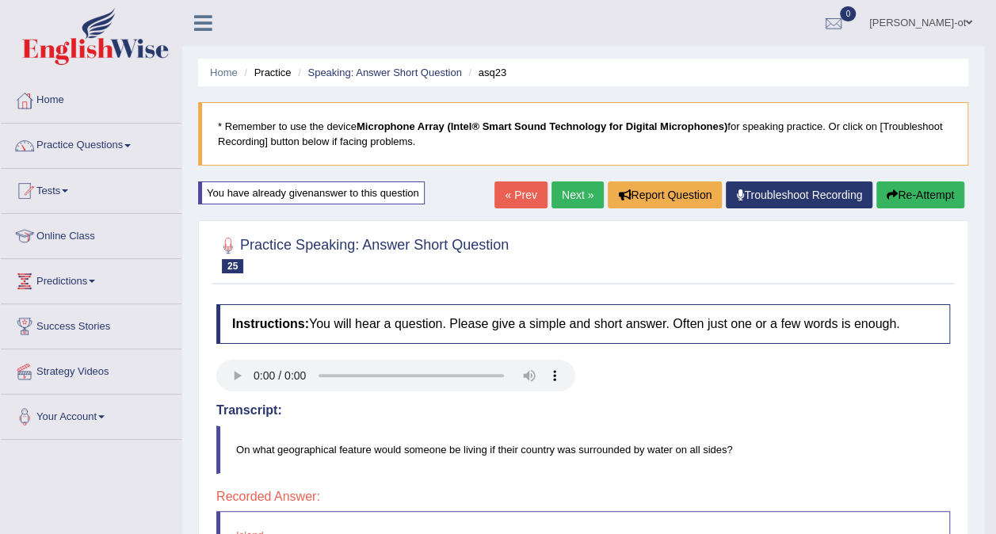
click at [574, 202] on link "Next »" at bounding box center [578, 195] width 52 height 27
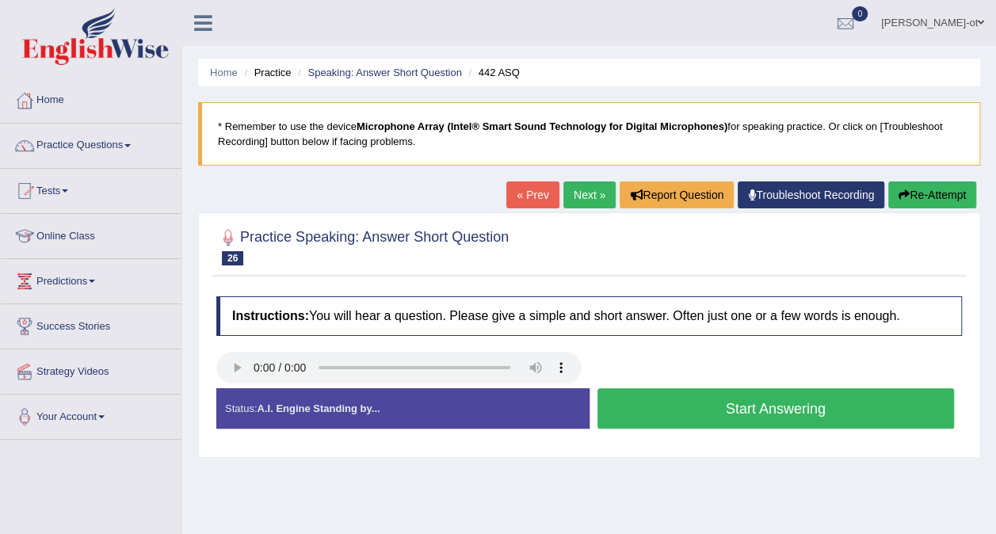
click at [122, 189] on link "Tests" at bounding box center [91, 189] width 181 height 40
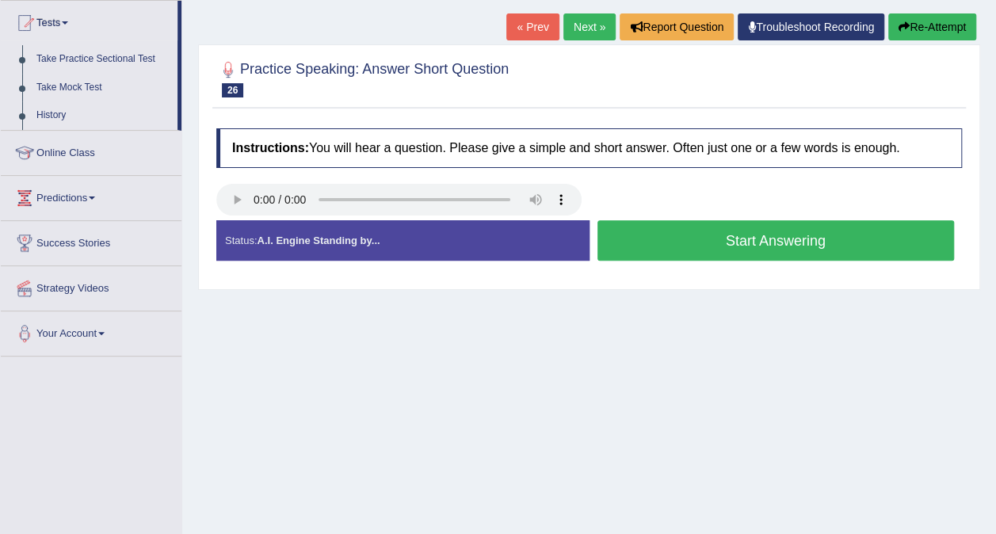
scroll to position [173, 0]
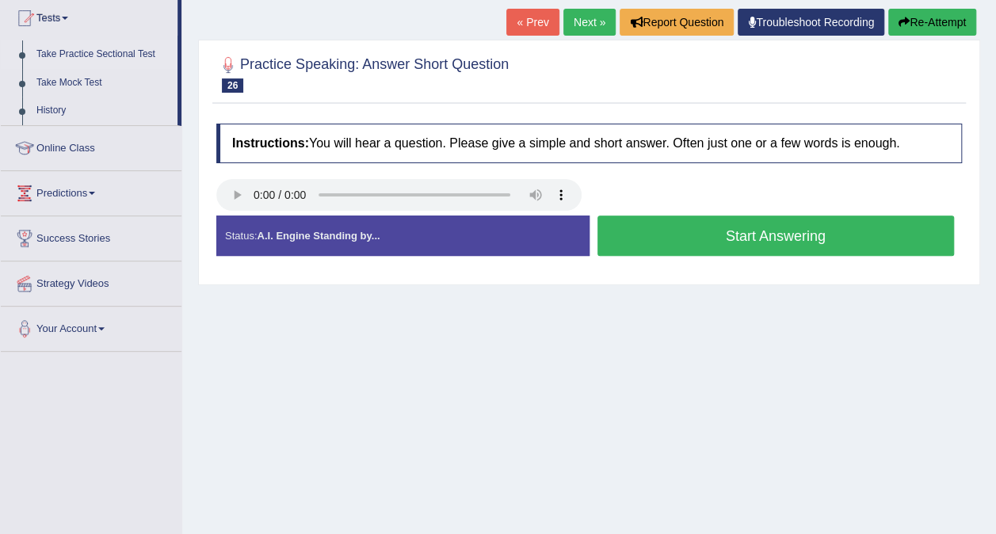
click at [133, 43] on link "Take Practice Sectional Test" at bounding box center [103, 54] width 148 height 29
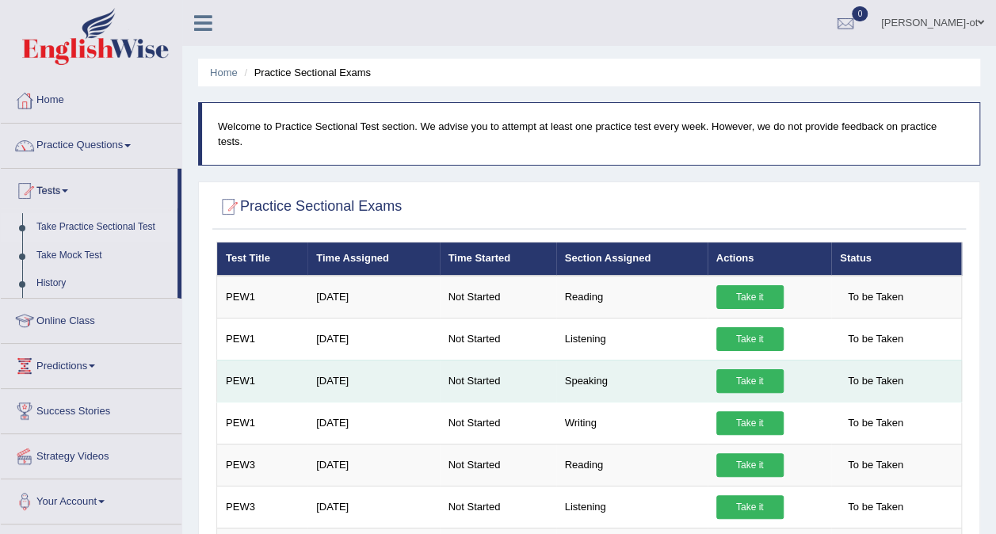
click at [482, 364] on td "Not Started" at bounding box center [498, 381] width 117 height 42
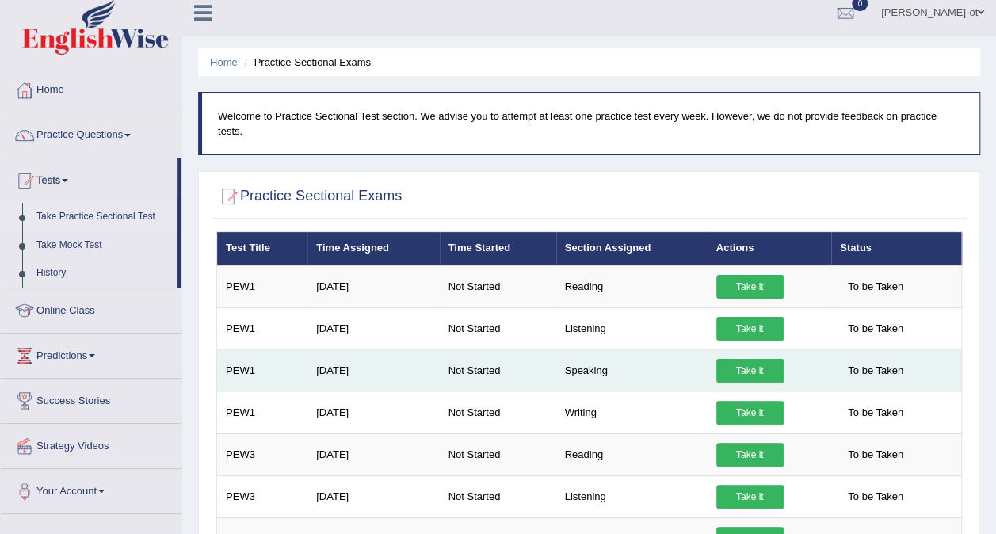
scroll to position [11, 0]
